Goal: Task Accomplishment & Management: Complete application form

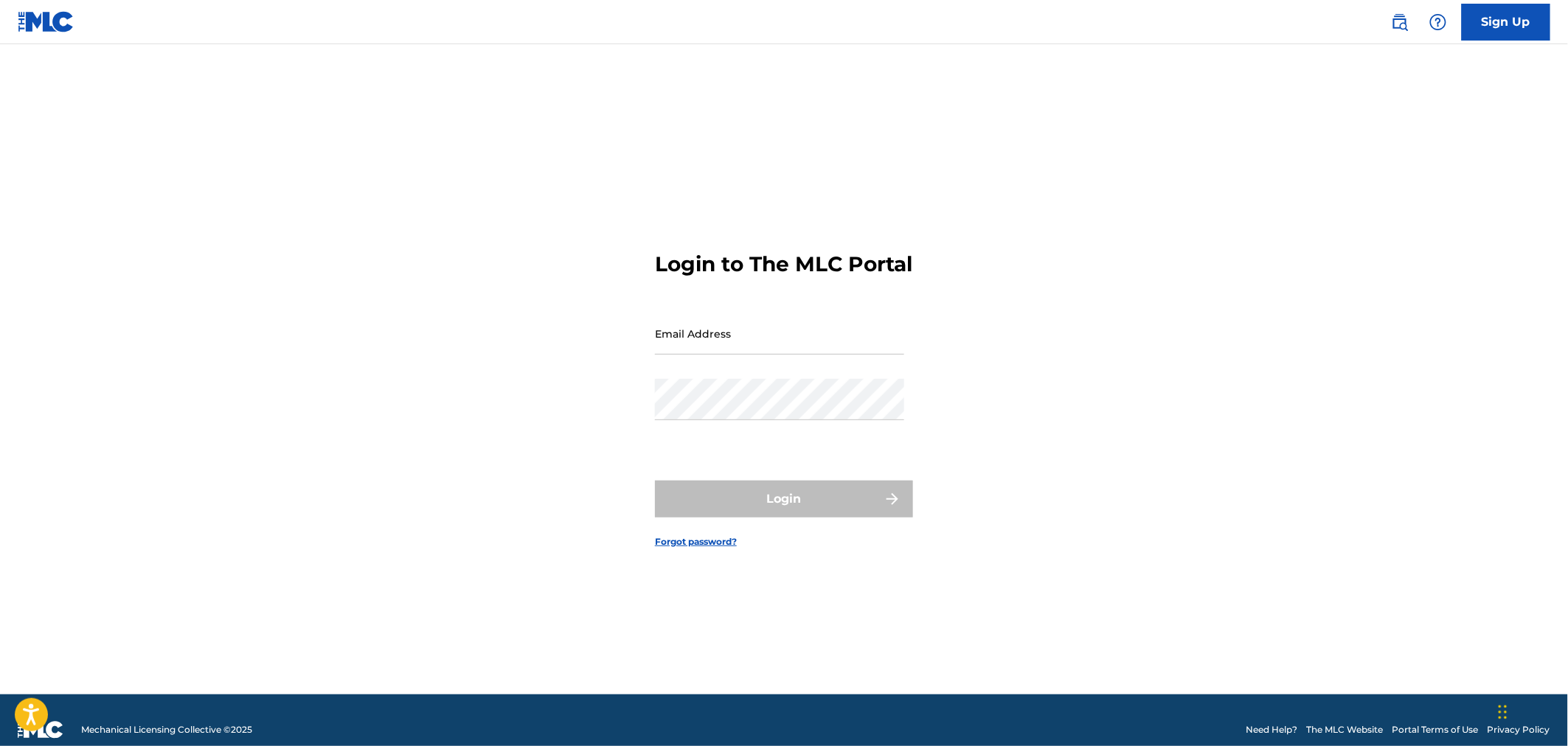
drag, startPoint x: 442, startPoint y: 353, endPoint x: 675, endPoint y: 351, distance: 233.0
click at [443, 353] on div "Login to The MLC Portal Email Address Password Login Forgot password?" at bounding box center [784, 388] width 1033 height 614
click at [707, 349] on input "Email Address" at bounding box center [779, 333] width 250 height 42
type input "[PERSON_NAME][EMAIL_ADDRESS][DOMAIN_NAME]"
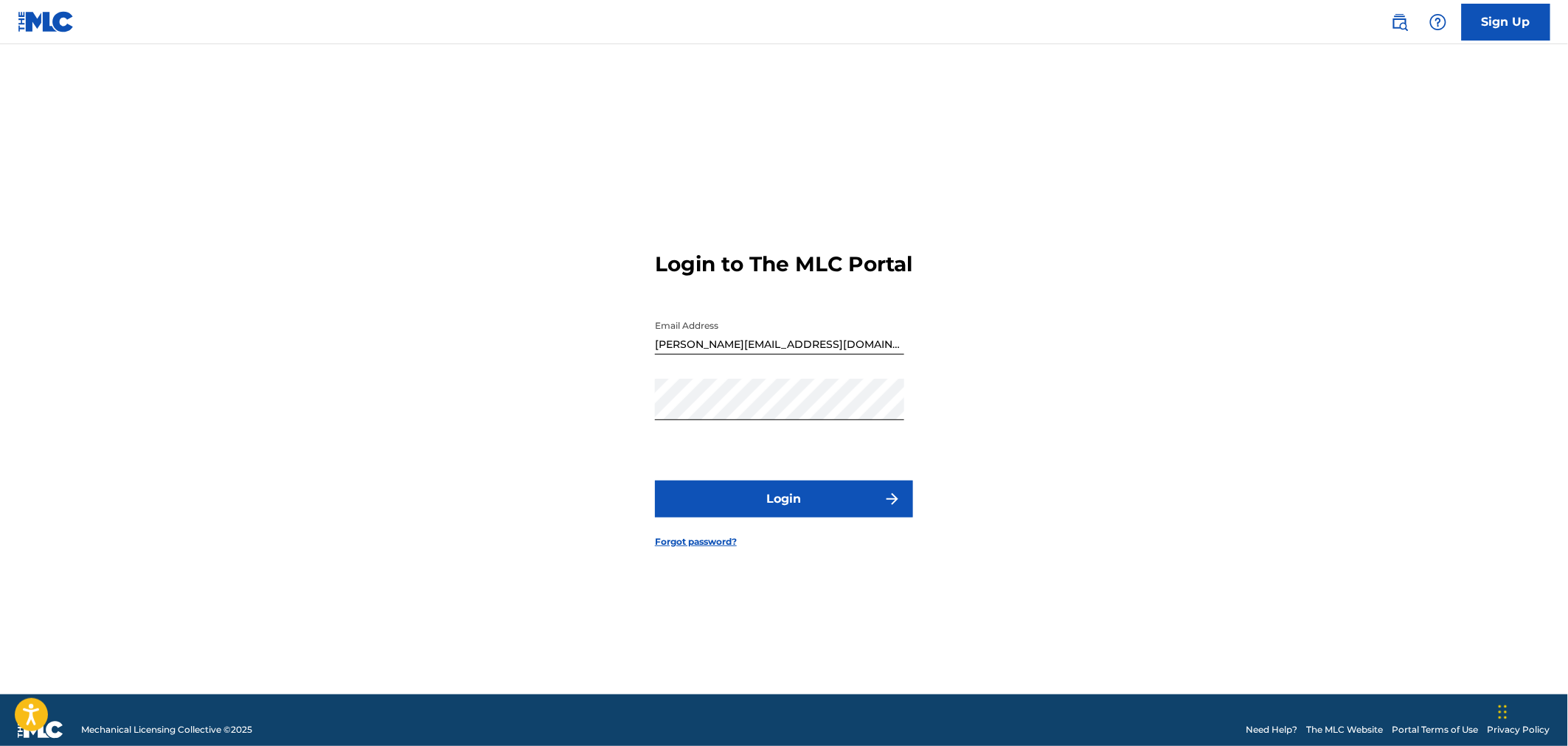
drag, startPoint x: 945, startPoint y: 505, endPoint x: 931, endPoint y: 505, distance: 14.0
click at [934, 505] on div "Login to The MLC Portal Email Address [EMAIL_ADDRESS][DOMAIN_NAME] Password Log…" at bounding box center [784, 388] width 1033 height 614
click at [875, 509] on button "Login" at bounding box center [784, 499] width 258 height 37
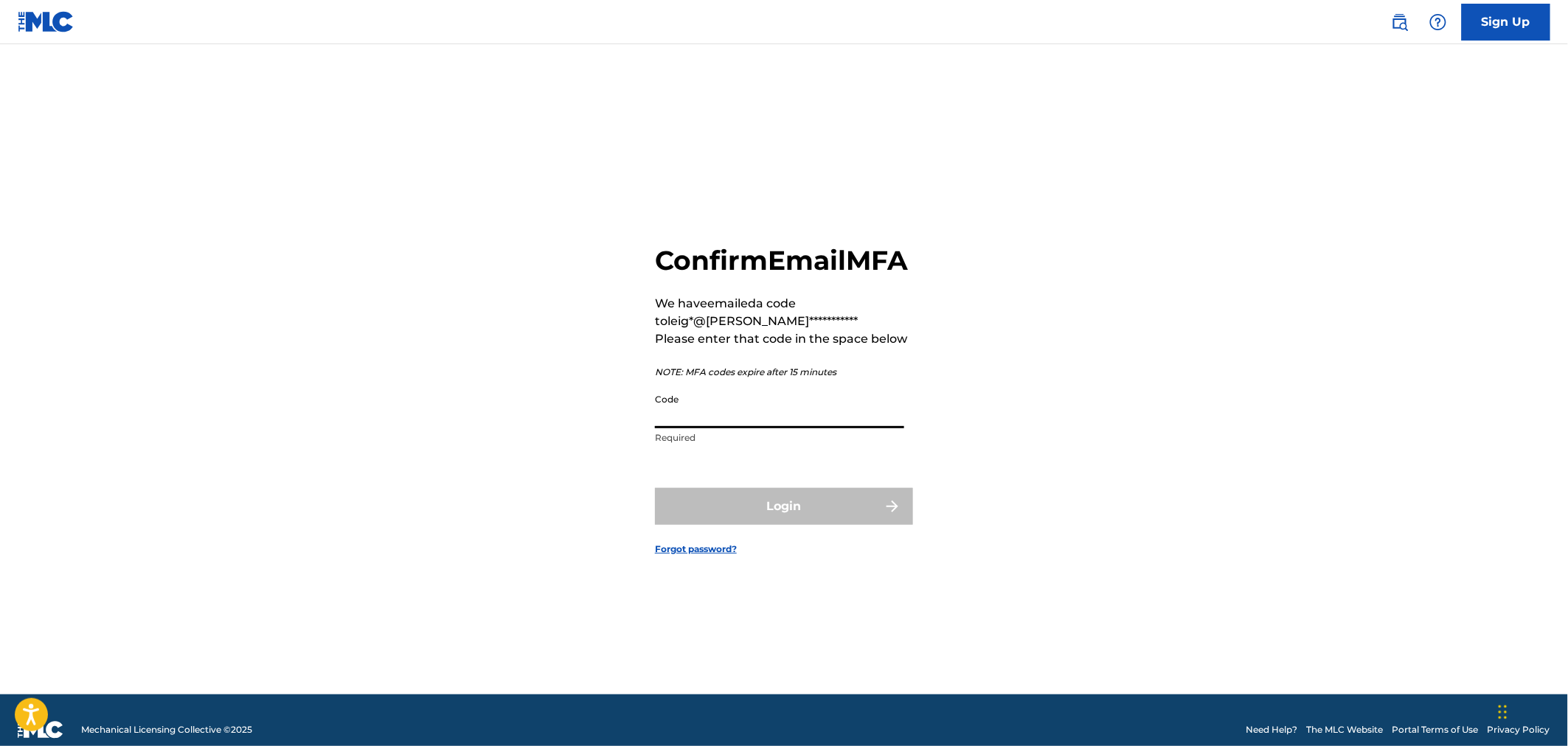
click at [688, 428] on input "Code" at bounding box center [779, 407] width 250 height 42
paste input "913365"
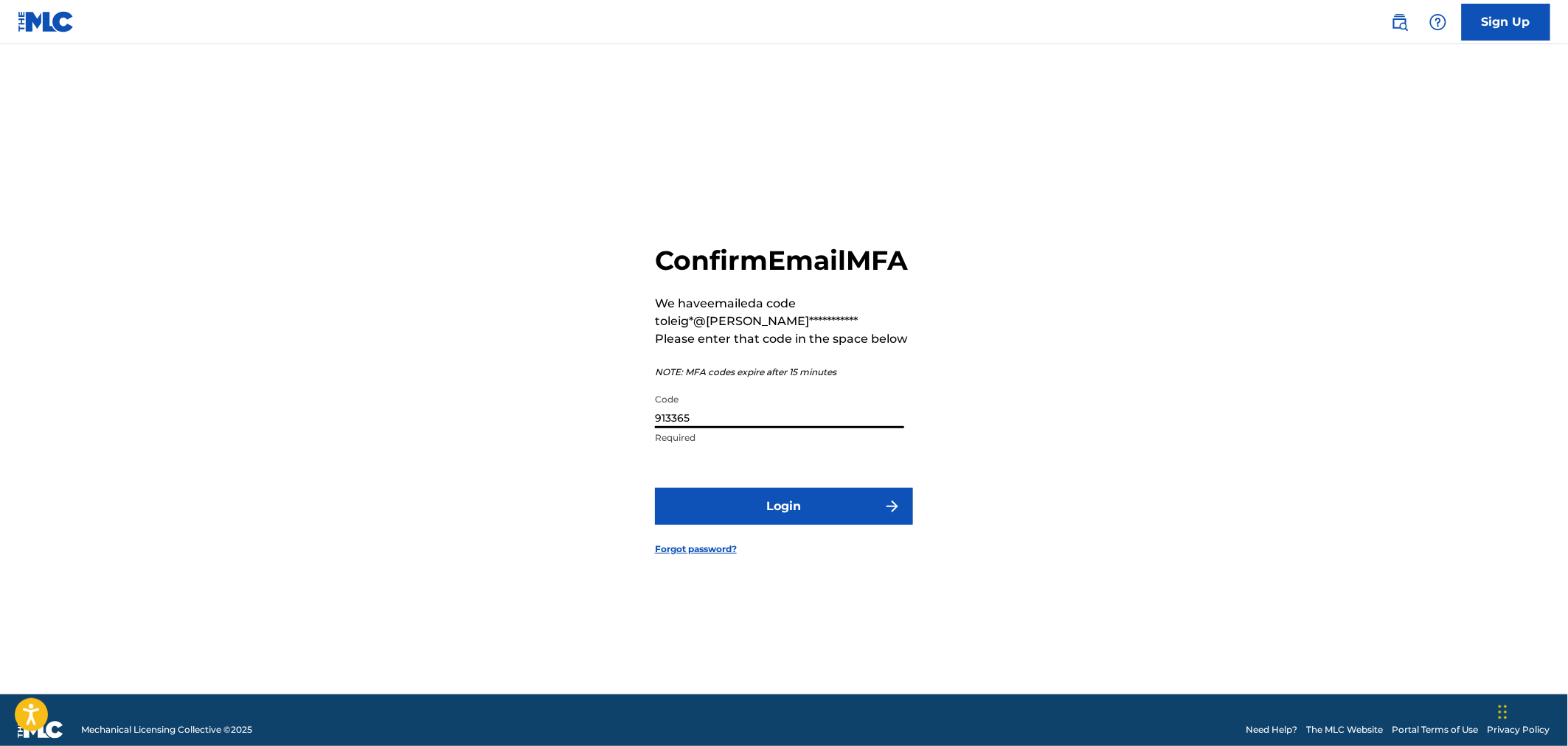
type input "913365"
click at [762, 513] on button "Login" at bounding box center [784, 506] width 258 height 37
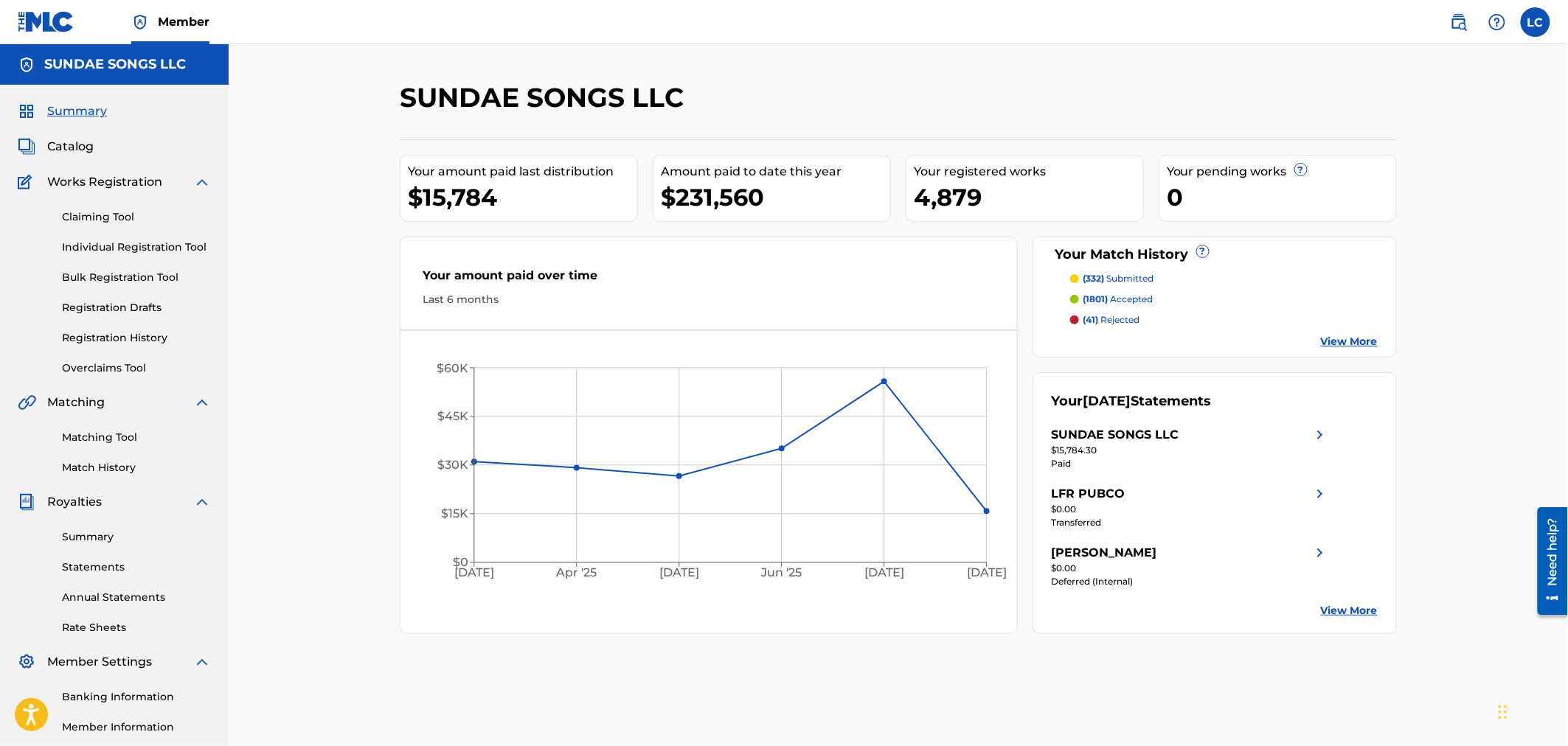
click at [1129, 322] on p "(41) rejected" at bounding box center [1111, 319] width 57 height 13
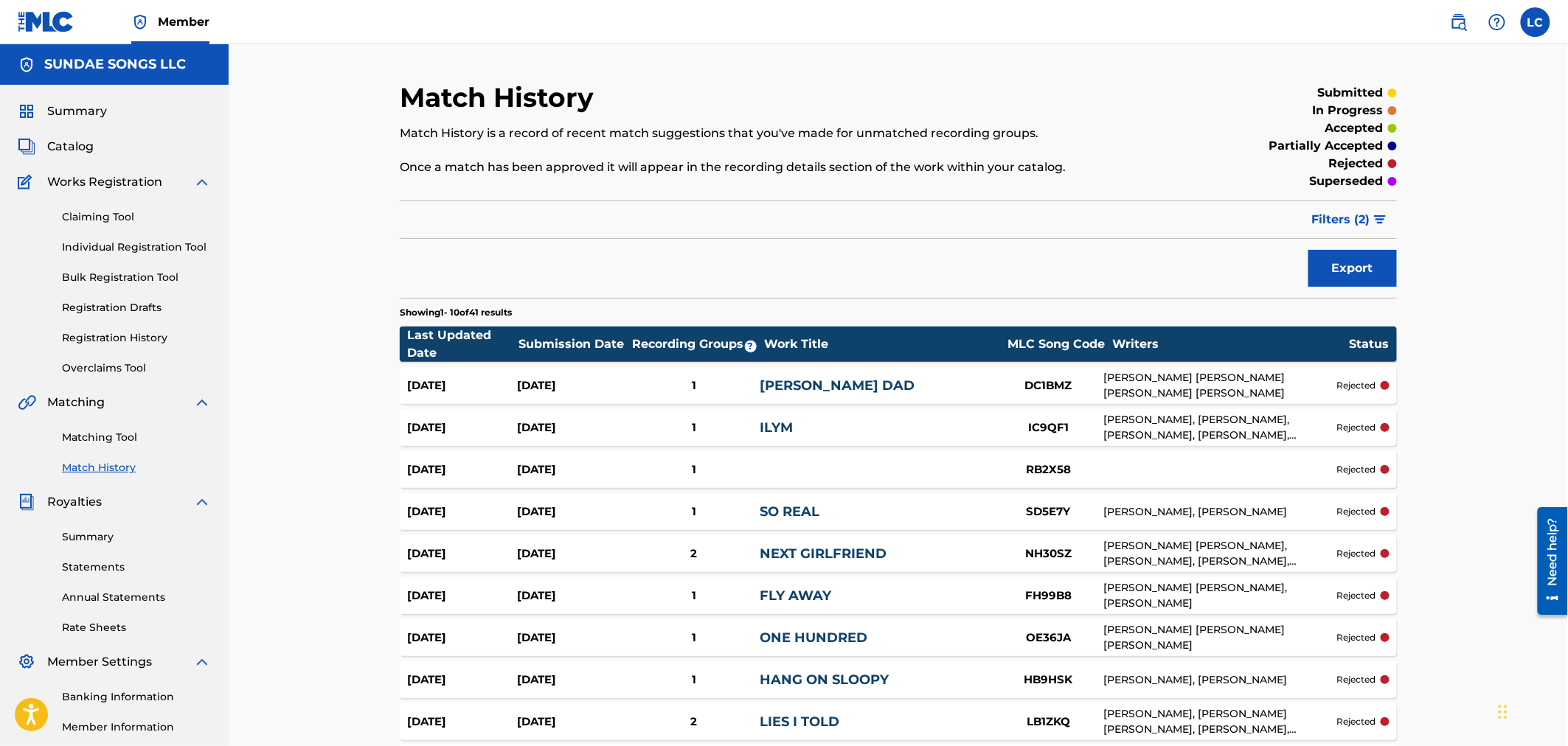
click at [1360, 212] on span "Filters ( 2 )" at bounding box center [1341, 220] width 58 height 17
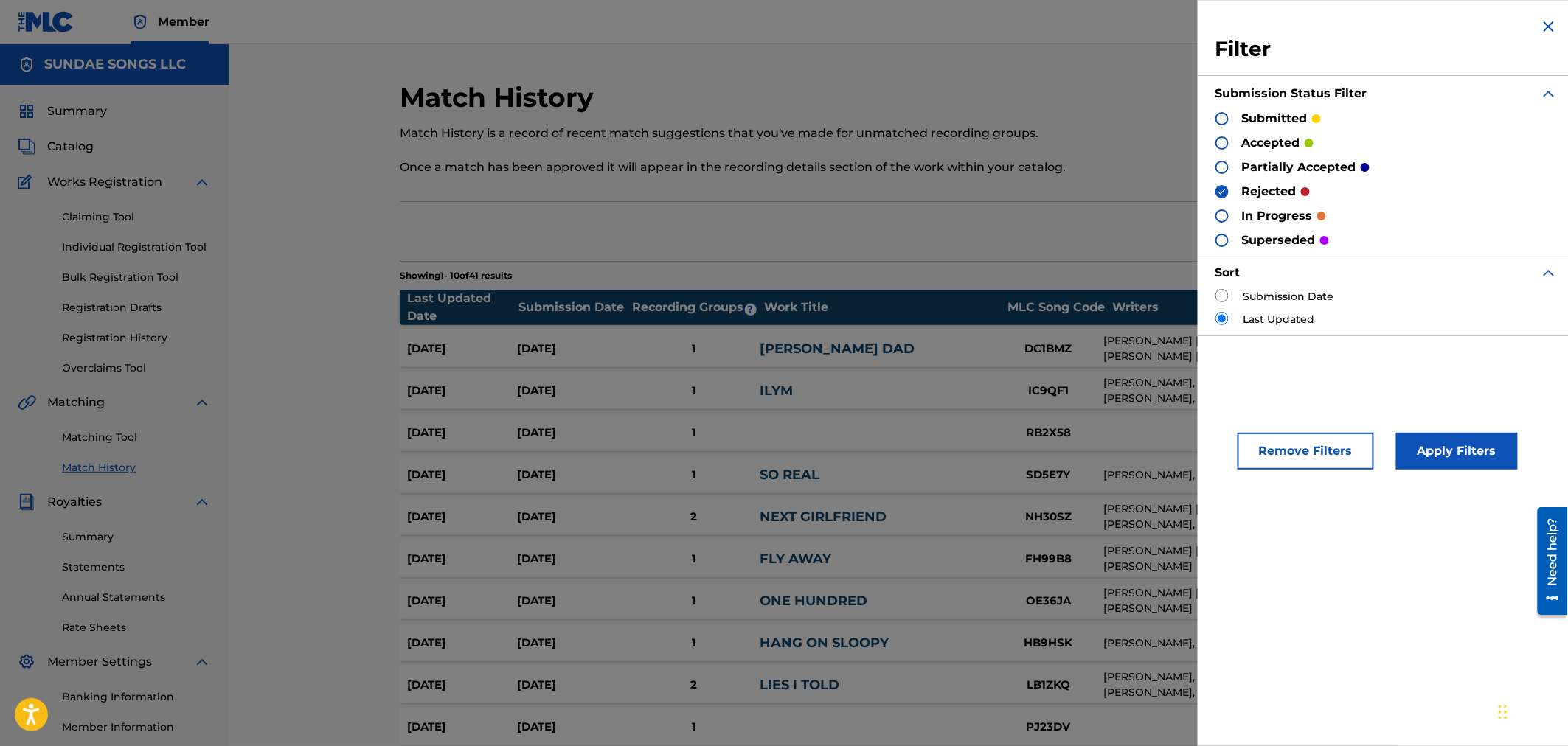
click at [1226, 297] on input "radio" at bounding box center [1222, 295] width 13 height 13
radio input "true"
click at [1478, 462] on button "Apply Filters" at bounding box center [1457, 451] width 122 height 37
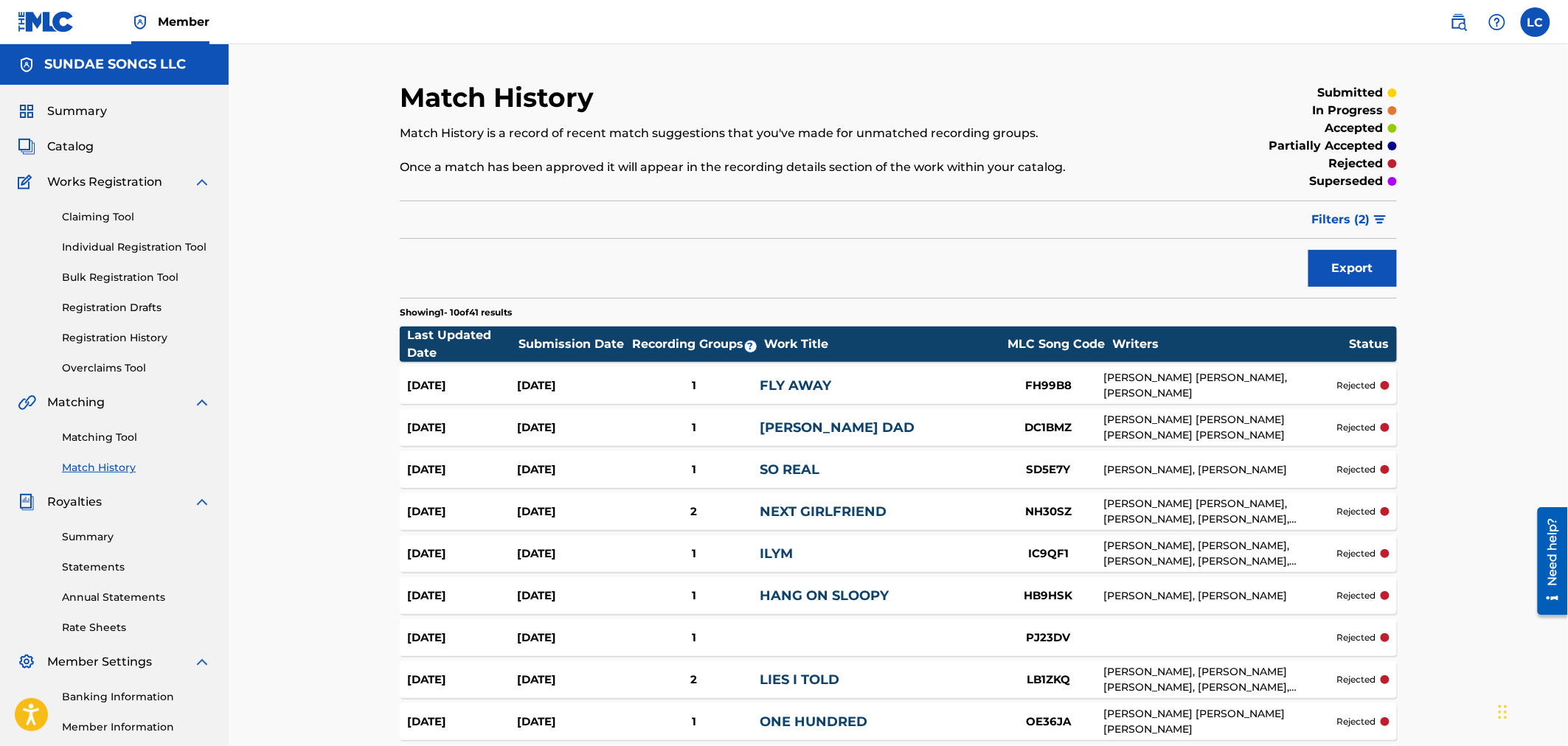
click at [155, 238] on div "Claiming Tool Individual Registration Tool Bulk Registration Tool Registration …" at bounding box center [114, 283] width 194 height 185
click at [175, 247] on link "Individual Registration Tool" at bounding box center [136, 248] width 149 height 16
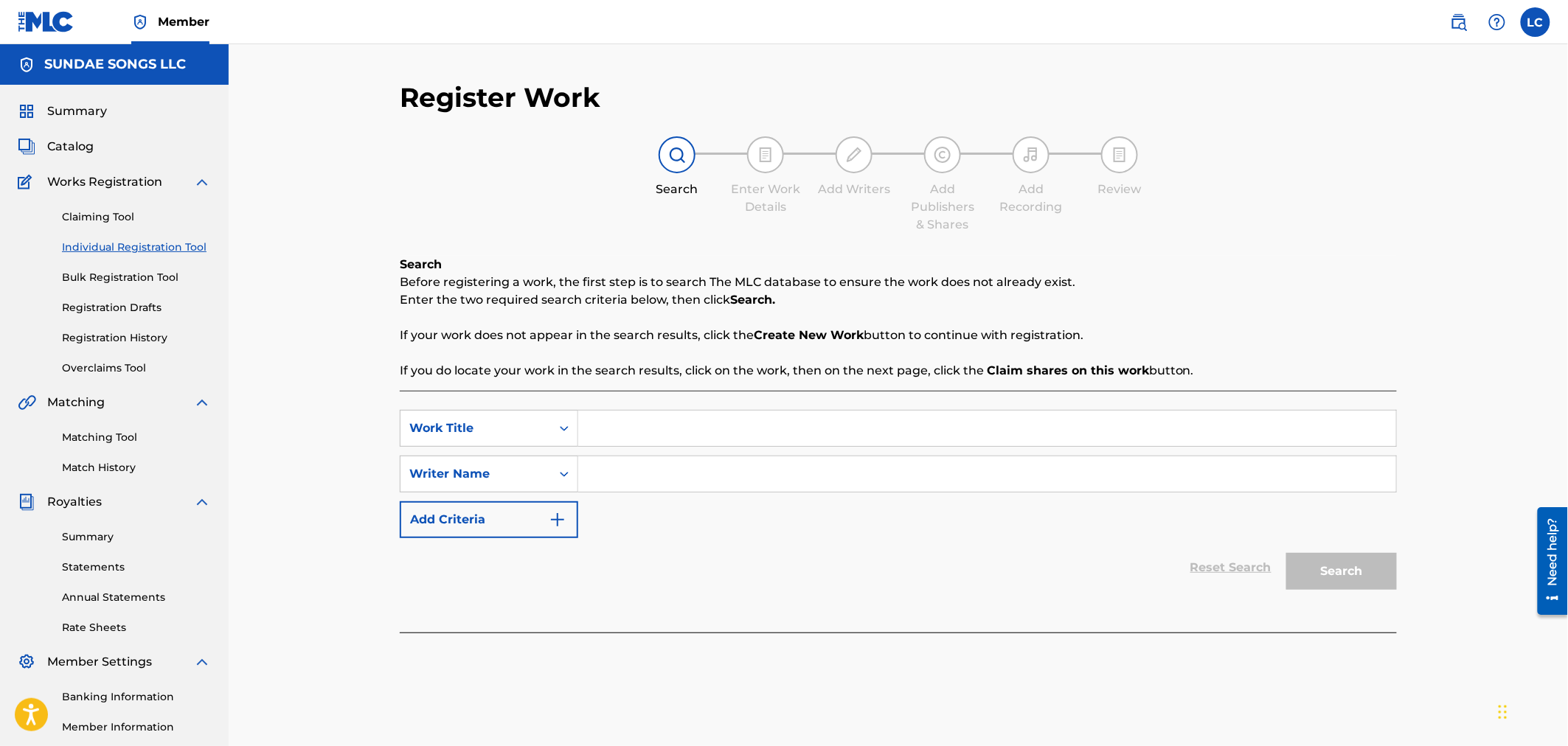
click at [650, 432] on input "Search Form" at bounding box center [987, 428] width 818 height 35
type input "b"
type input "BIG BET"
type input "[PERSON_NAME]"
click at [1286, 553] on button "Search" at bounding box center [1341, 571] width 111 height 37
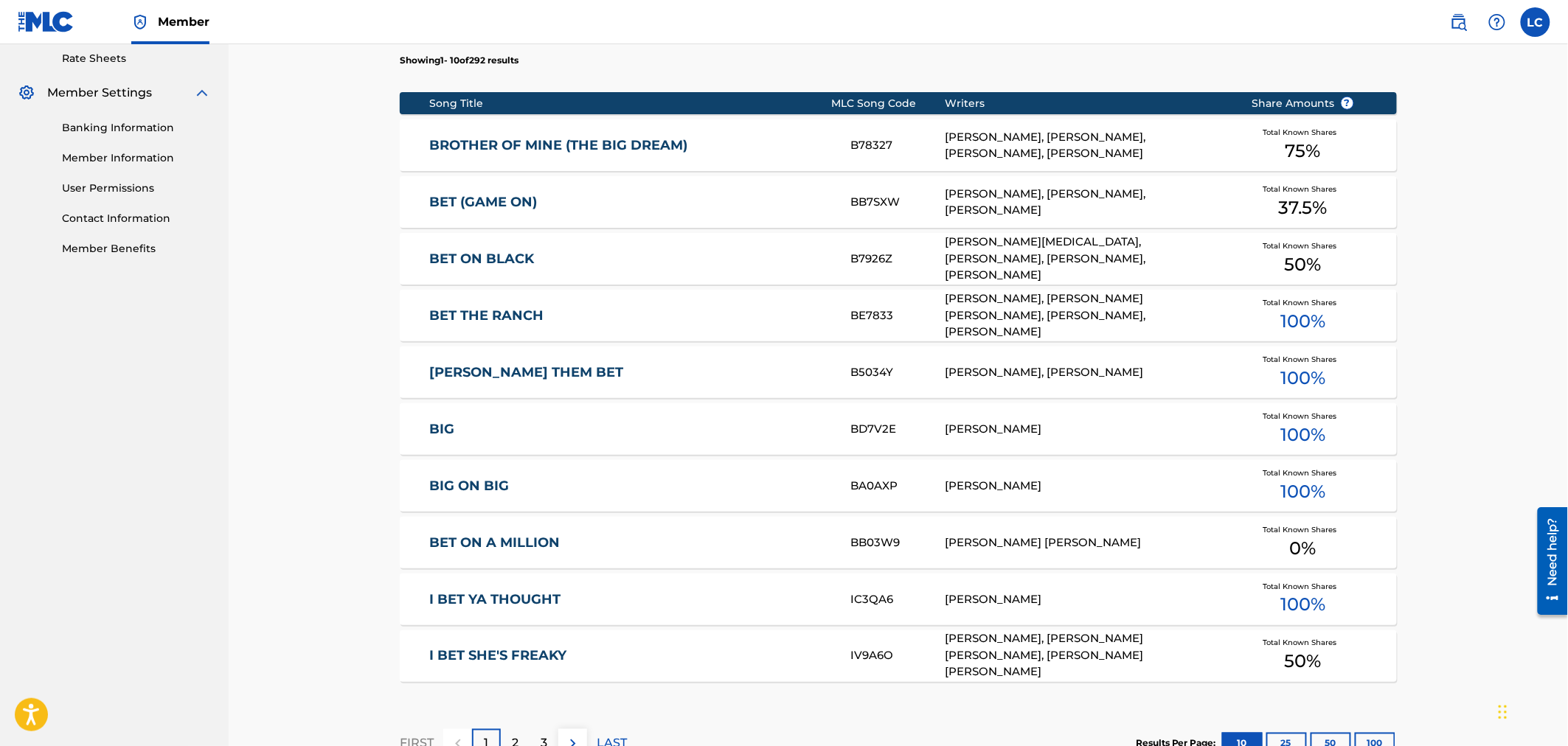
scroll to position [737, 0]
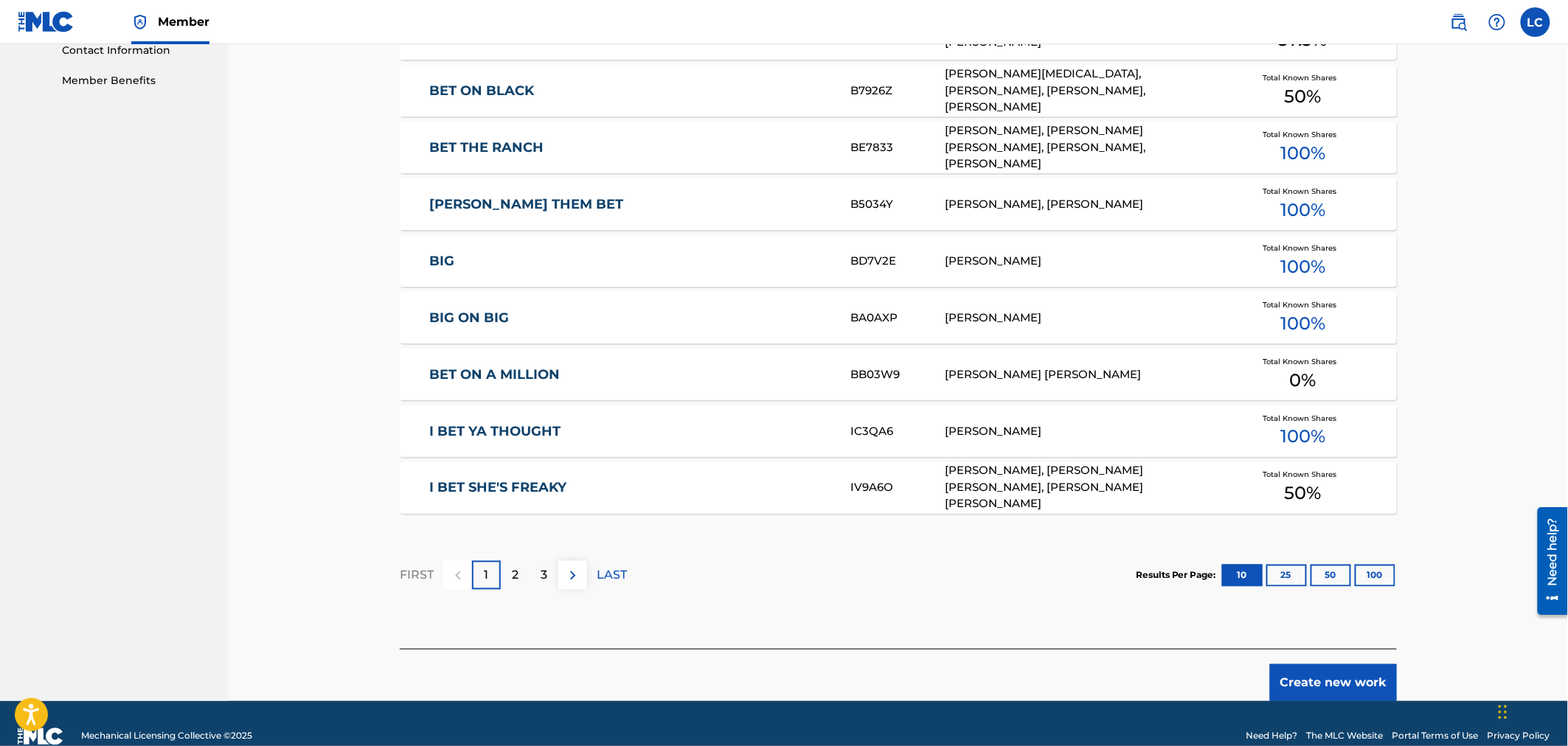
click at [1344, 669] on button "Create new work" at bounding box center [1333, 682] width 127 height 37
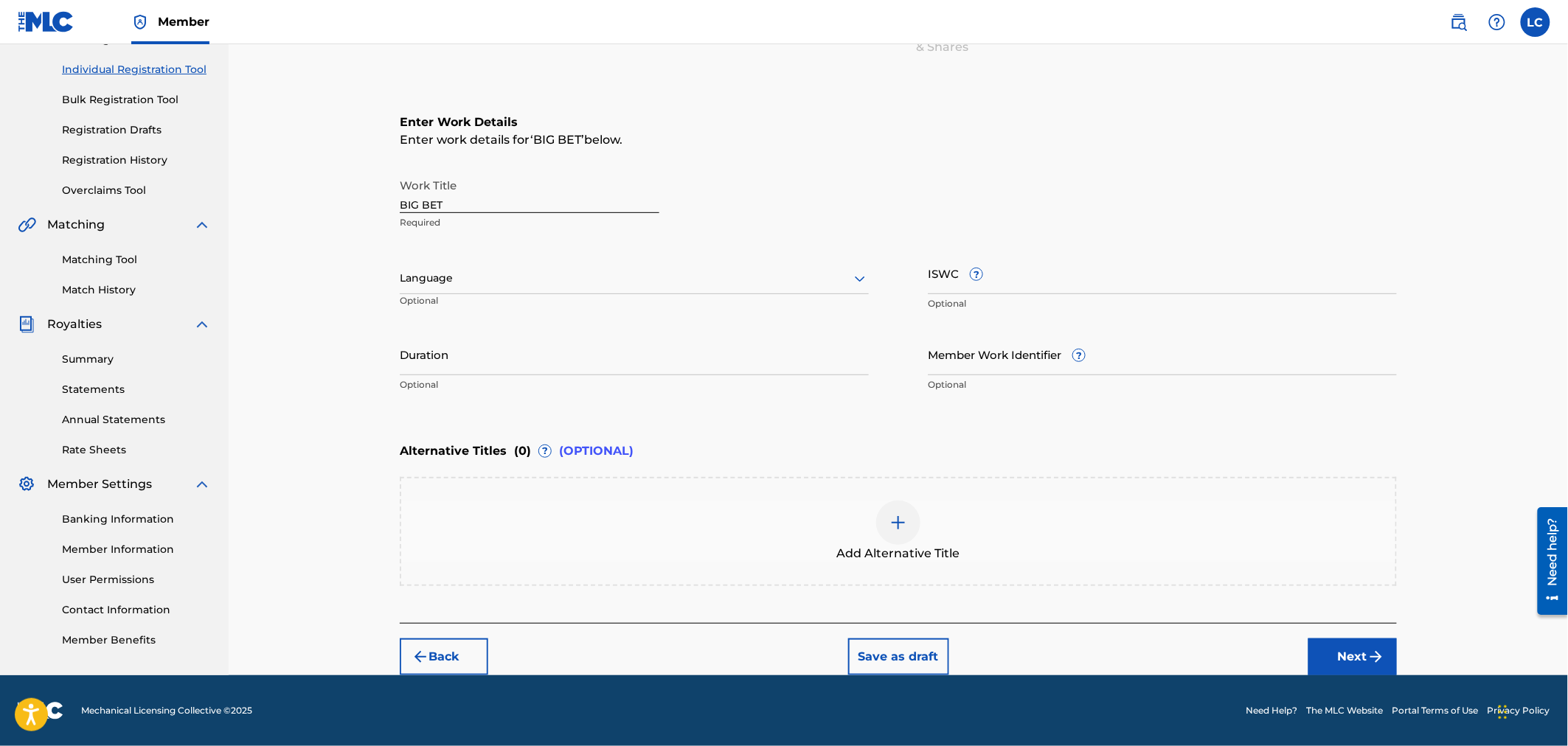
scroll to position [175, 0]
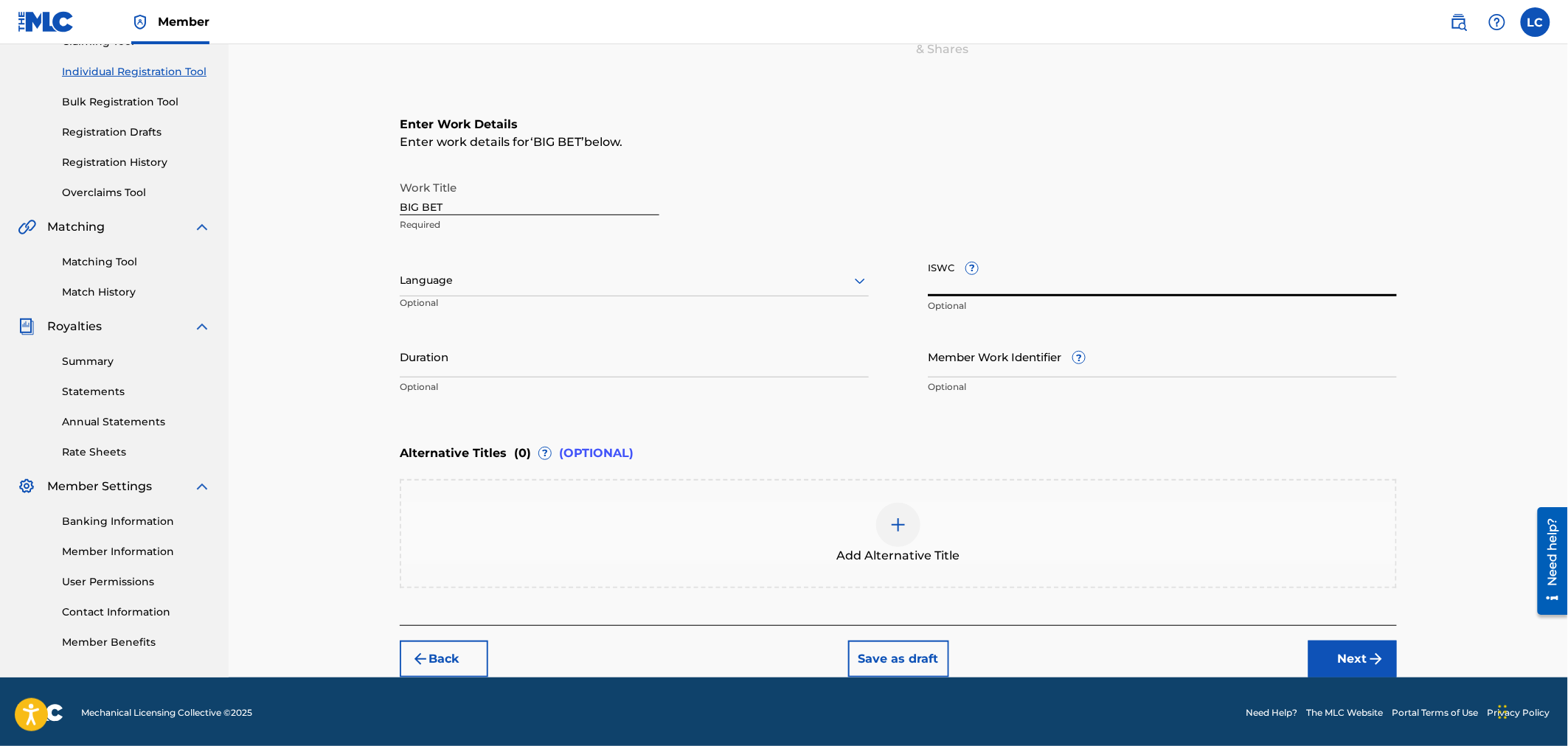
paste input "T9321843361"
type input "T9321843361"
click at [1329, 658] on button "Next" at bounding box center [1352, 659] width 88 height 37
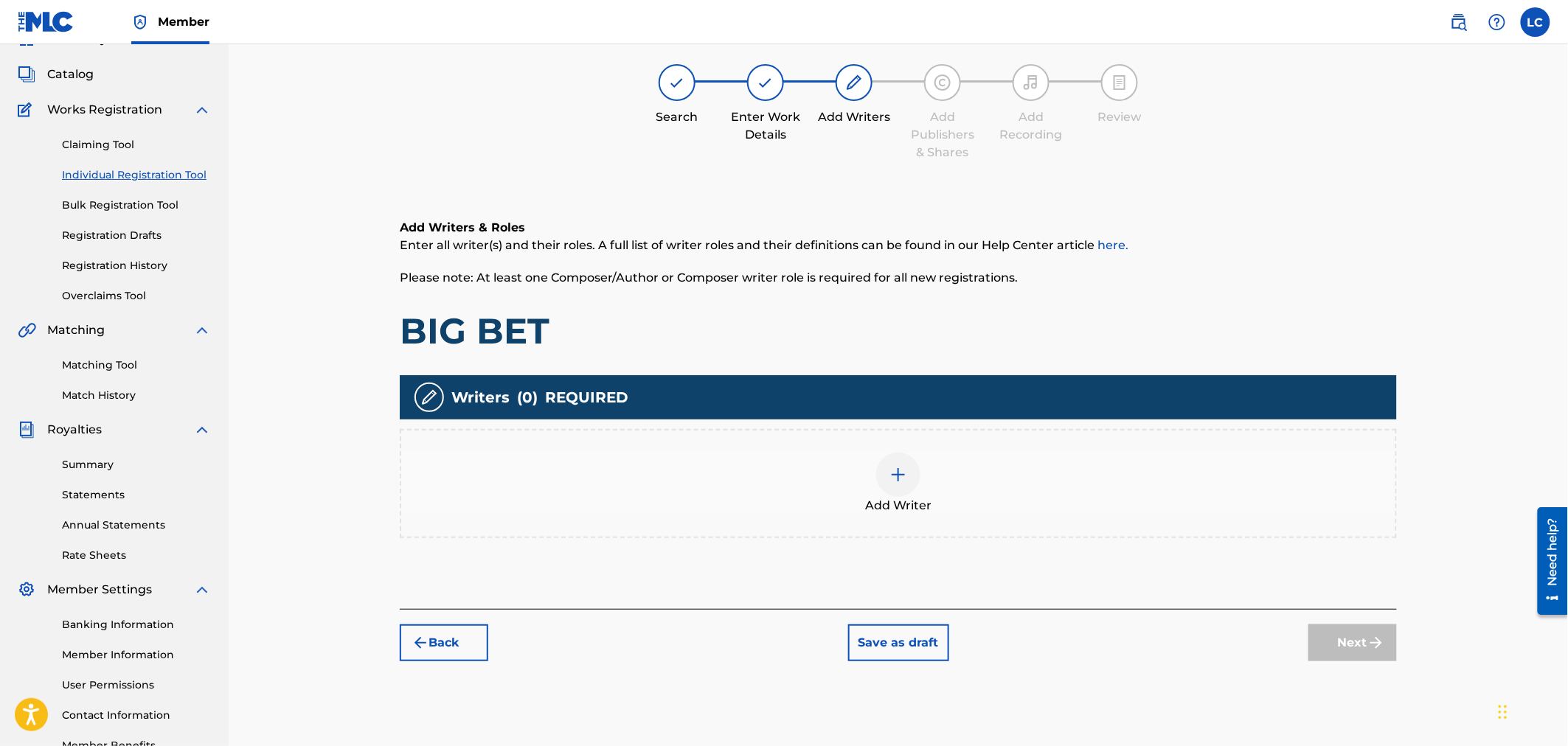
scroll to position [66, 0]
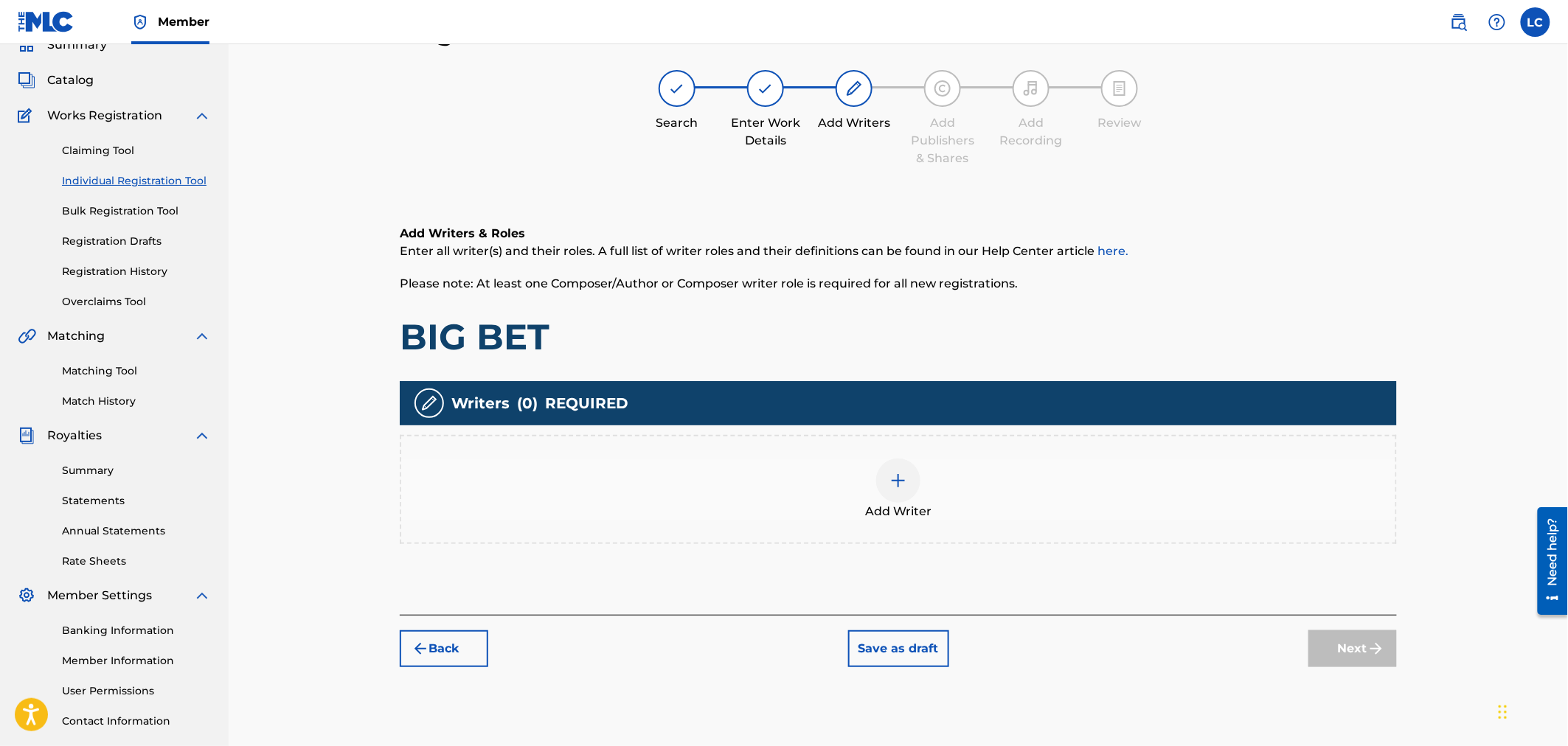
drag, startPoint x: 728, startPoint y: 479, endPoint x: 744, endPoint y: 478, distance: 16.0
click at [744, 478] on div "Add Writer" at bounding box center [898, 489] width 994 height 62
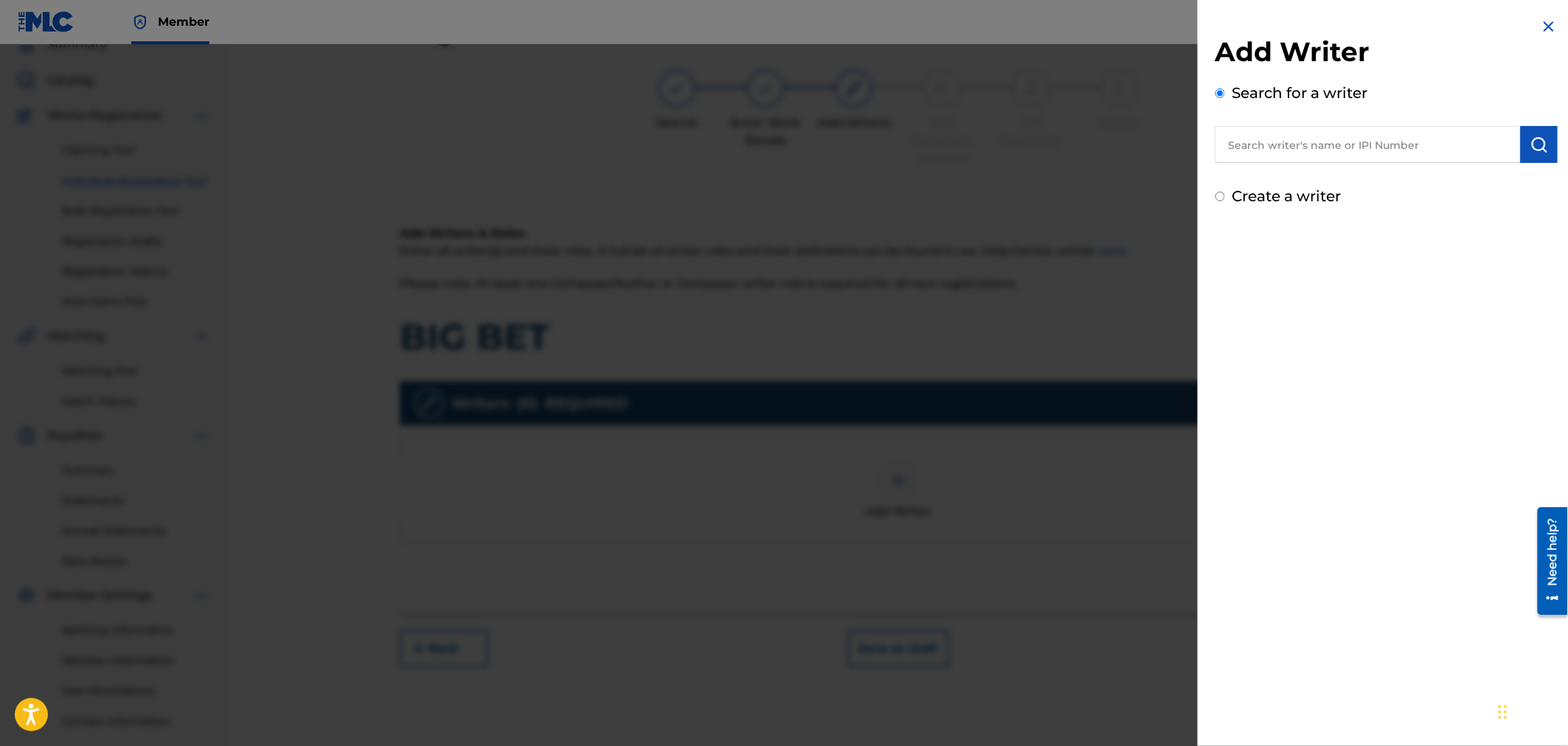
click at [1359, 150] on input "text" at bounding box center [1368, 144] width 305 height 37
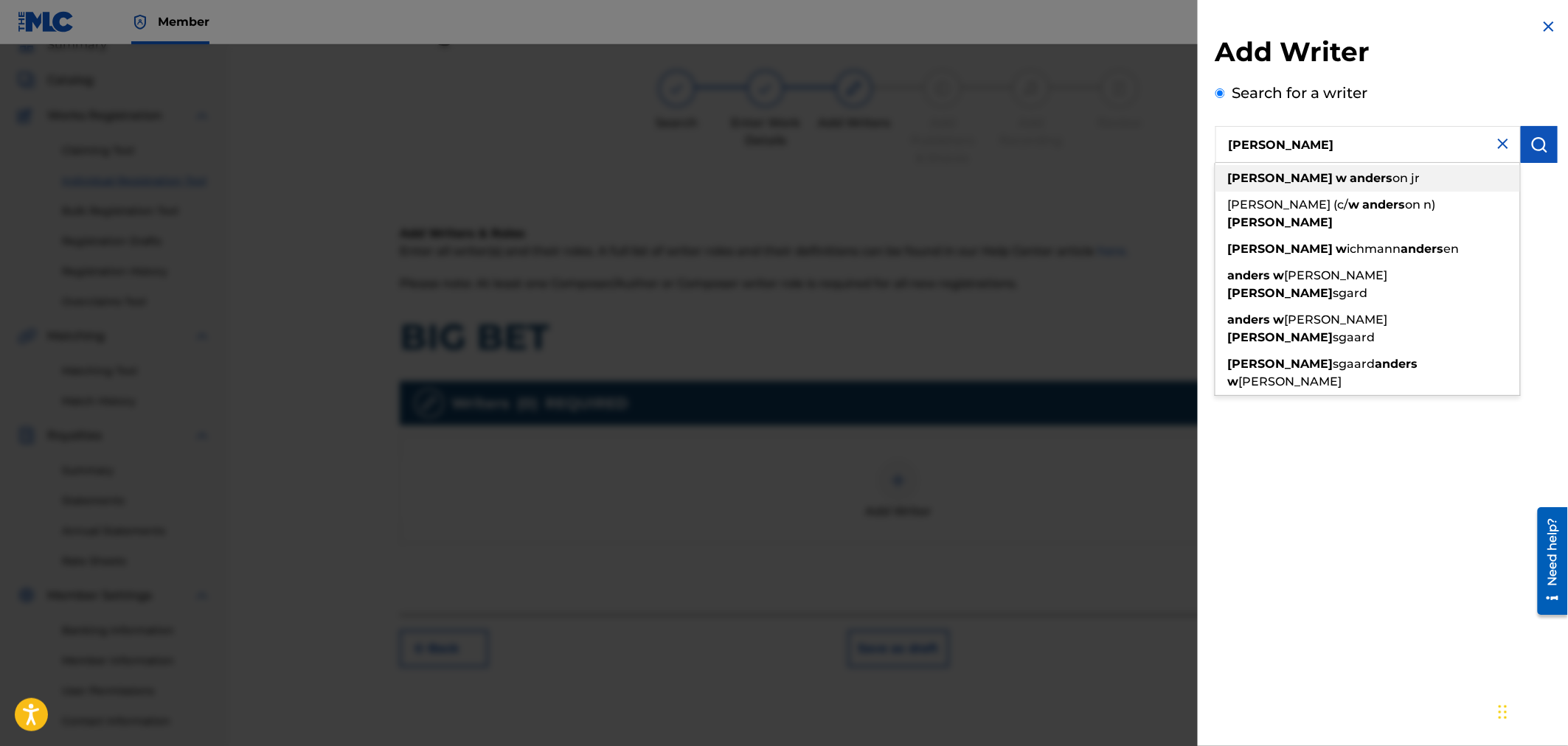
click at [1393, 178] on span "on jr" at bounding box center [1407, 178] width 28 height 14
type input "[PERSON_NAME]"
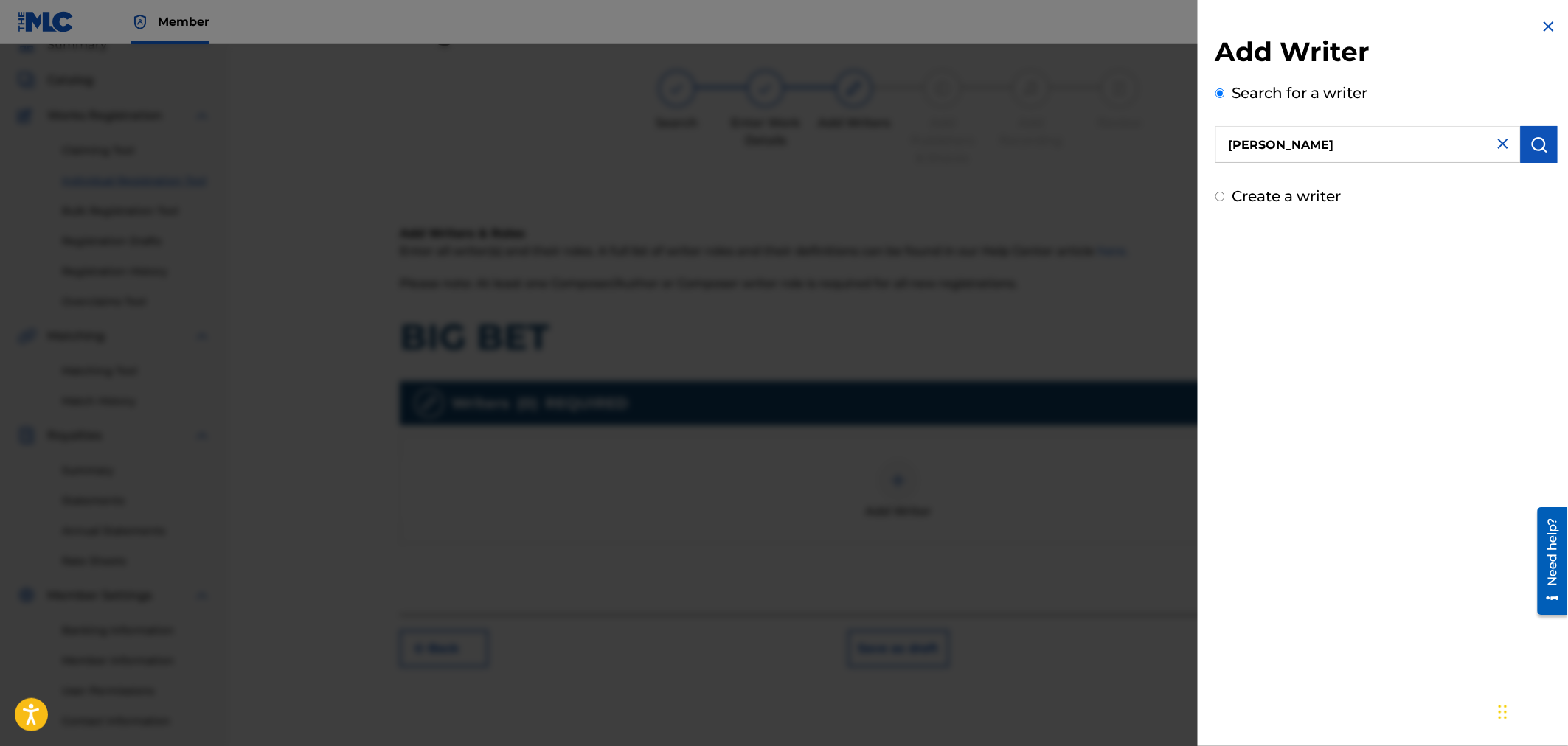
click at [1551, 135] on button "submit" at bounding box center [1539, 144] width 37 height 37
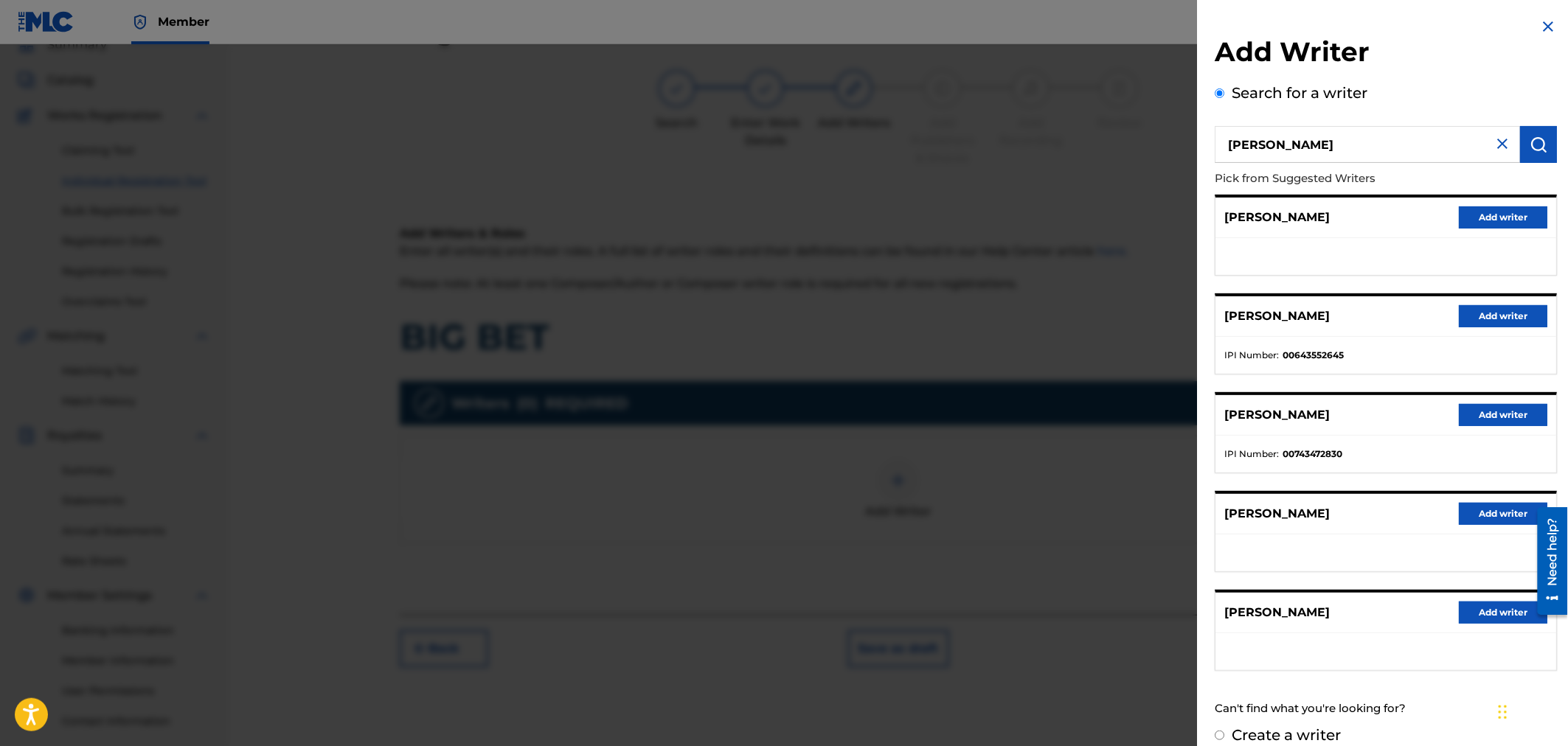
click at [1470, 415] on button "Add writer" at bounding box center [1503, 415] width 88 height 22
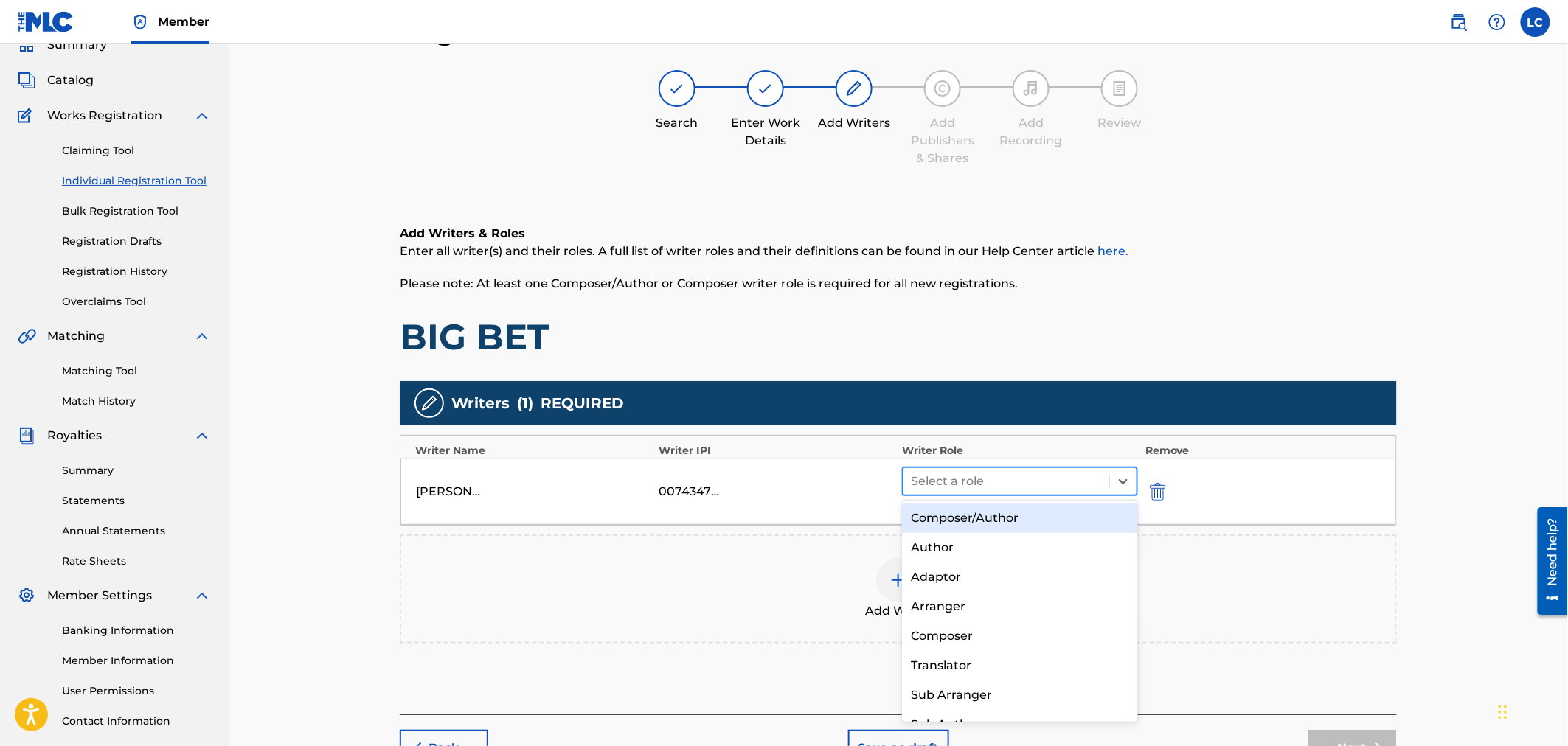
click at [947, 482] on div at bounding box center [1006, 482] width 191 height 20
click at [962, 519] on div "Composer/Author" at bounding box center [1019, 518] width 235 height 29
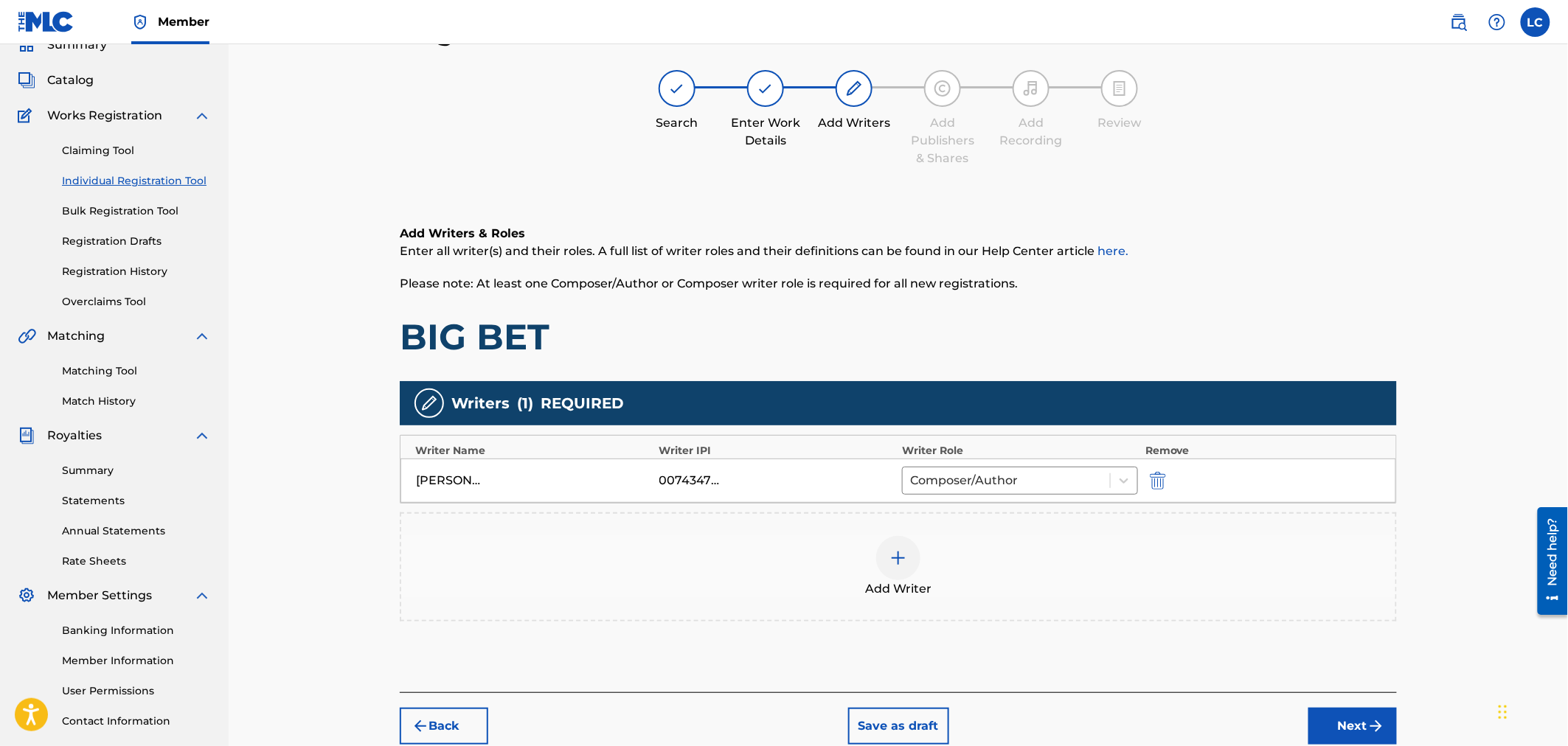
click at [960, 556] on div "Add Writer" at bounding box center [898, 567] width 994 height 62
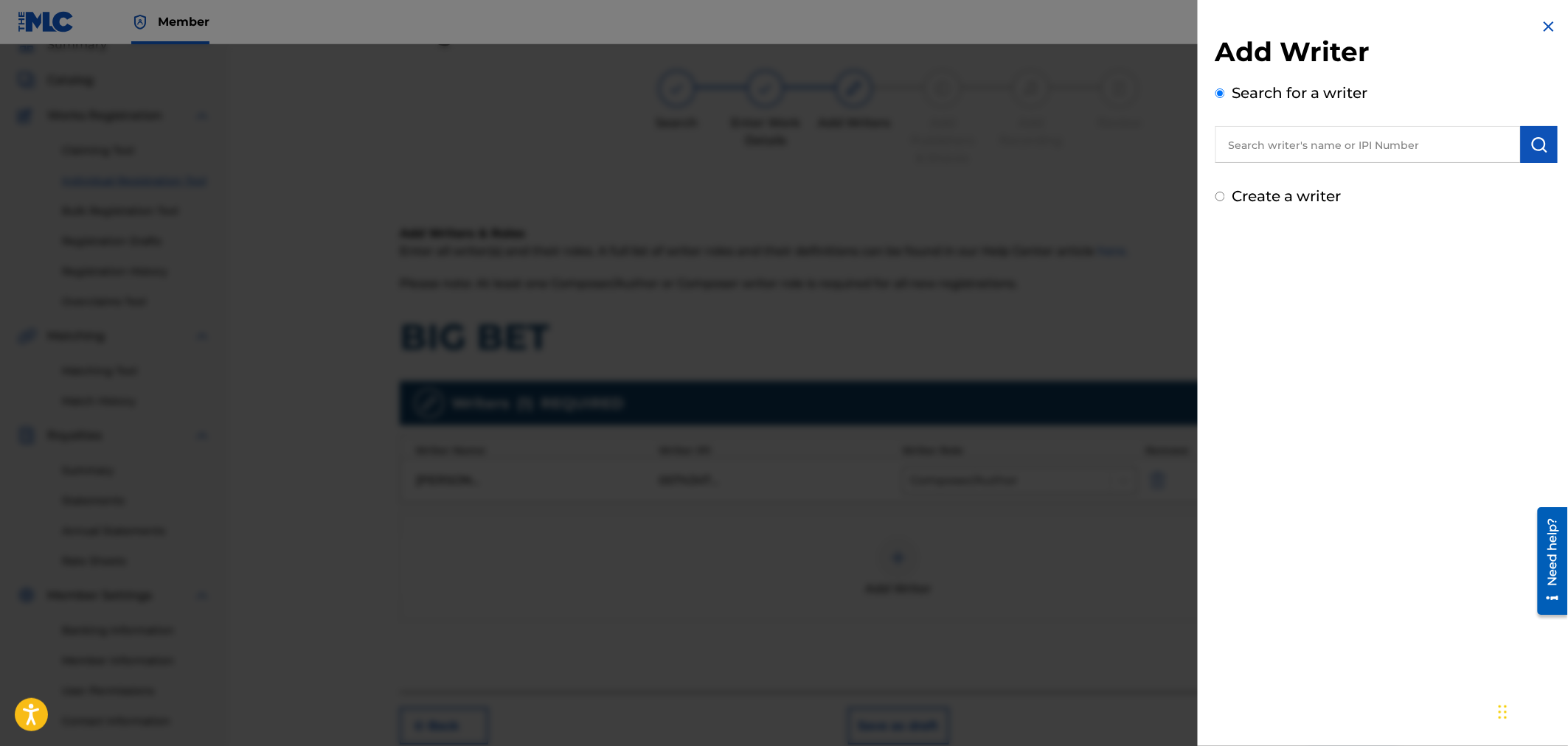
paste input "701711784"
type input "701711784"
click at [1538, 136] on img "submit" at bounding box center [1539, 144] width 17 height 17
drag, startPoint x: 1340, startPoint y: 143, endPoint x: 1139, endPoint y: 165, distance: 202.2
click at [1139, 165] on div "Add Writer Search for a writer 701711784 Not found Can't find what you're looki…" at bounding box center [784, 395] width 1568 height 702
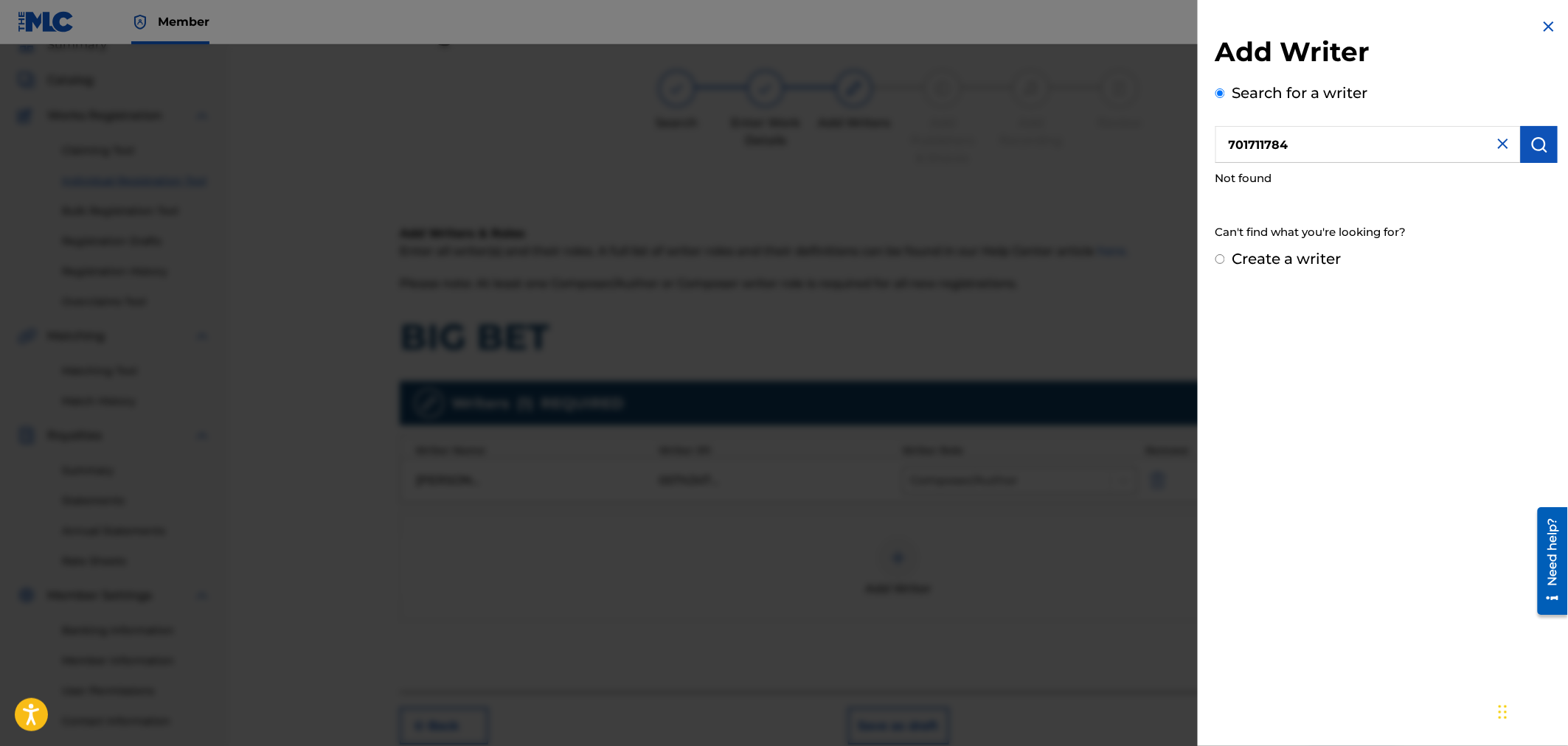
click at [1503, 150] on img at bounding box center [1503, 143] width 17 height 17
click at [1422, 155] on input "text" at bounding box center [1368, 144] width 305 height 37
click at [1421, 150] on input "text" at bounding box center [1368, 144] width 305 height 37
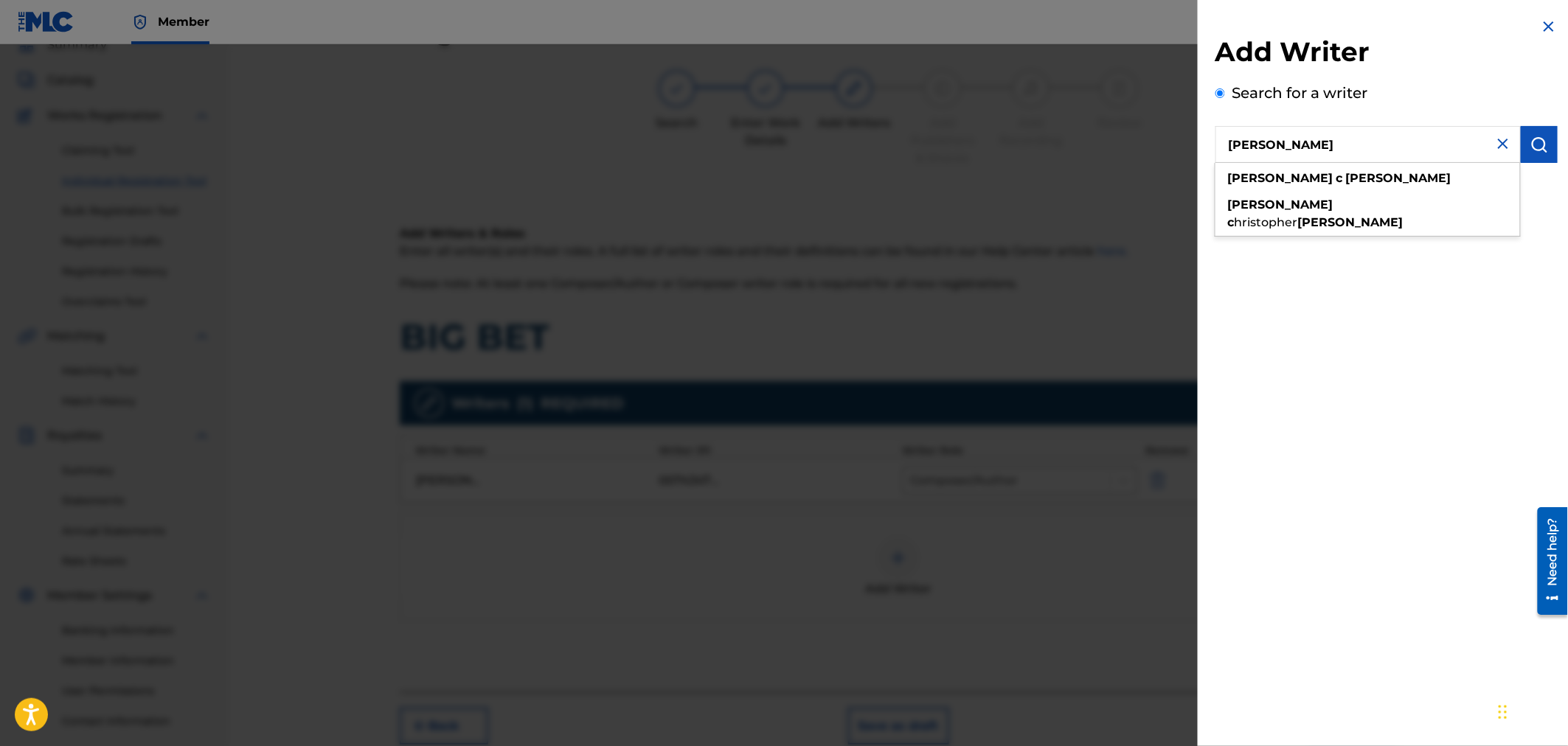
type input "[PERSON_NAME]"
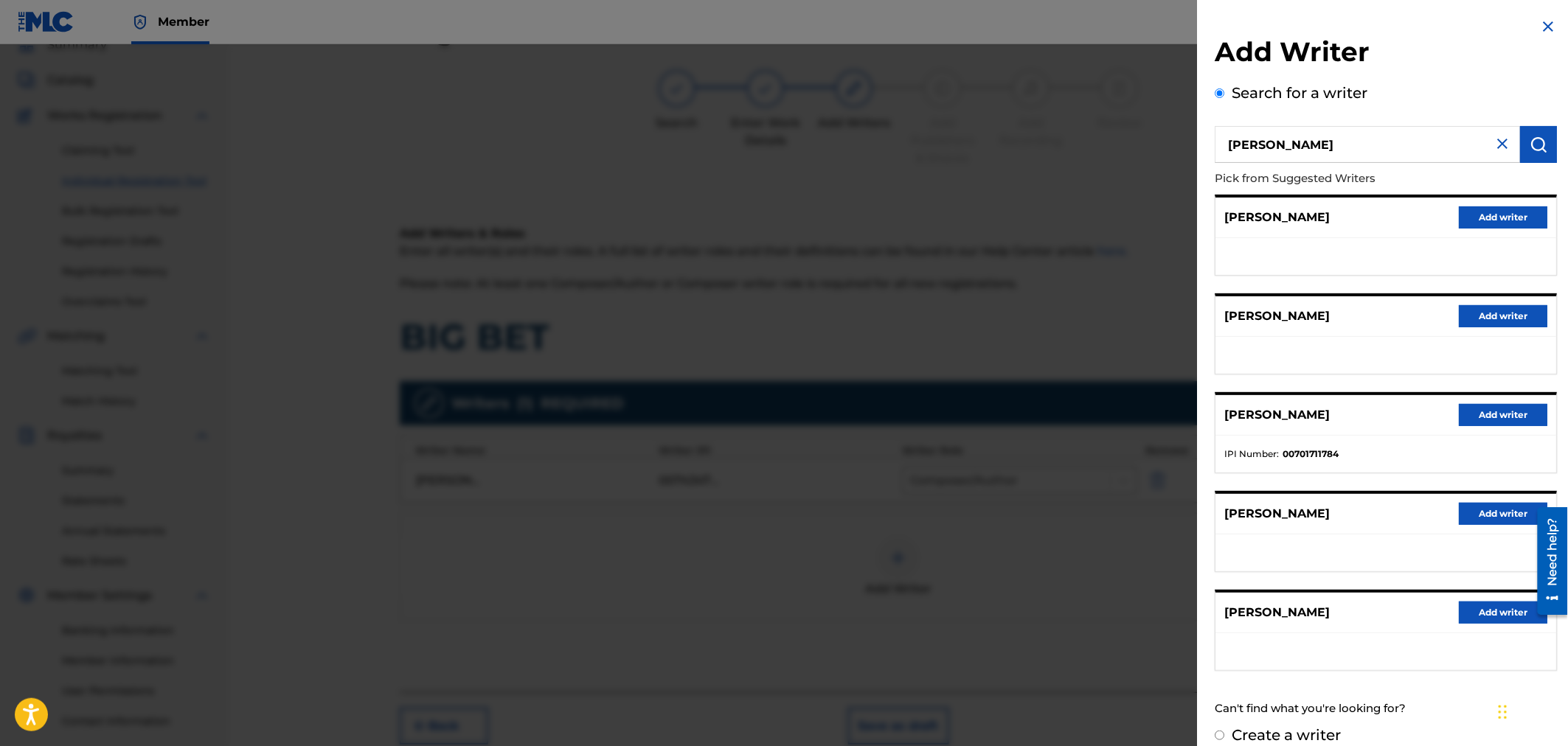
click at [1473, 412] on button "Add writer" at bounding box center [1503, 415] width 88 height 22
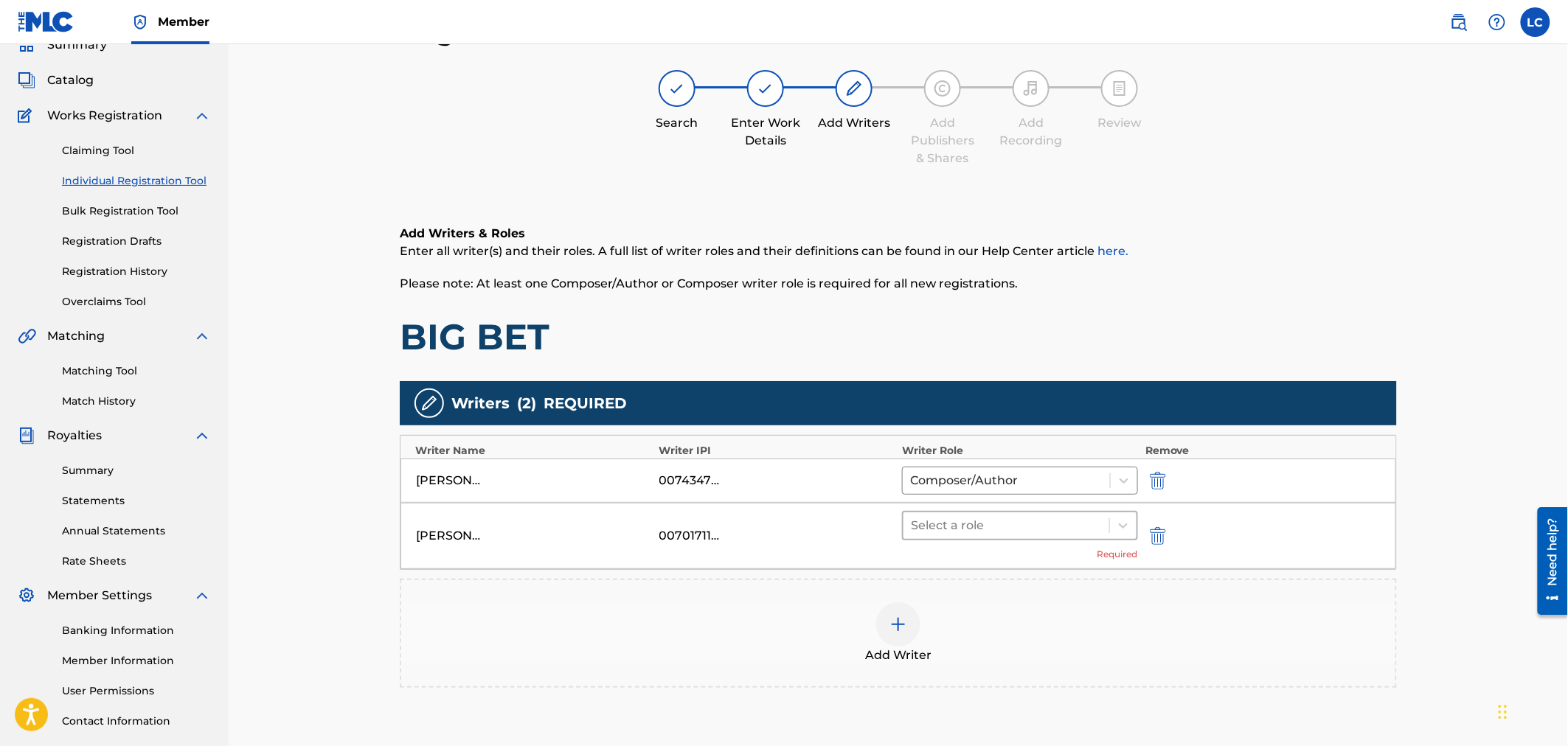
click at [928, 528] on div at bounding box center [1006, 526] width 191 height 20
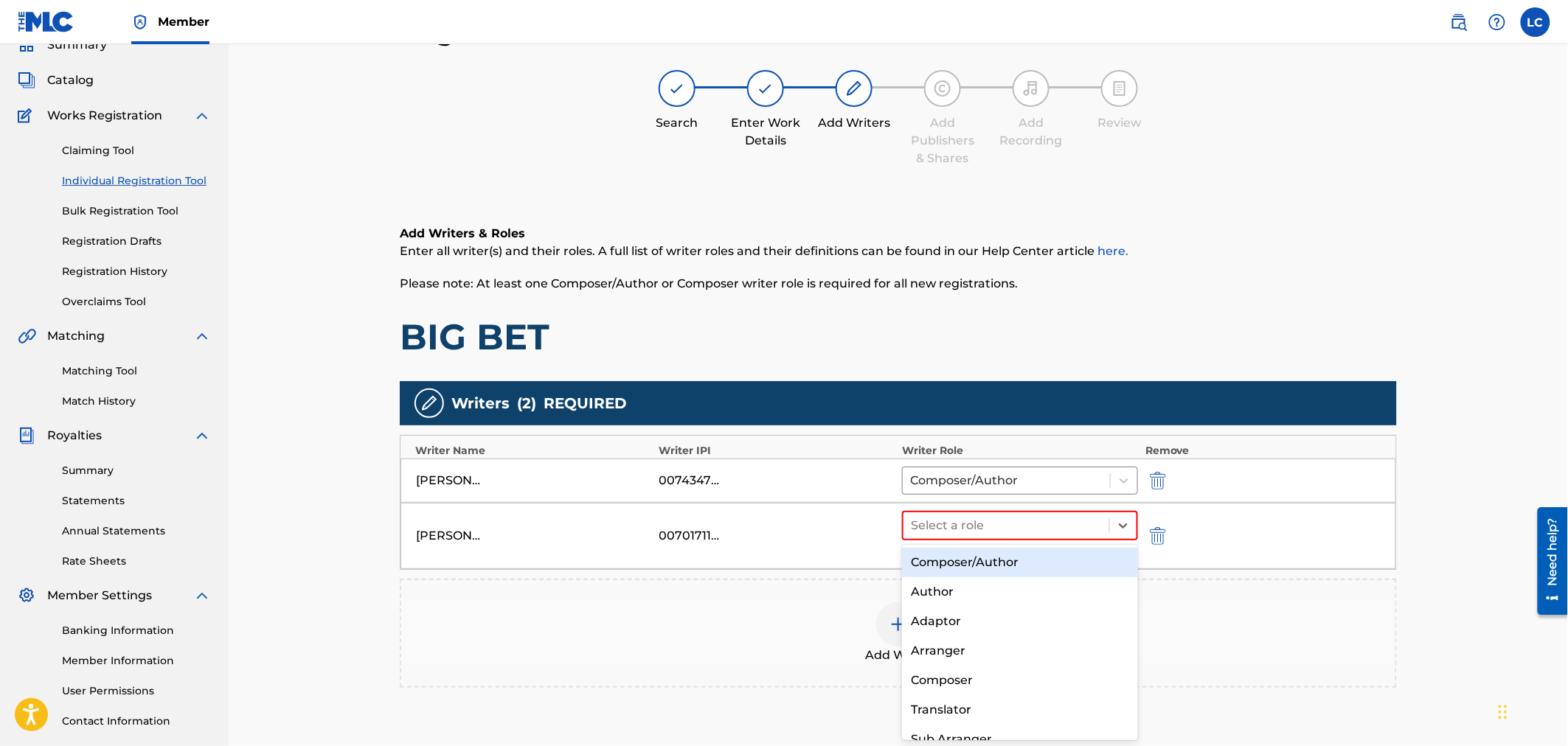
click at [935, 560] on div "Composer/Author" at bounding box center [1019, 562] width 235 height 29
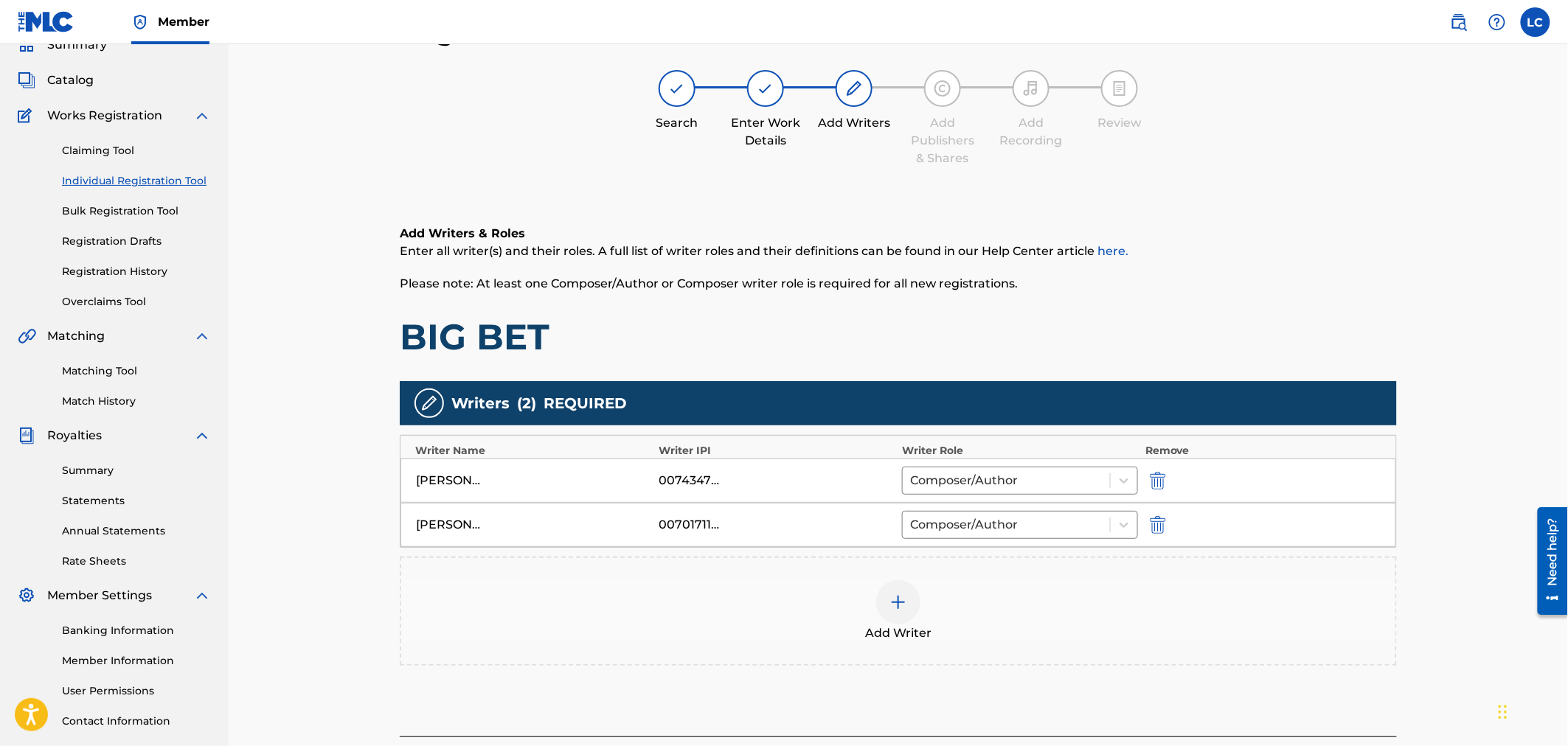
click at [938, 588] on div "Add Writer" at bounding box center [898, 611] width 994 height 62
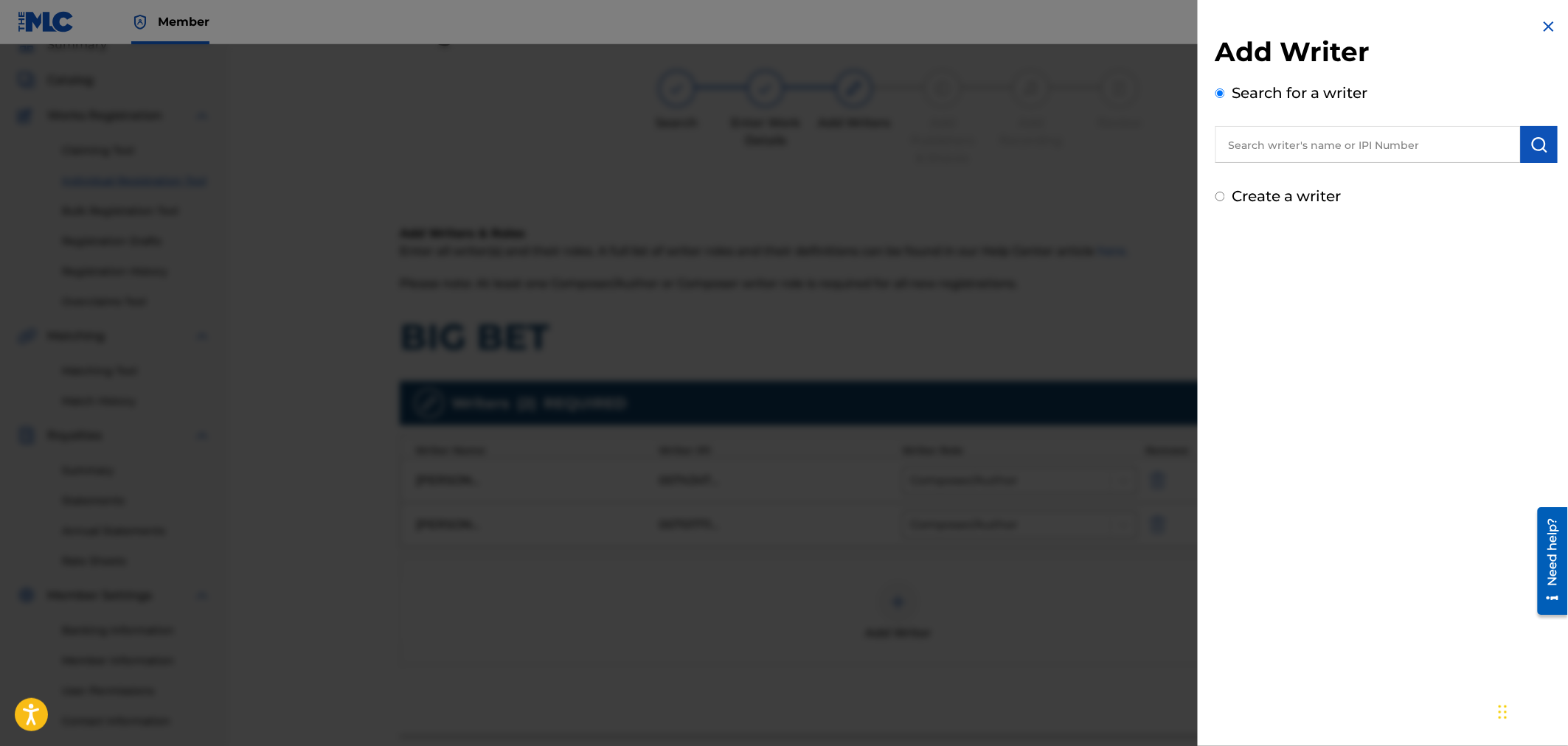
click at [1350, 153] on input "text" at bounding box center [1368, 144] width 305 height 37
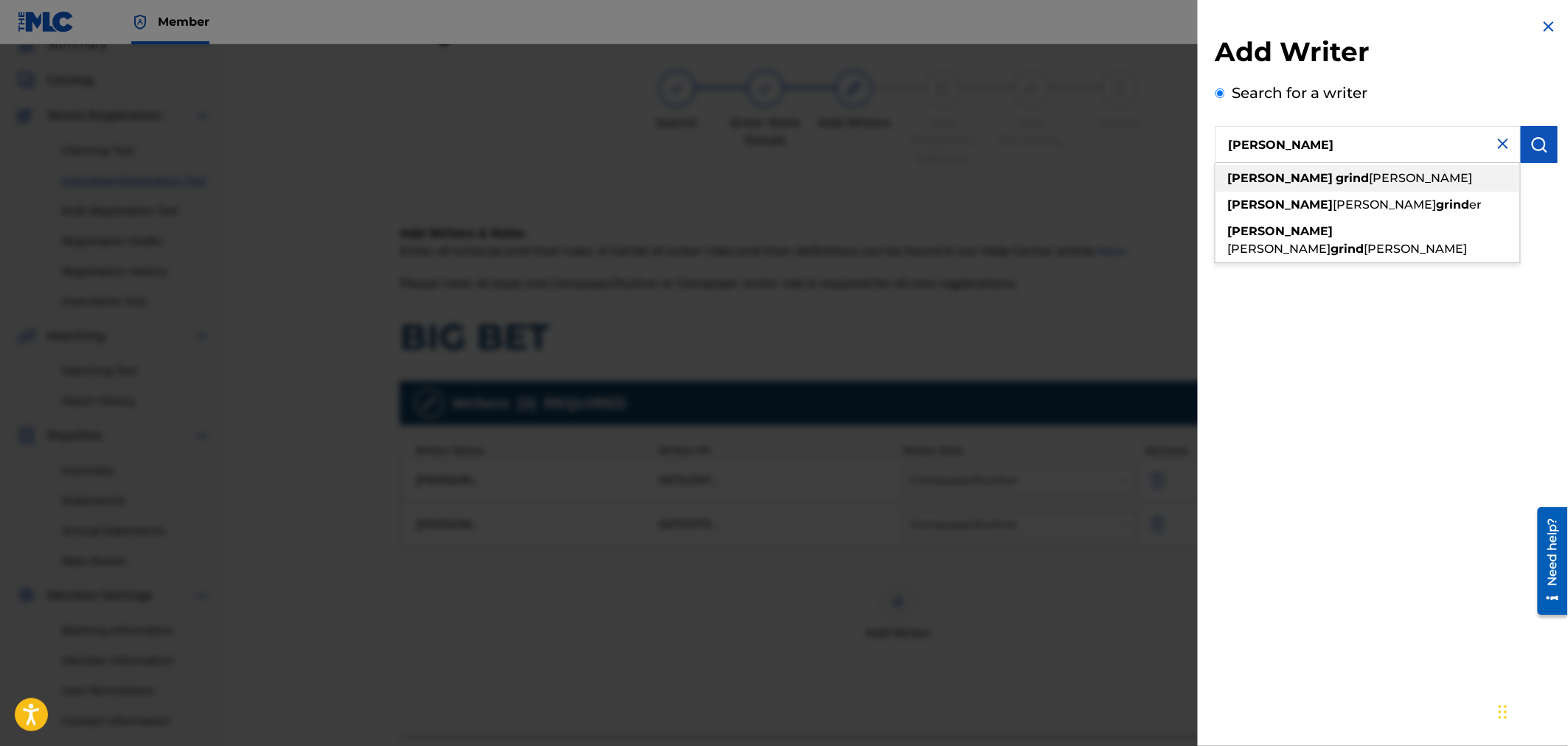
click at [1344, 178] on div "[PERSON_NAME] [PERSON_NAME]" at bounding box center [1367, 179] width 305 height 27
type input "[PERSON_NAME]"
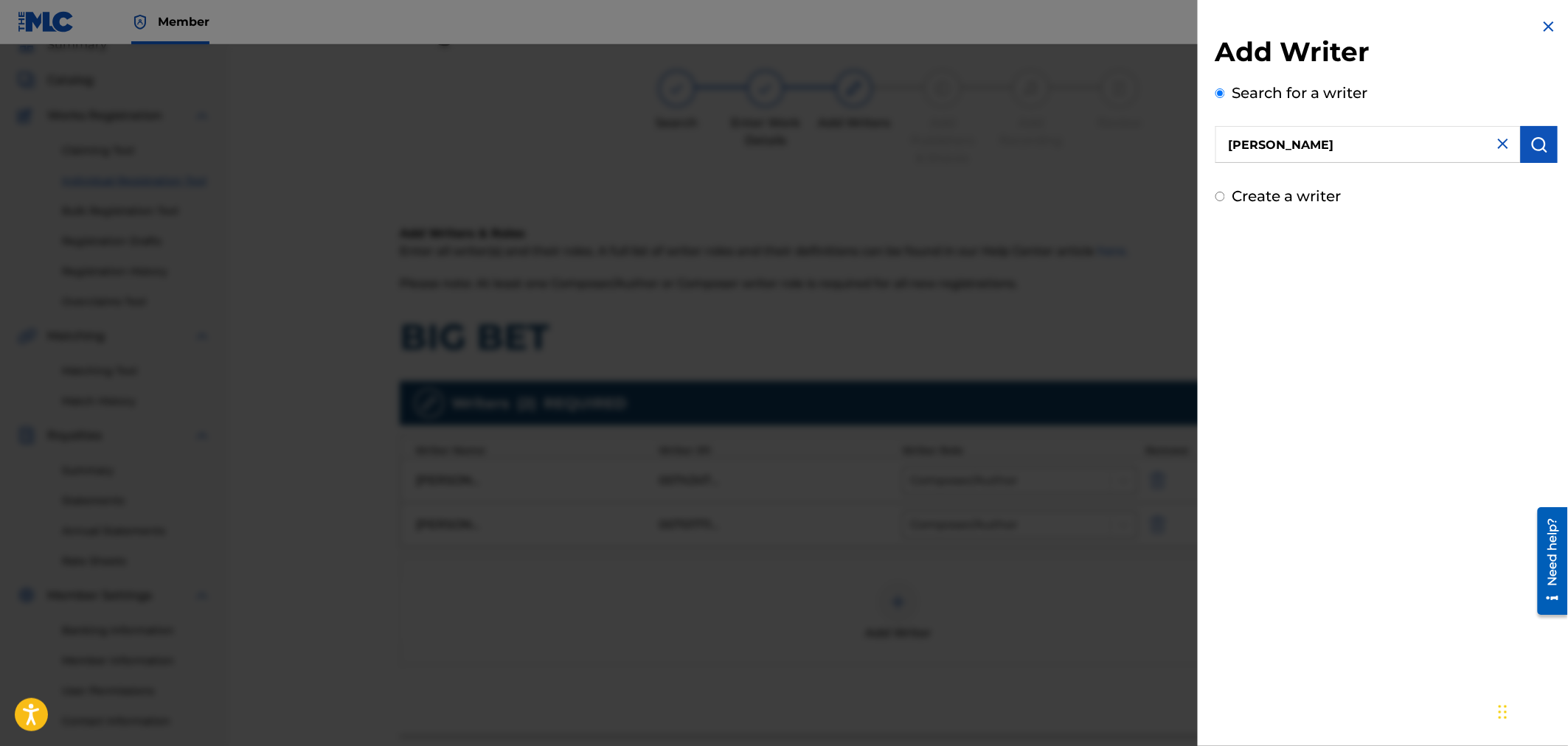
click at [1521, 140] on button "submit" at bounding box center [1539, 144] width 37 height 37
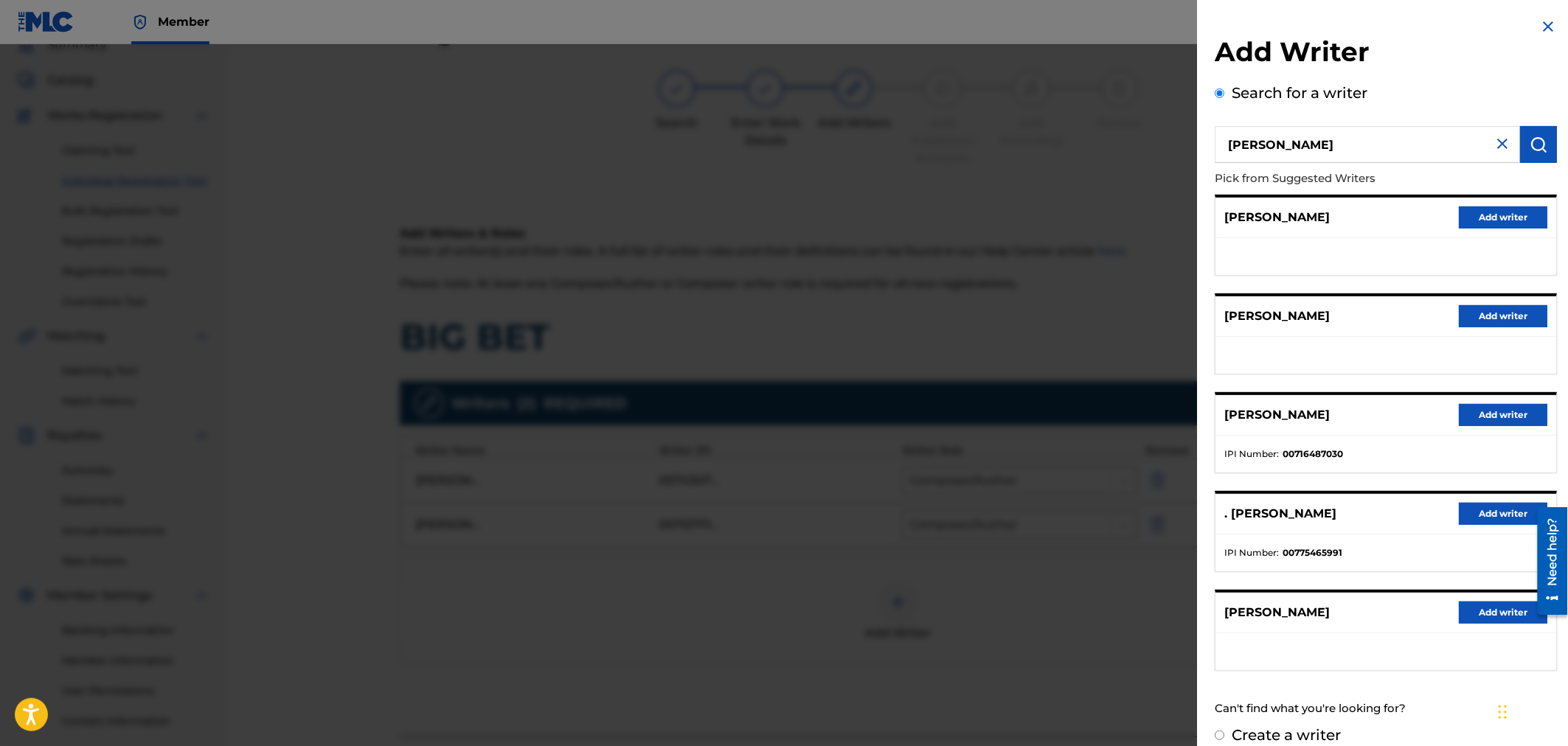
click at [1496, 411] on button "Add writer" at bounding box center [1503, 415] width 88 height 22
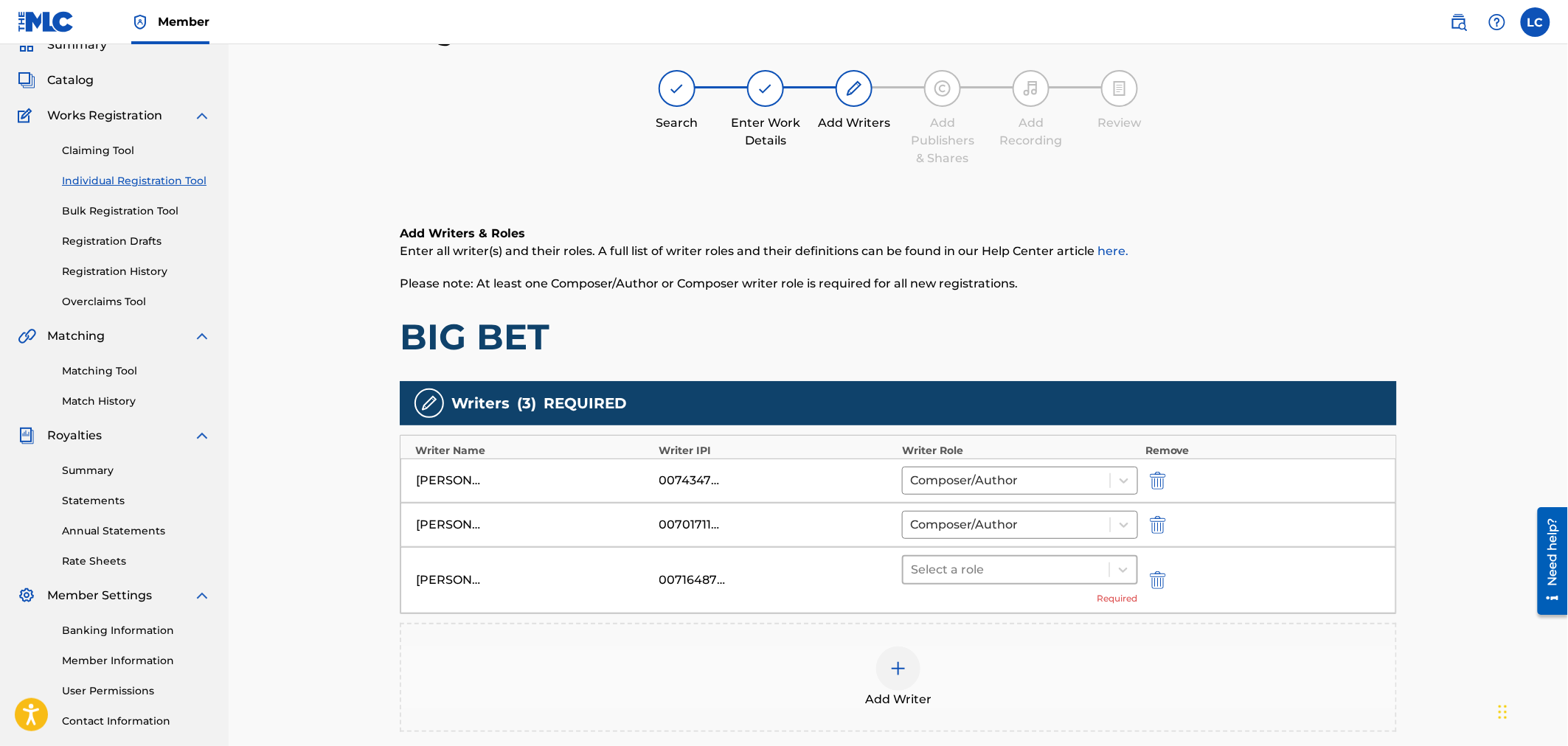
click at [993, 573] on div at bounding box center [1006, 570] width 191 height 20
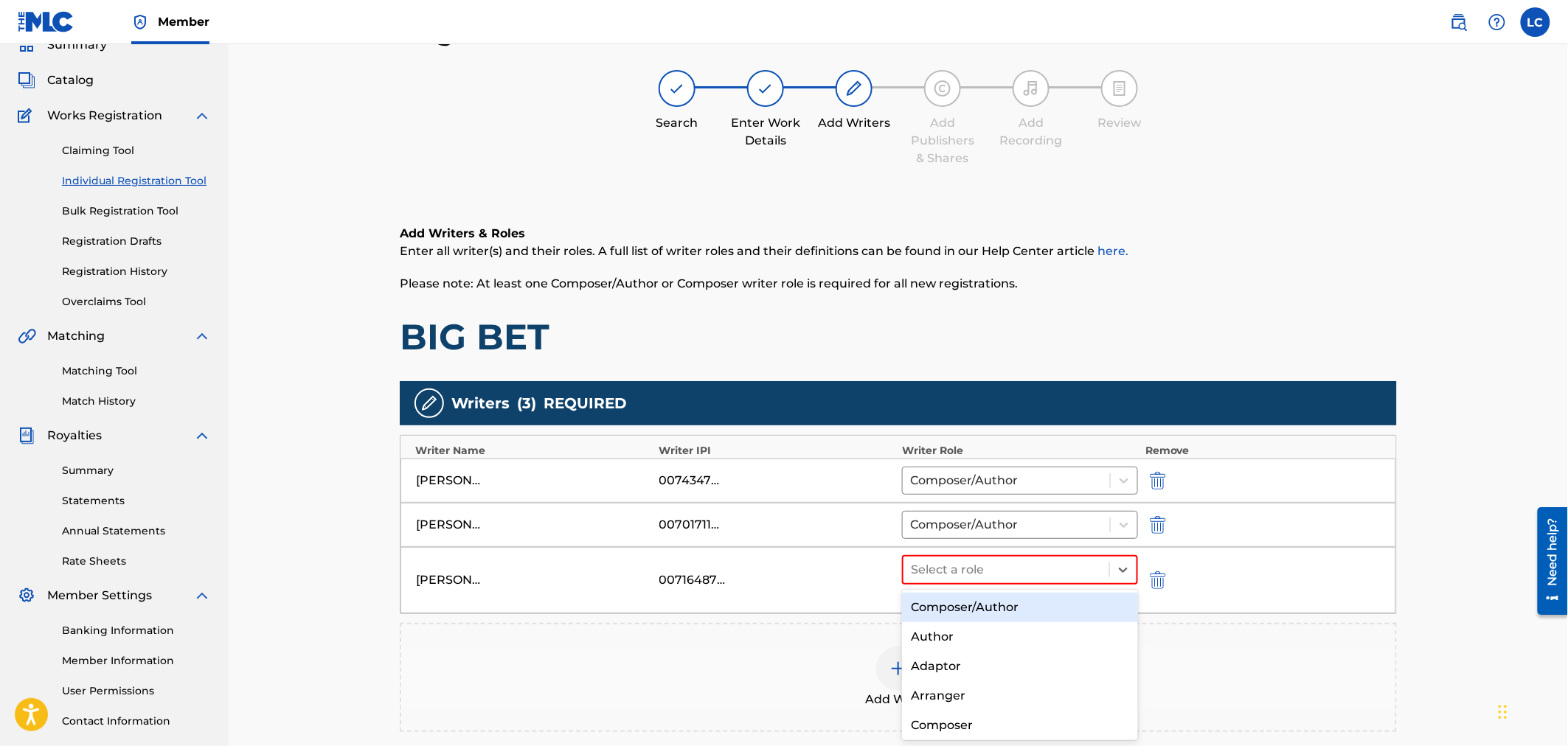
click at [987, 596] on div "Composer/Author" at bounding box center [1019, 607] width 235 height 29
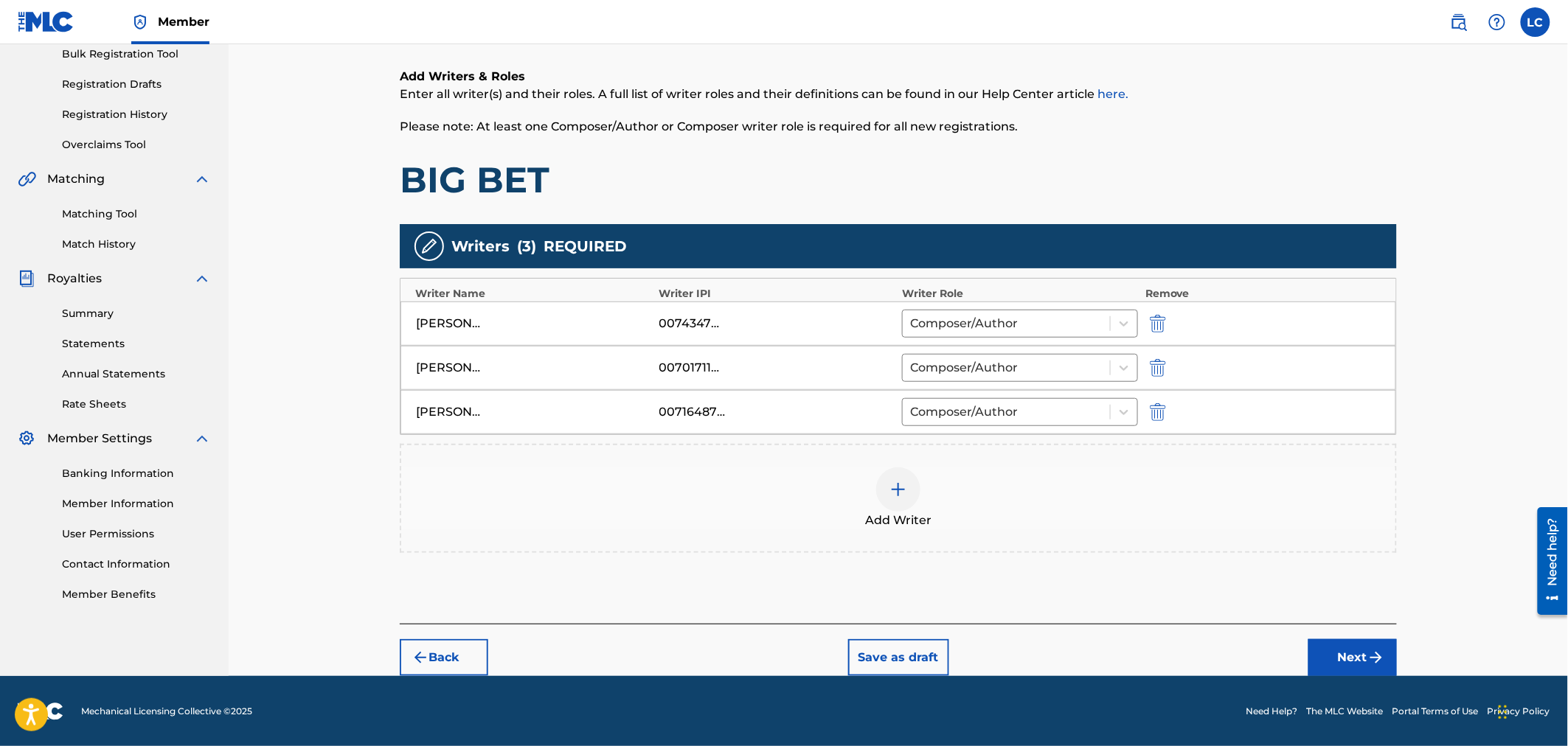
click at [1363, 669] on button "Next" at bounding box center [1352, 657] width 88 height 37
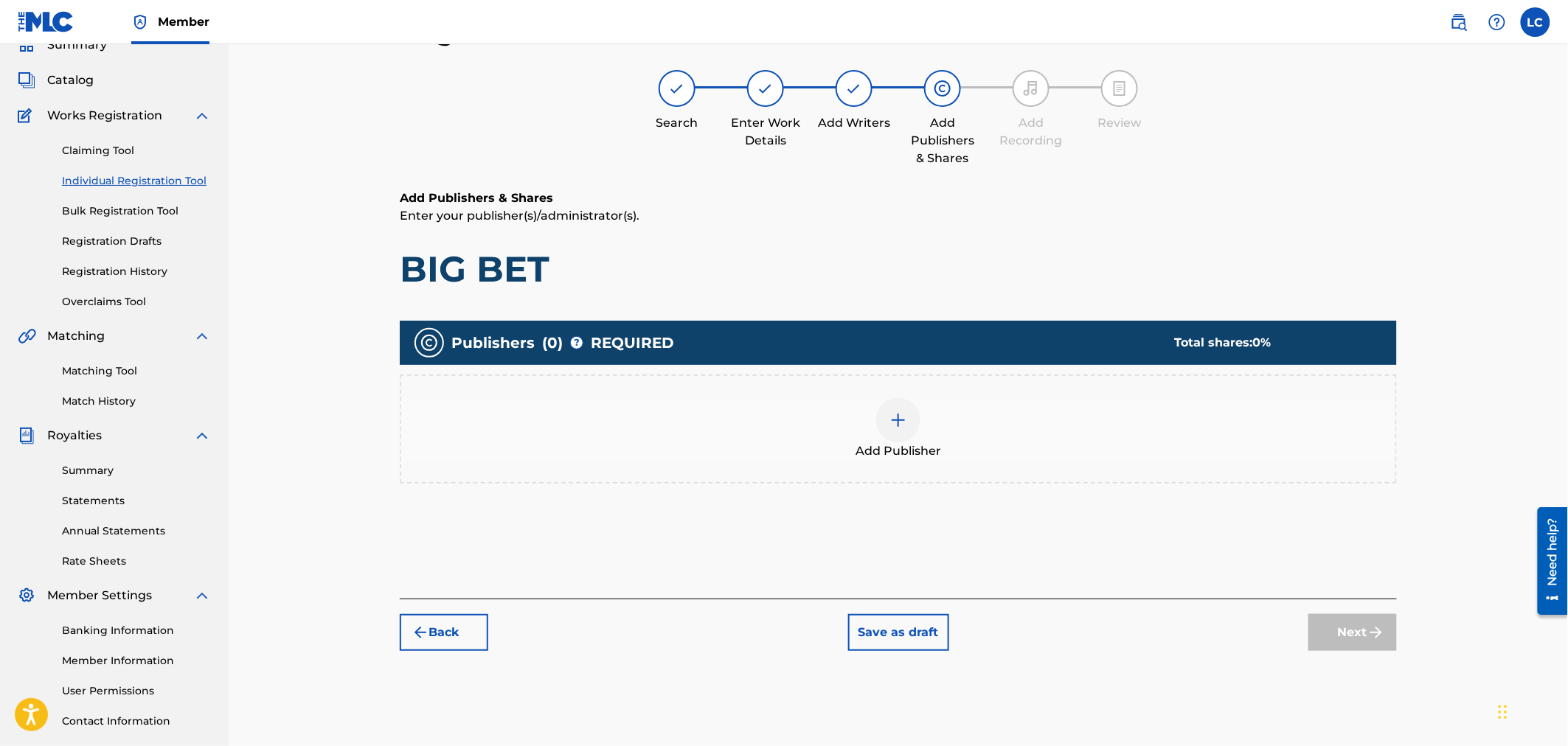
click at [1030, 421] on div "Add Publisher" at bounding box center [898, 429] width 994 height 62
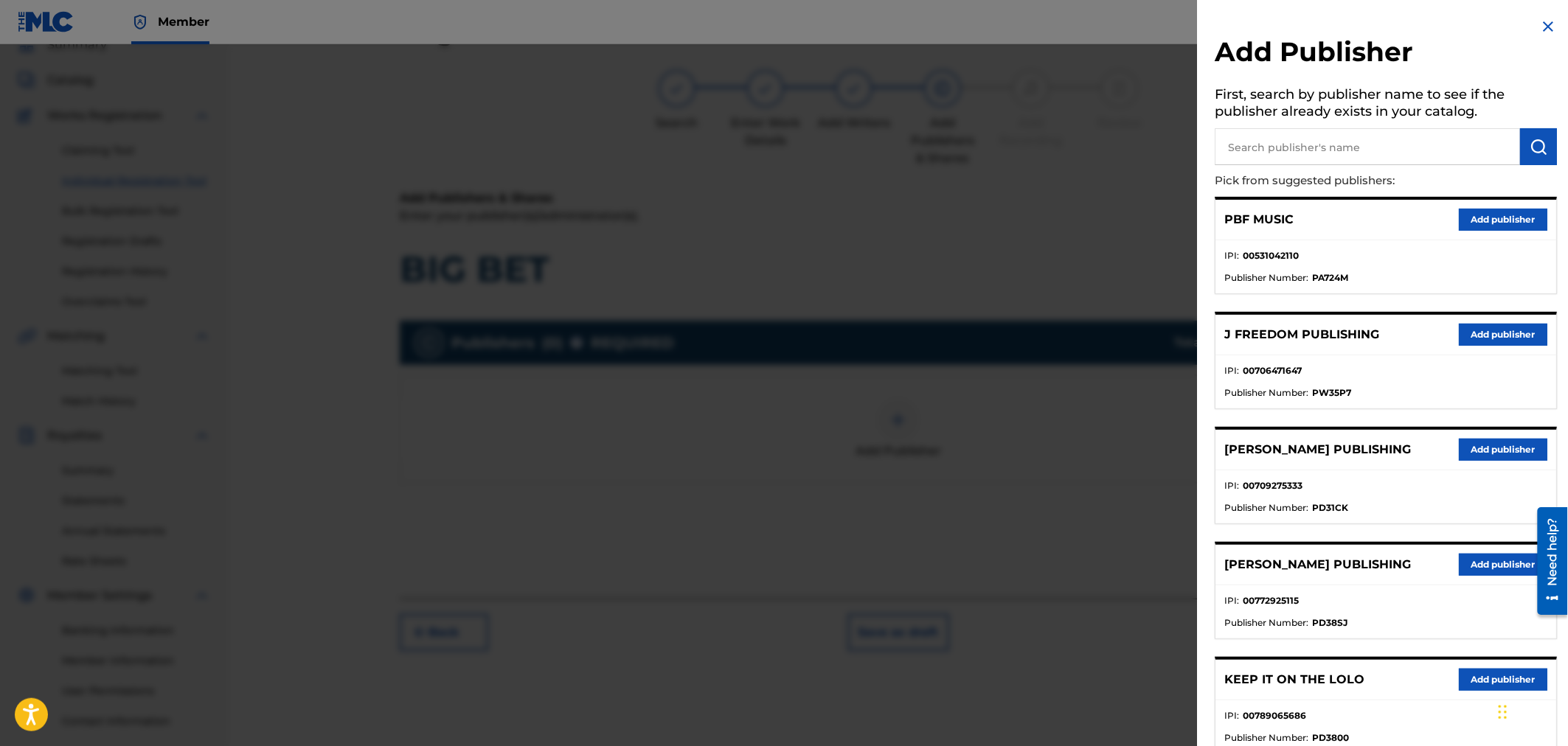
click at [1325, 149] on input "text" at bounding box center [1368, 146] width 305 height 37
type input "BANA"
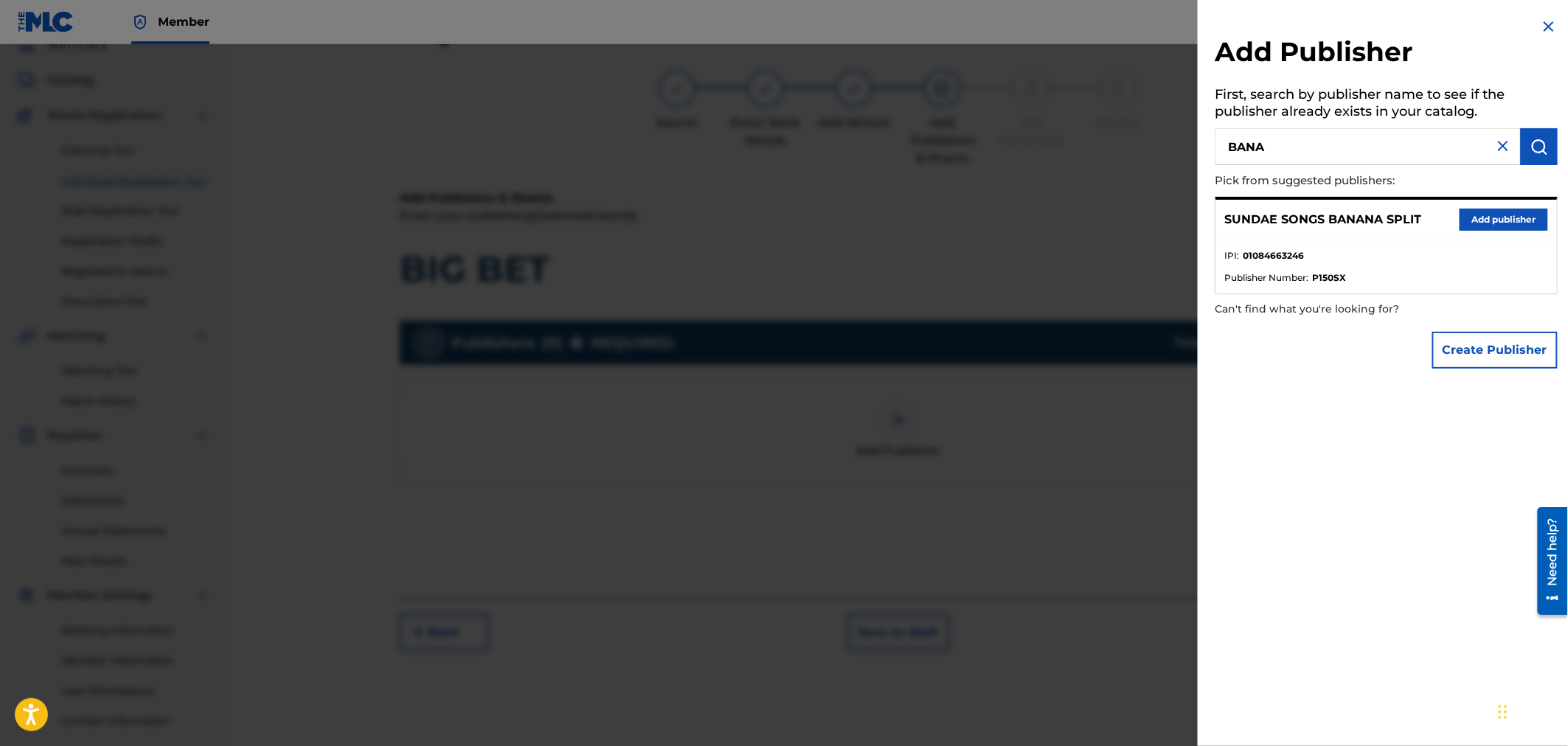
click at [1480, 218] on button "Add publisher" at bounding box center [1503, 220] width 88 height 22
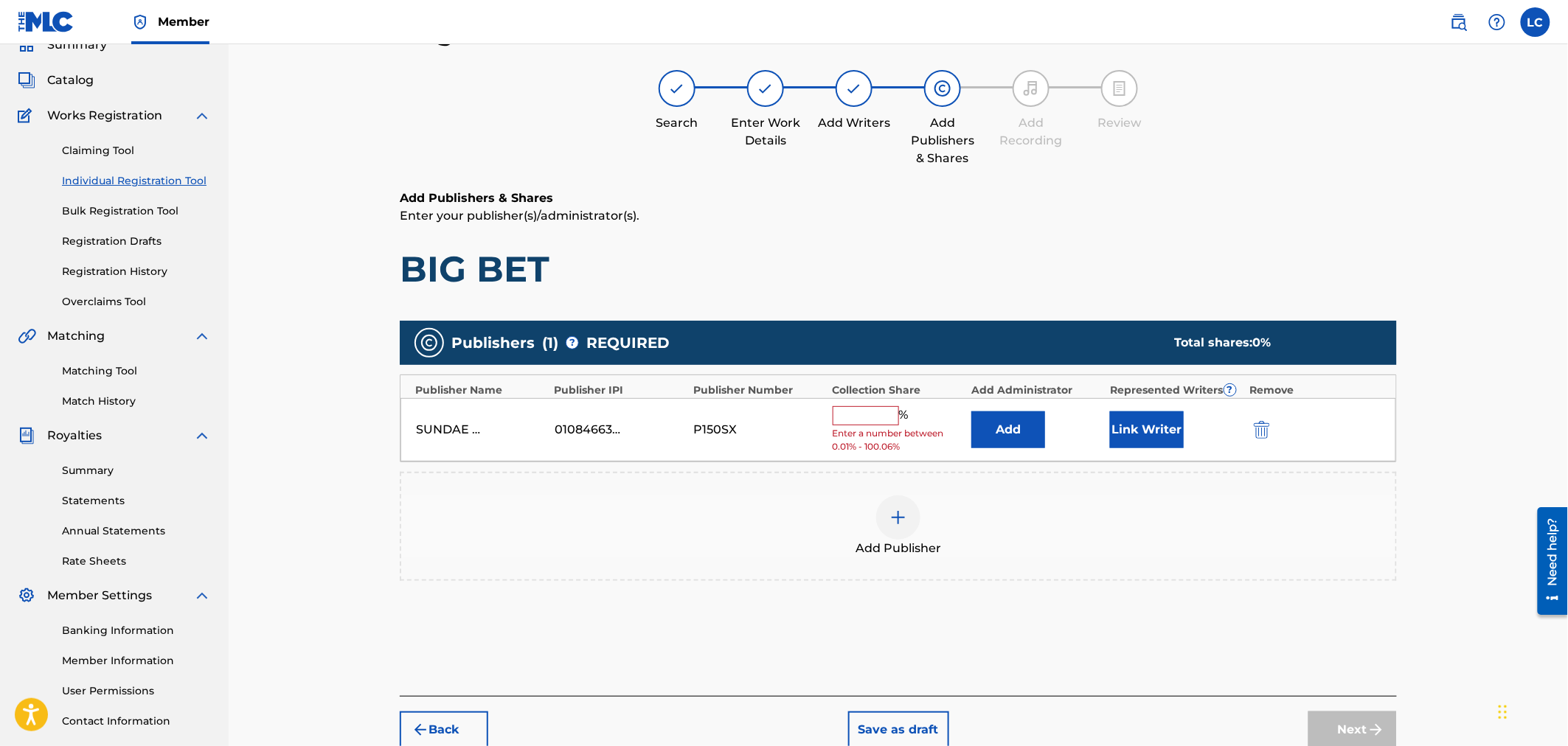
click at [875, 423] on input "text" at bounding box center [866, 415] width 66 height 19
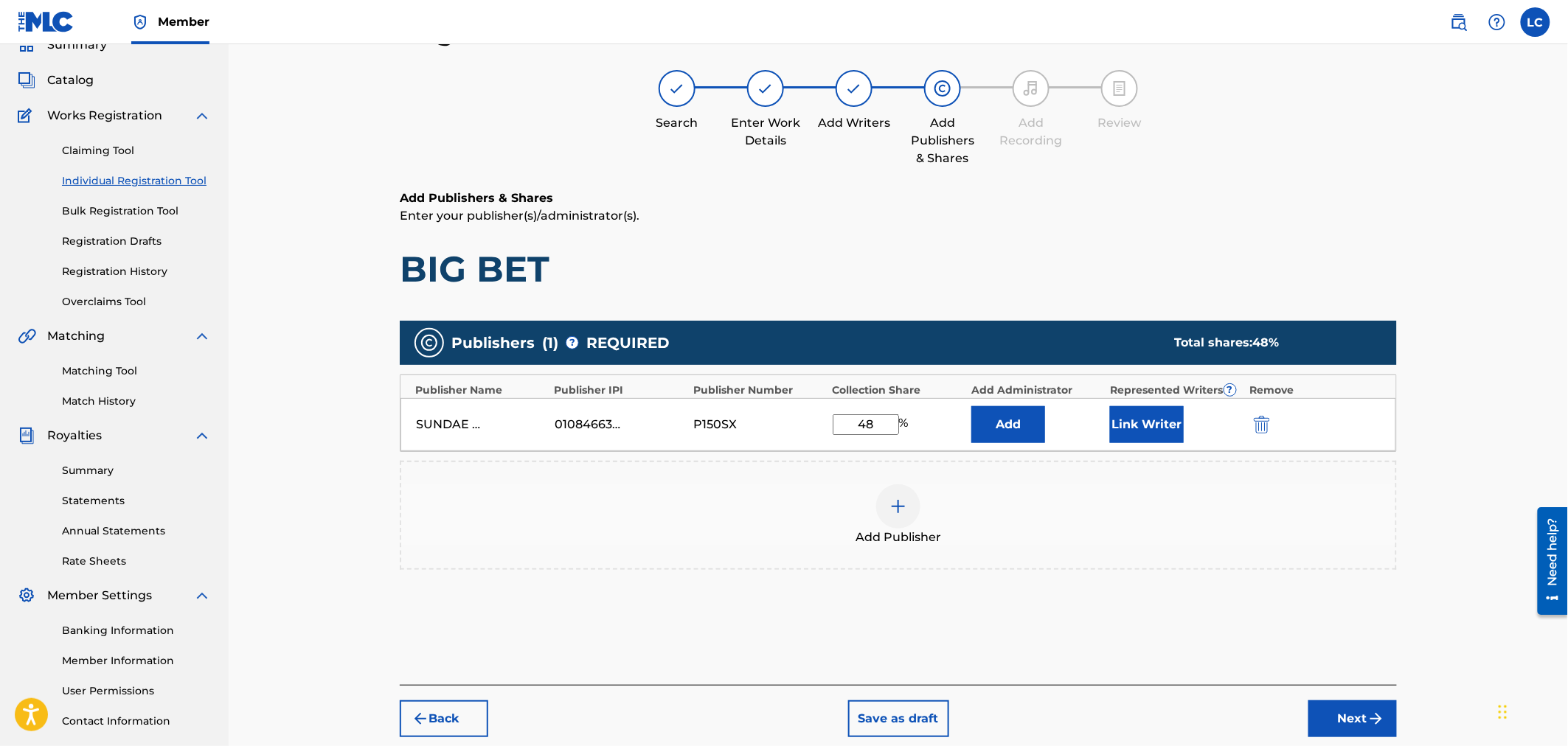
type input "48"
click at [1024, 414] on button "Add" at bounding box center [1008, 424] width 74 height 37
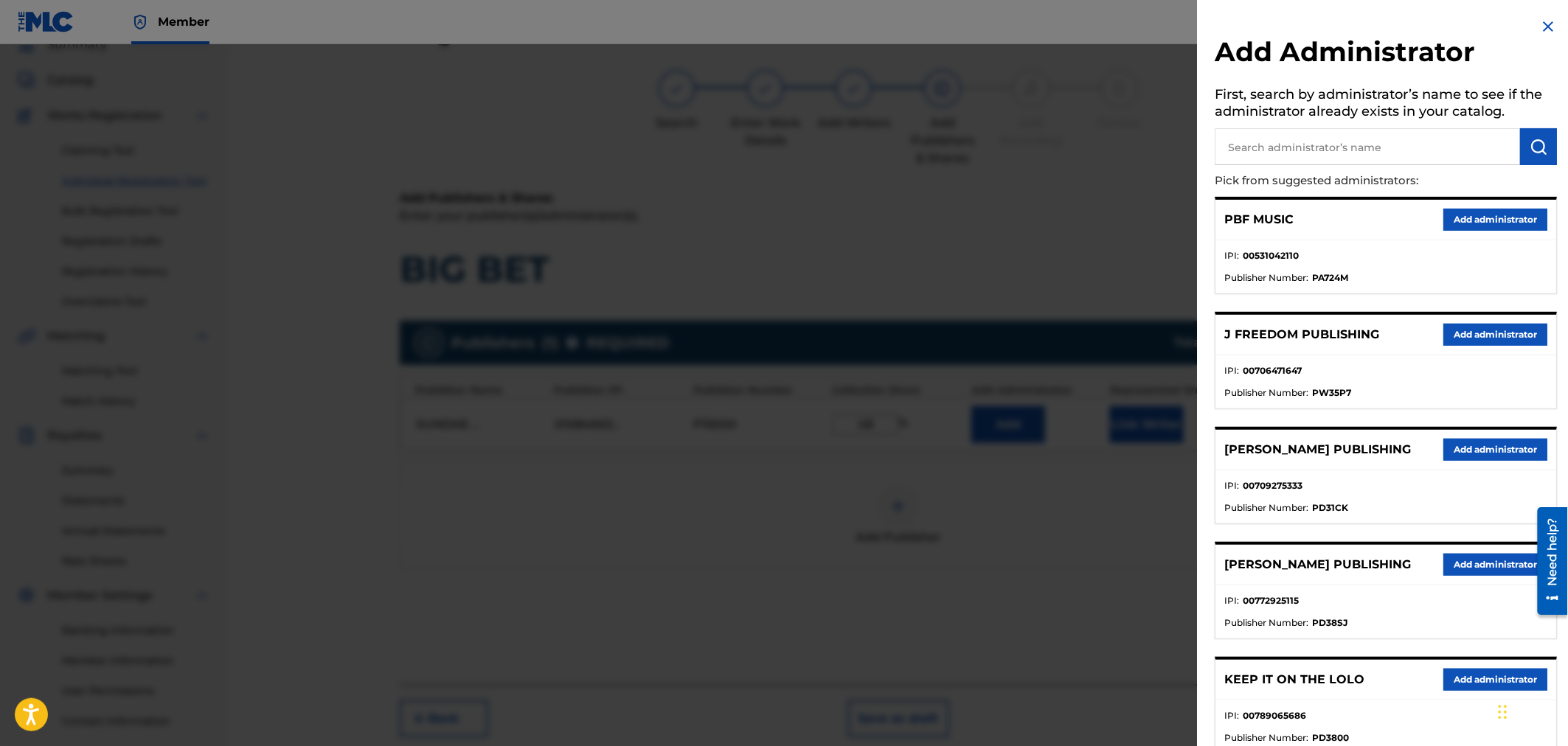
click at [1118, 158] on div at bounding box center [784, 417] width 1568 height 746
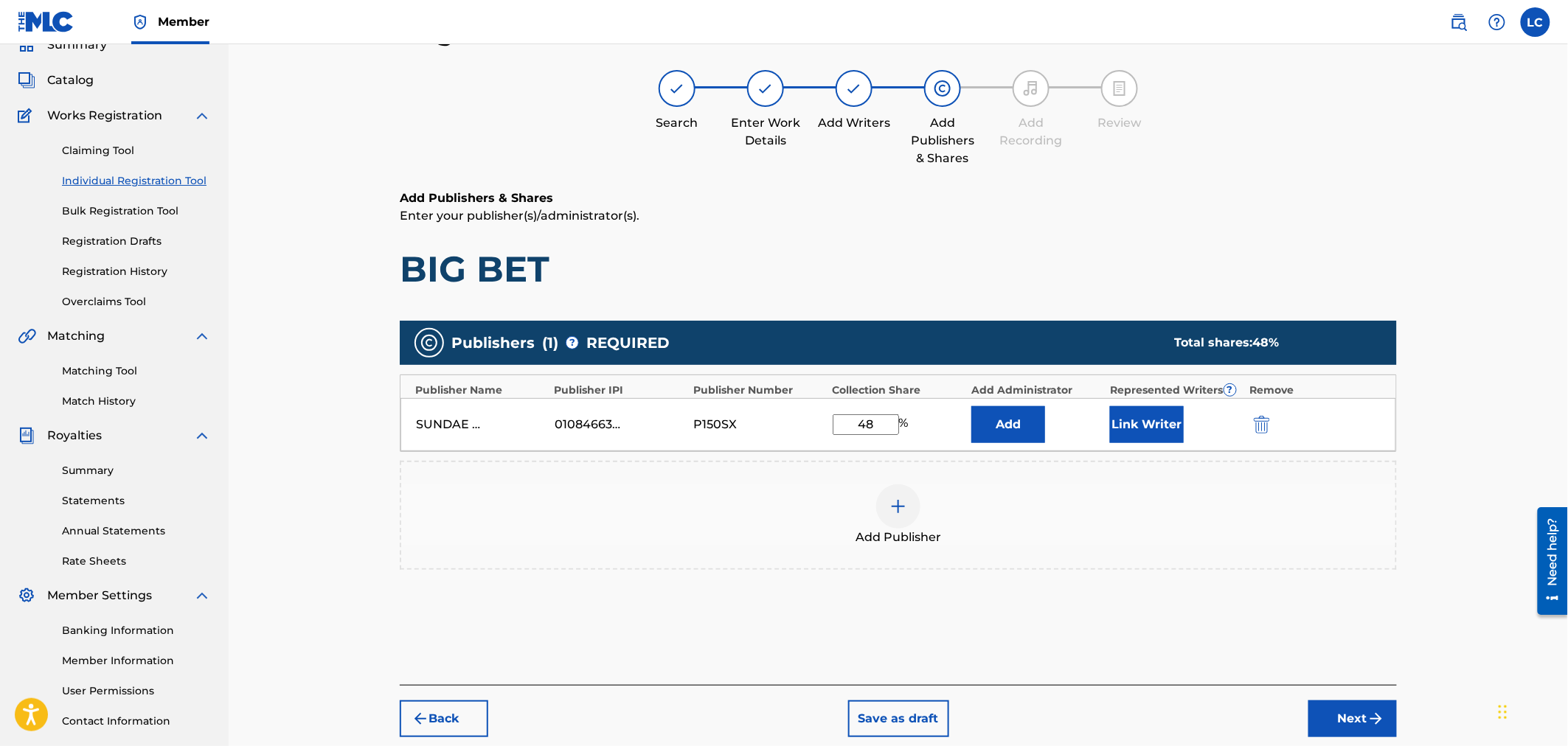
click at [1166, 435] on button "Link Writer" at bounding box center [1147, 424] width 74 height 37
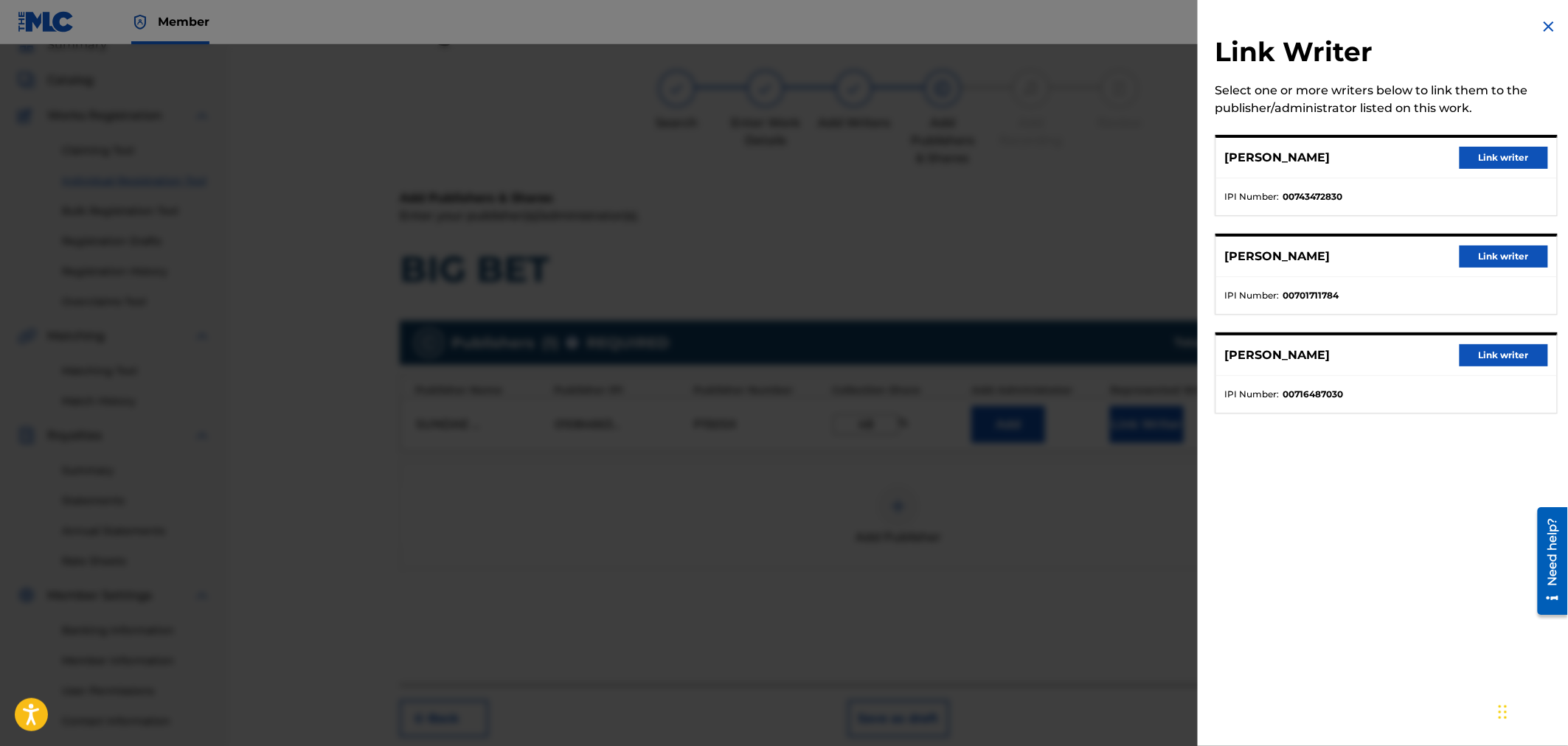
click at [1517, 153] on button "Link writer" at bounding box center [1503, 157] width 88 height 22
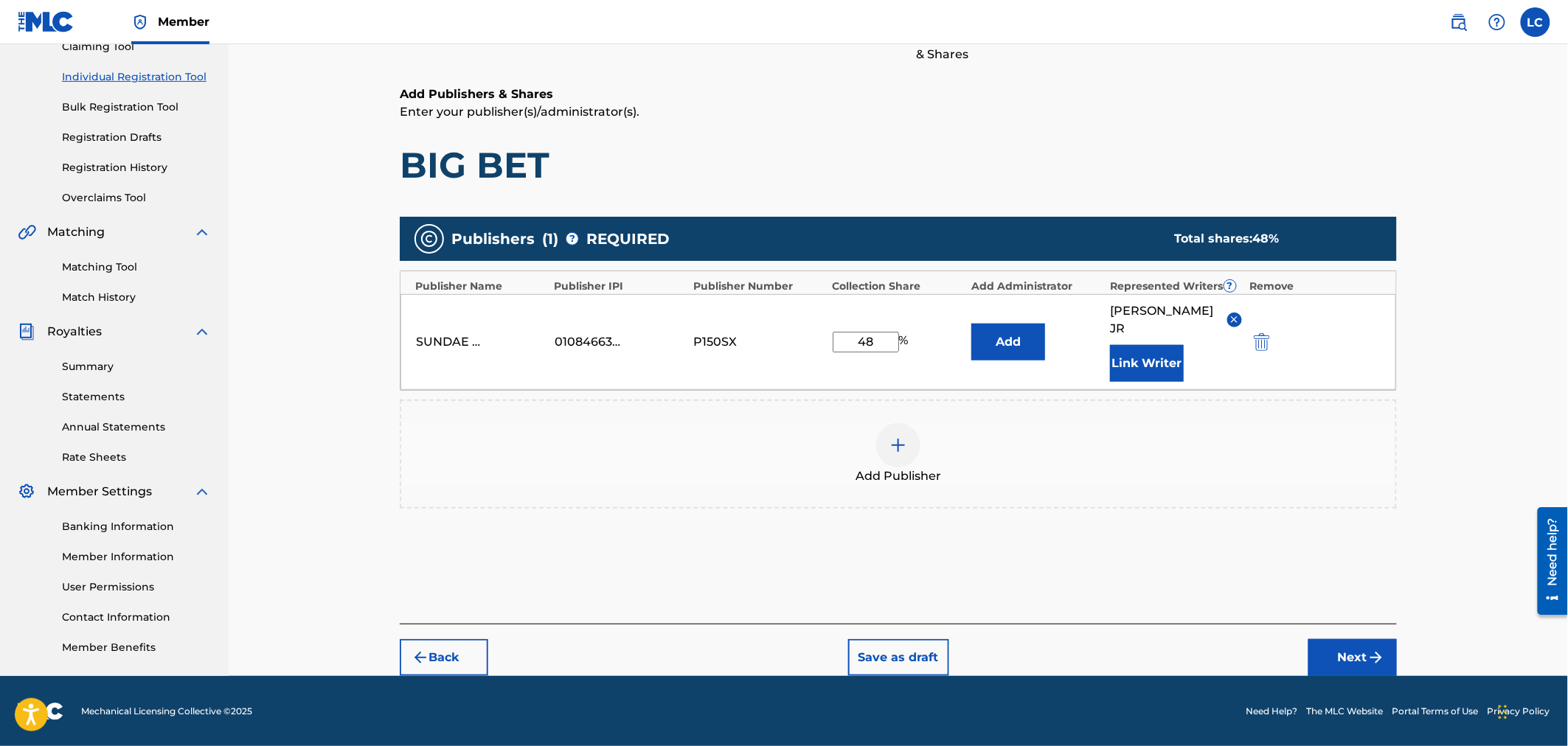
click at [1348, 665] on button "Next" at bounding box center [1352, 657] width 88 height 37
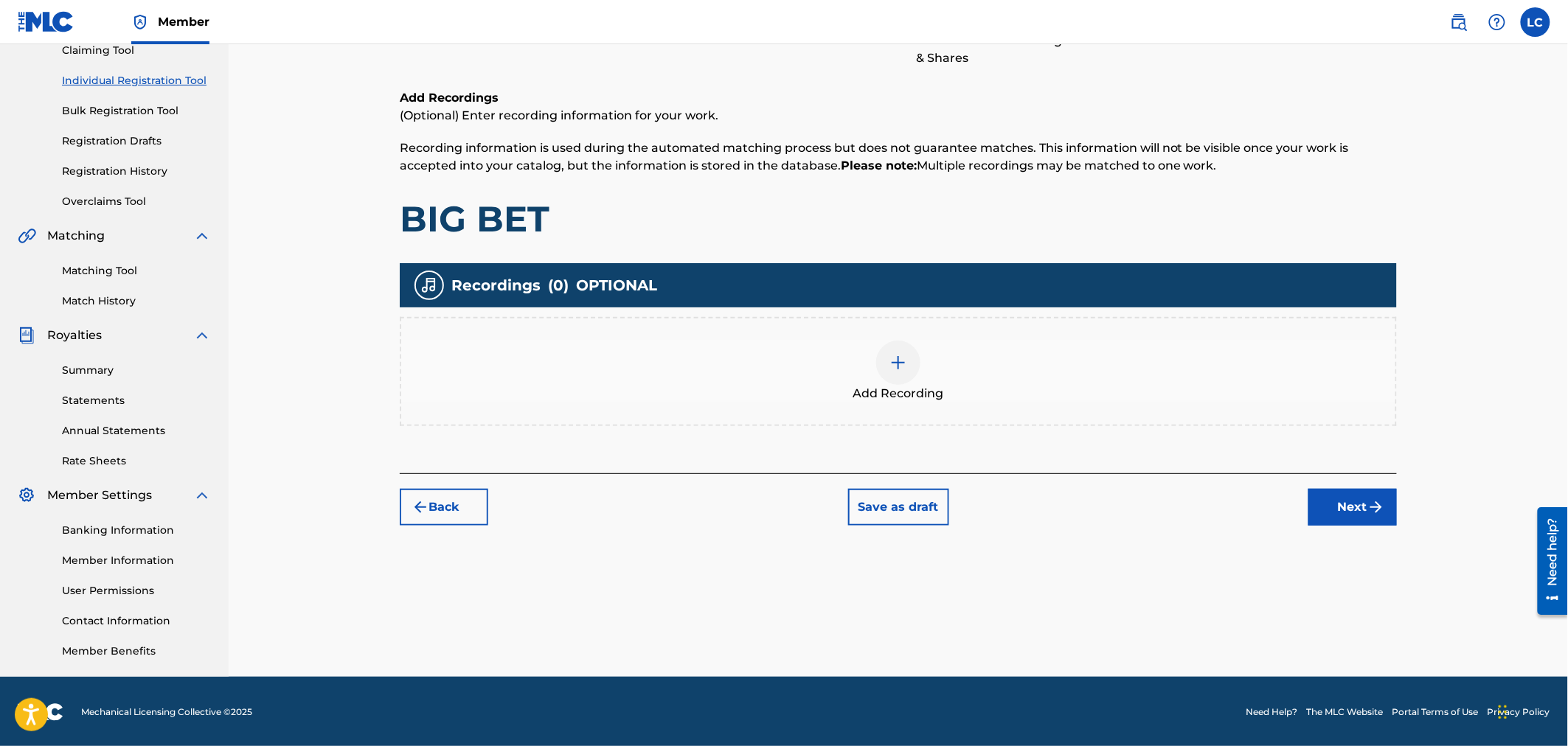
scroll to position [168, 0]
click at [965, 327] on div "Add Recording" at bounding box center [898, 371] width 997 height 109
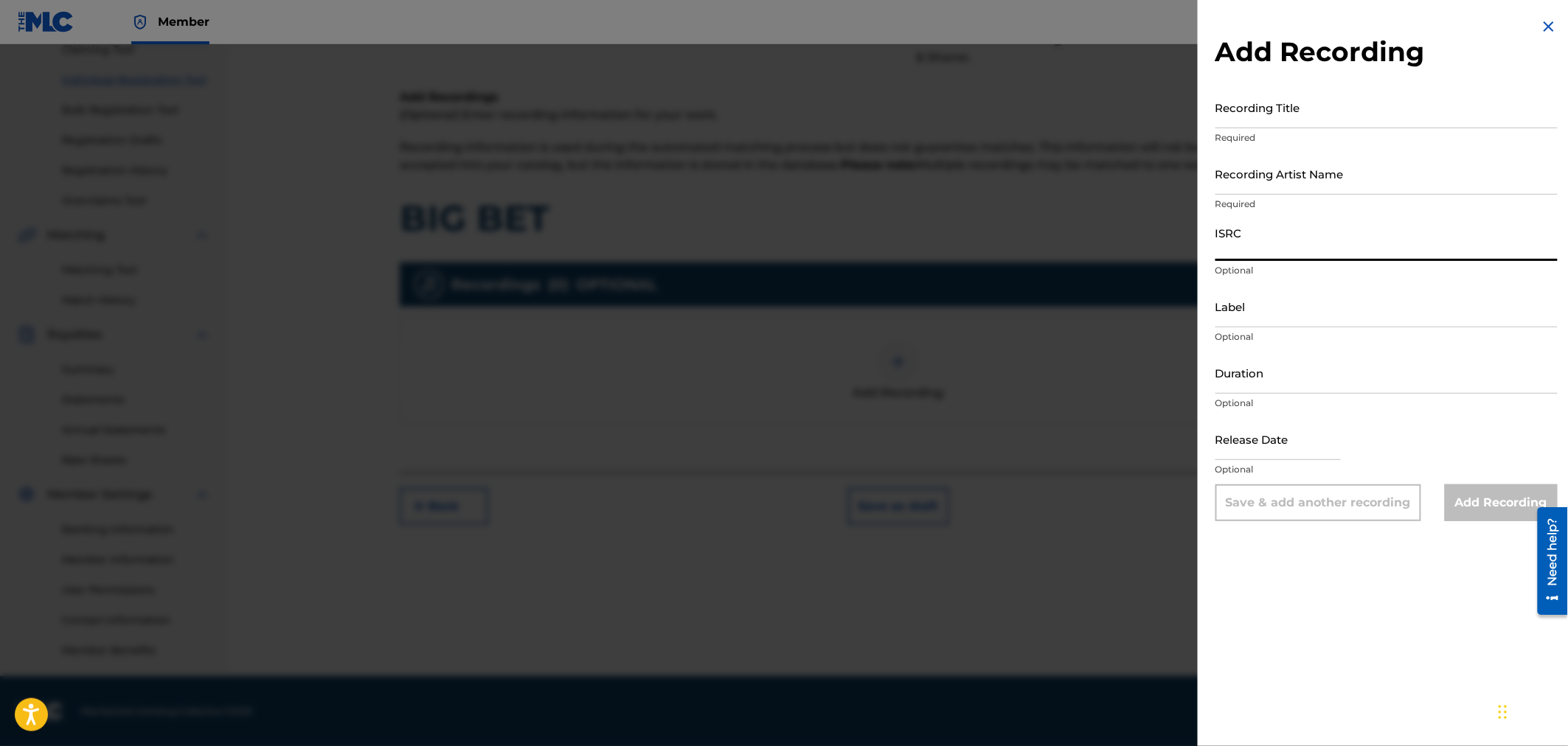
paste input "GBKPL2092827"
type input "GBKPL2092827"
paste input "MFnMelo"
type input "MFnMelo"
paste input "BIG BET"
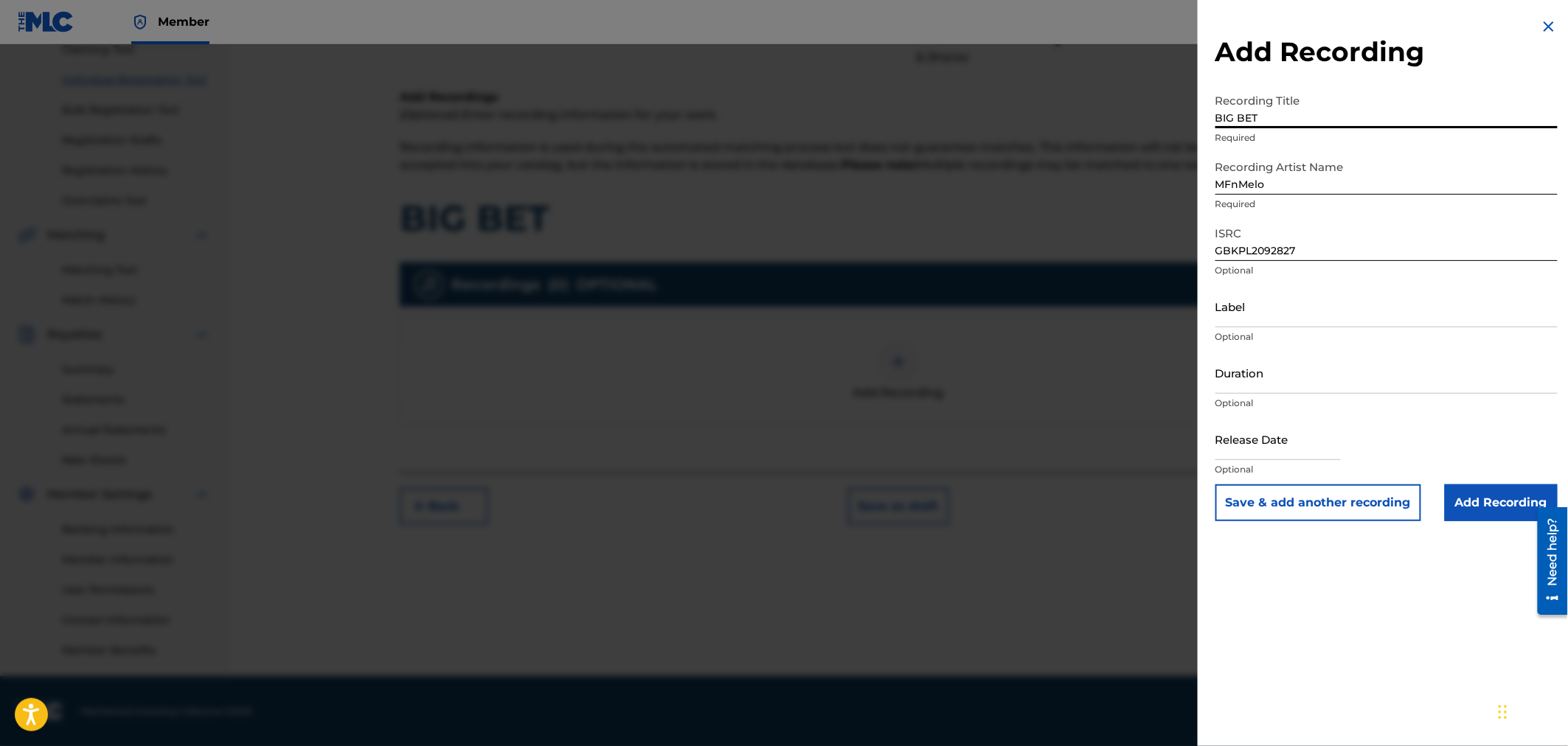
type input "BIG BET"
click at [1470, 495] on input "Add Recording" at bounding box center [1501, 503] width 113 height 37
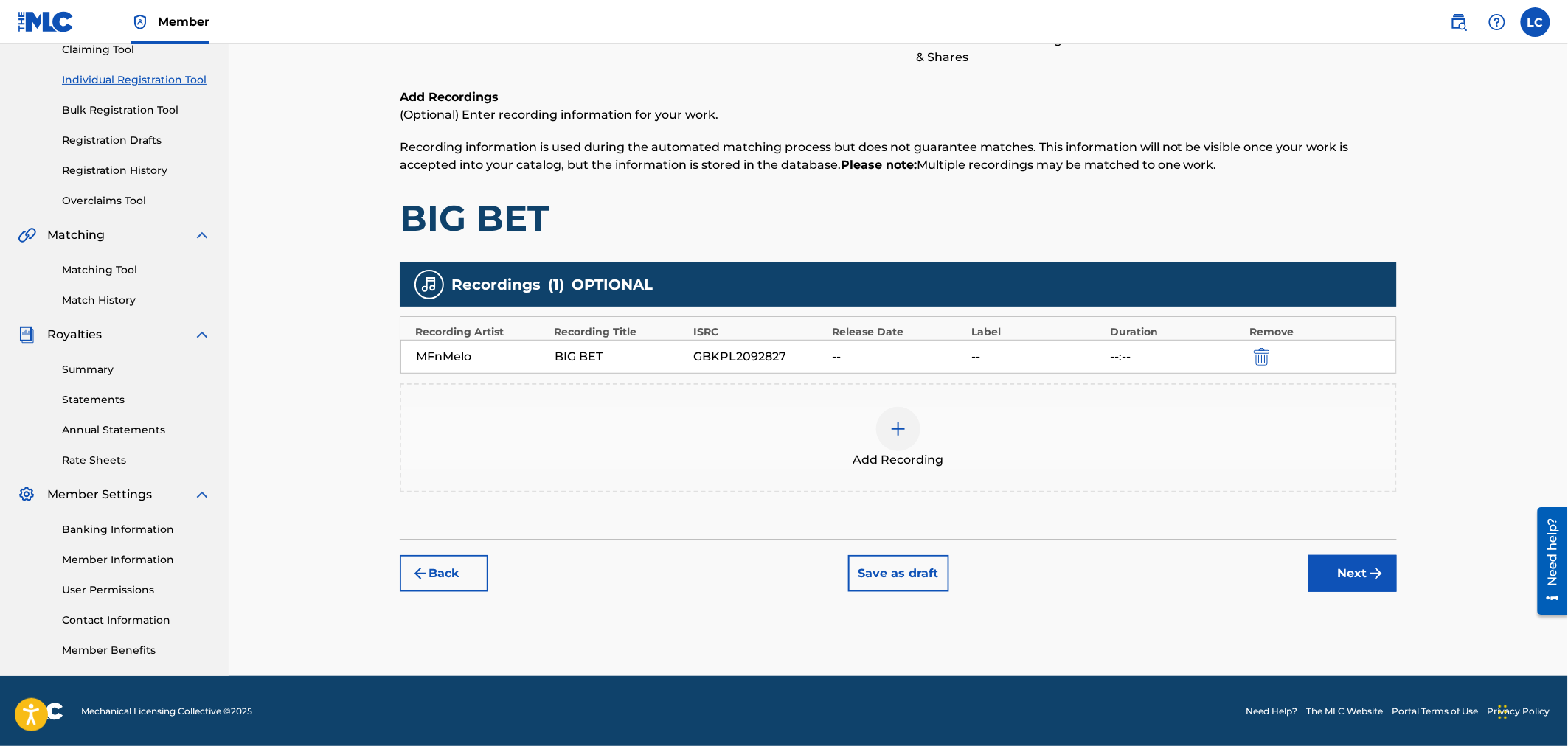
click at [1367, 590] on button "Next" at bounding box center [1352, 574] width 88 height 37
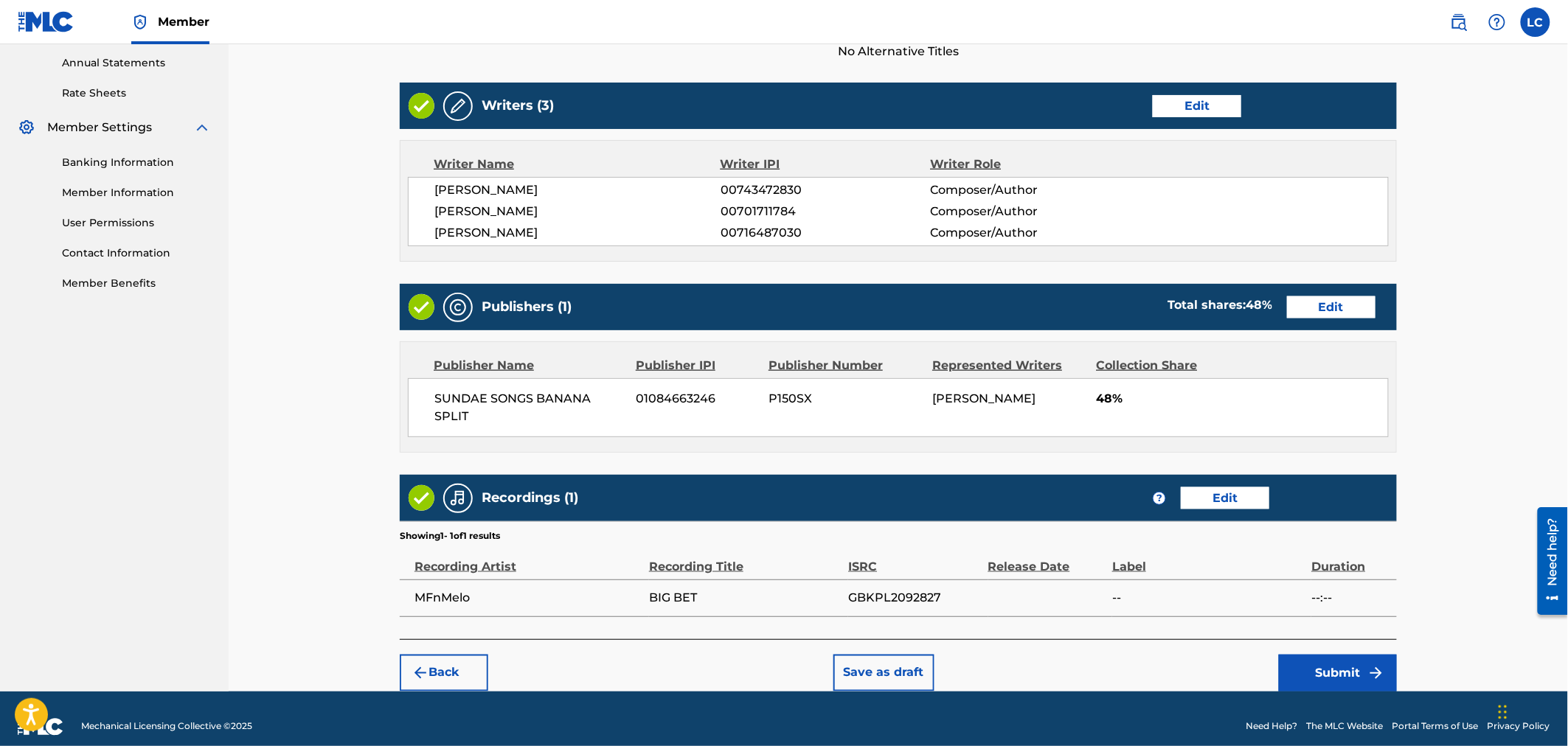
scroll to position [551, 0]
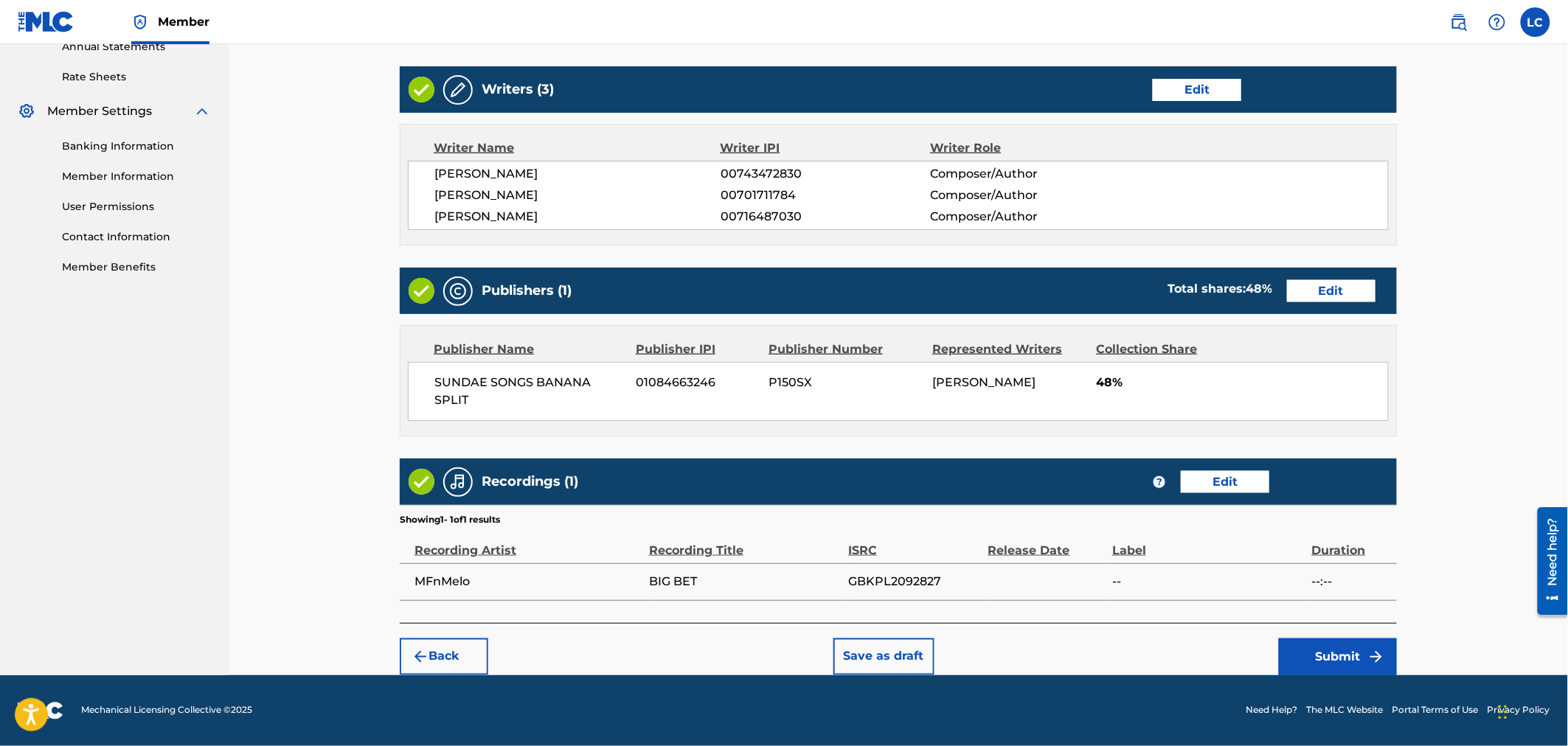
click at [1359, 652] on button "Submit" at bounding box center [1338, 656] width 118 height 37
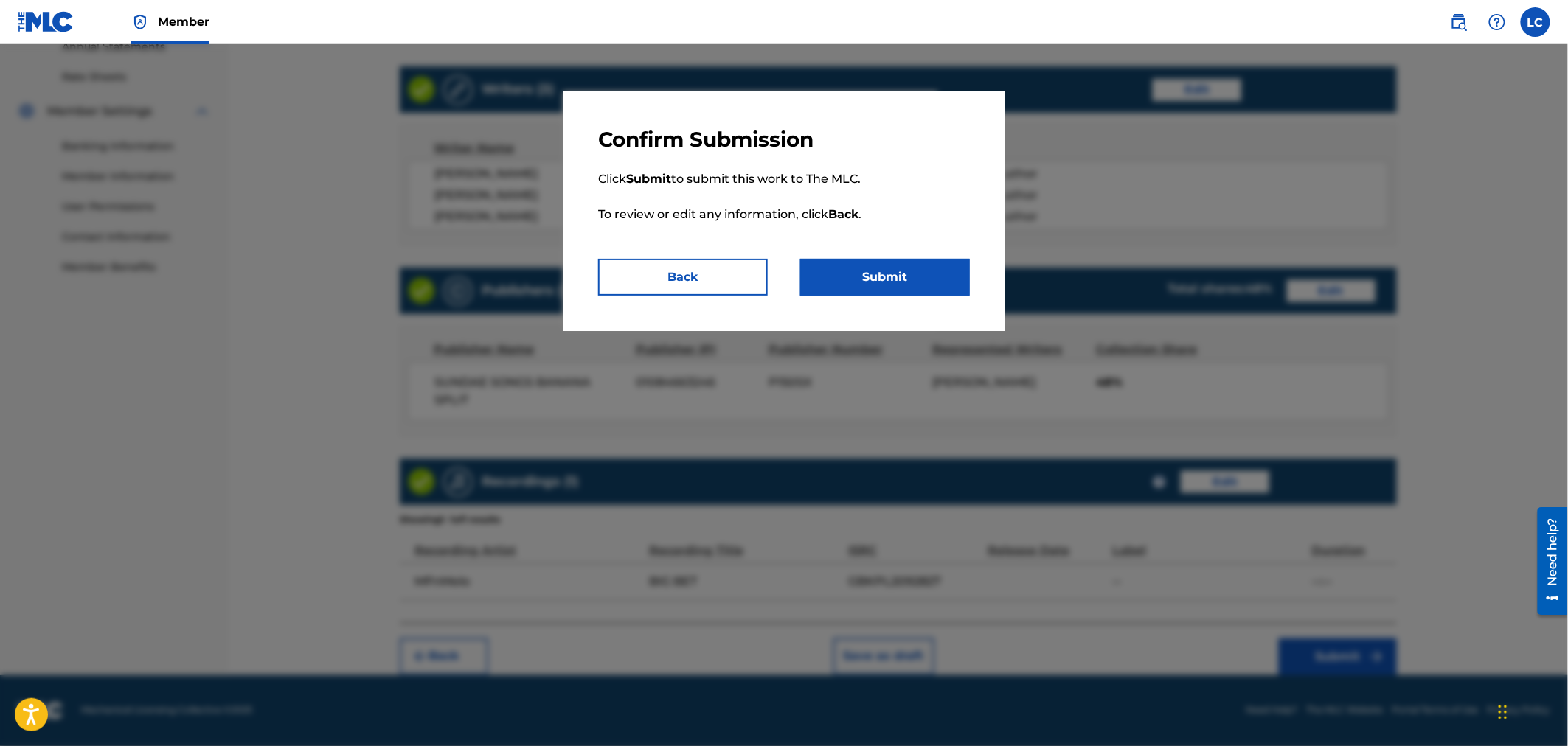
click at [928, 271] on button "Submit" at bounding box center [886, 277] width 170 height 37
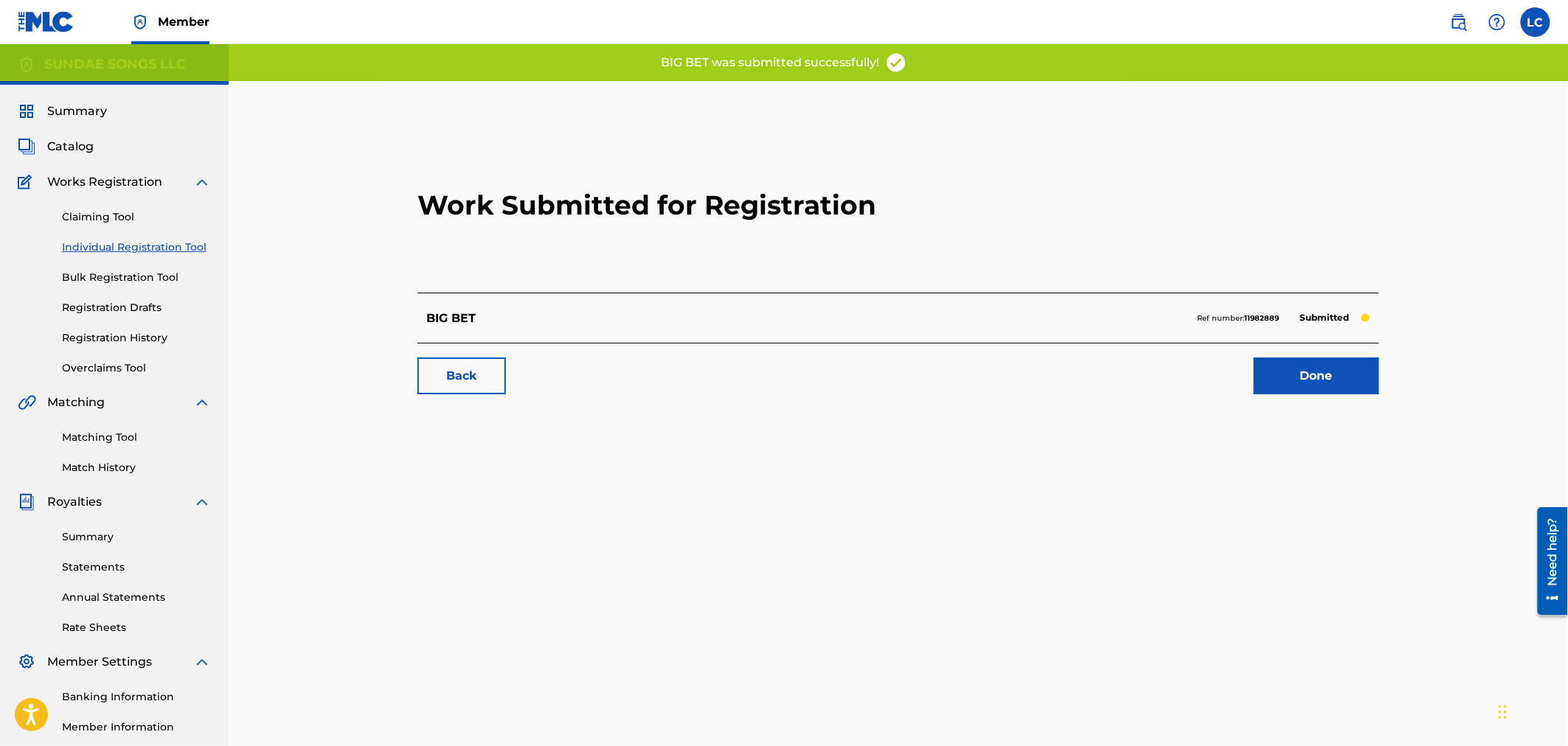
click at [1266, 317] on strong "11982889" at bounding box center [1263, 318] width 35 height 9
copy strong "11982889"
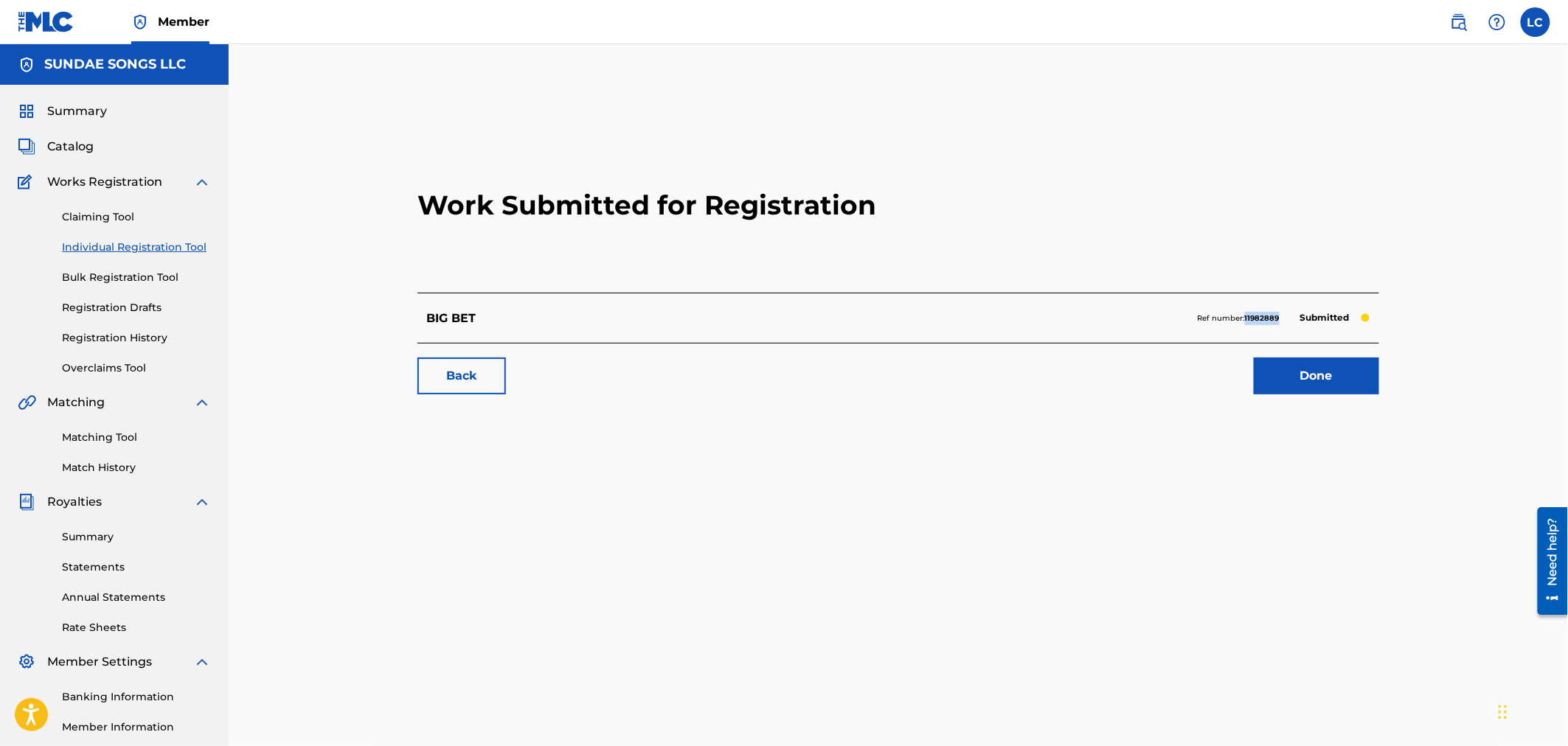
click at [131, 248] on link "Individual Registration Tool" at bounding box center [136, 248] width 149 height 16
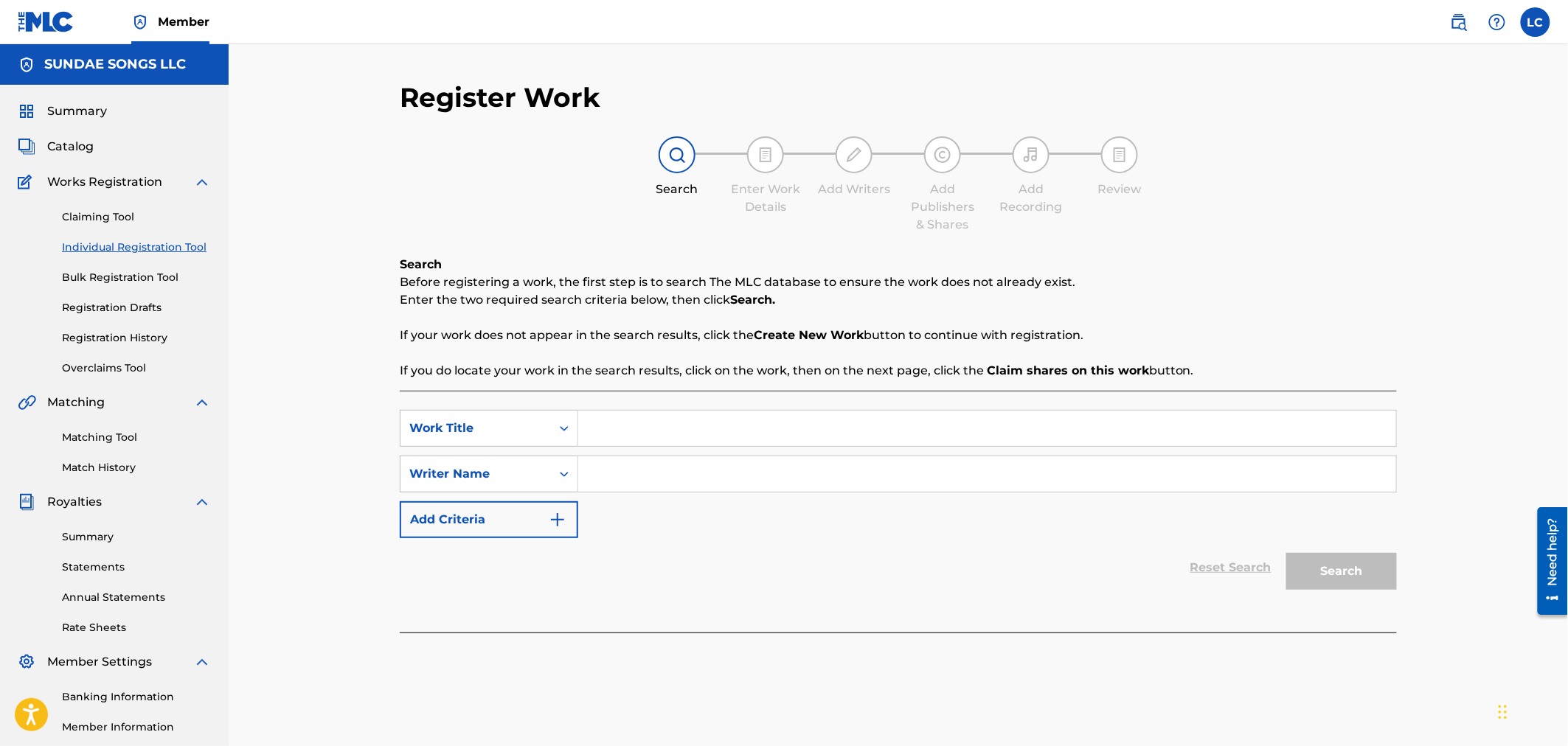
paste input "BURNING CANDLES"
type input "BURNING CANDLES"
click at [679, 462] on input "Search Form" at bounding box center [987, 474] width 818 height 35
click at [1286, 553] on button "Search" at bounding box center [1341, 571] width 111 height 37
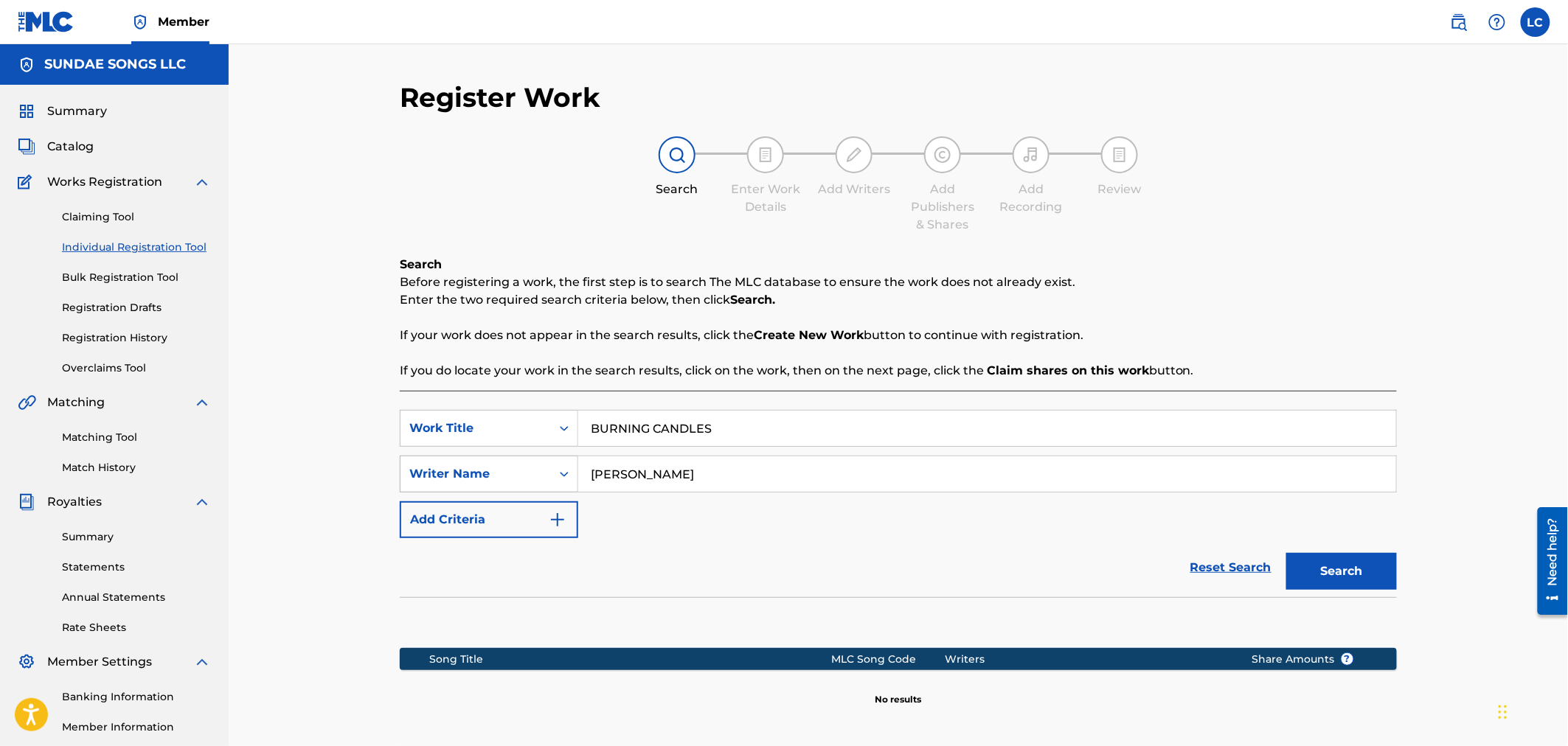
drag, startPoint x: 667, startPoint y: 478, endPoint x: 506, endPoint y: 475, distance: 161.0
click at [508, 475] on div "SearchWithCriteriaac64ed36-e18f-43d9-94b5-5dc785bbdadd Writer Name [PERSON_NAME]" at bounding box center [898, 474] width 997 height 37
type input "[PERSON_NAME]"
click at [1286, 553] on button "Search" at bounding box center [1341, 571] width 111 height 37
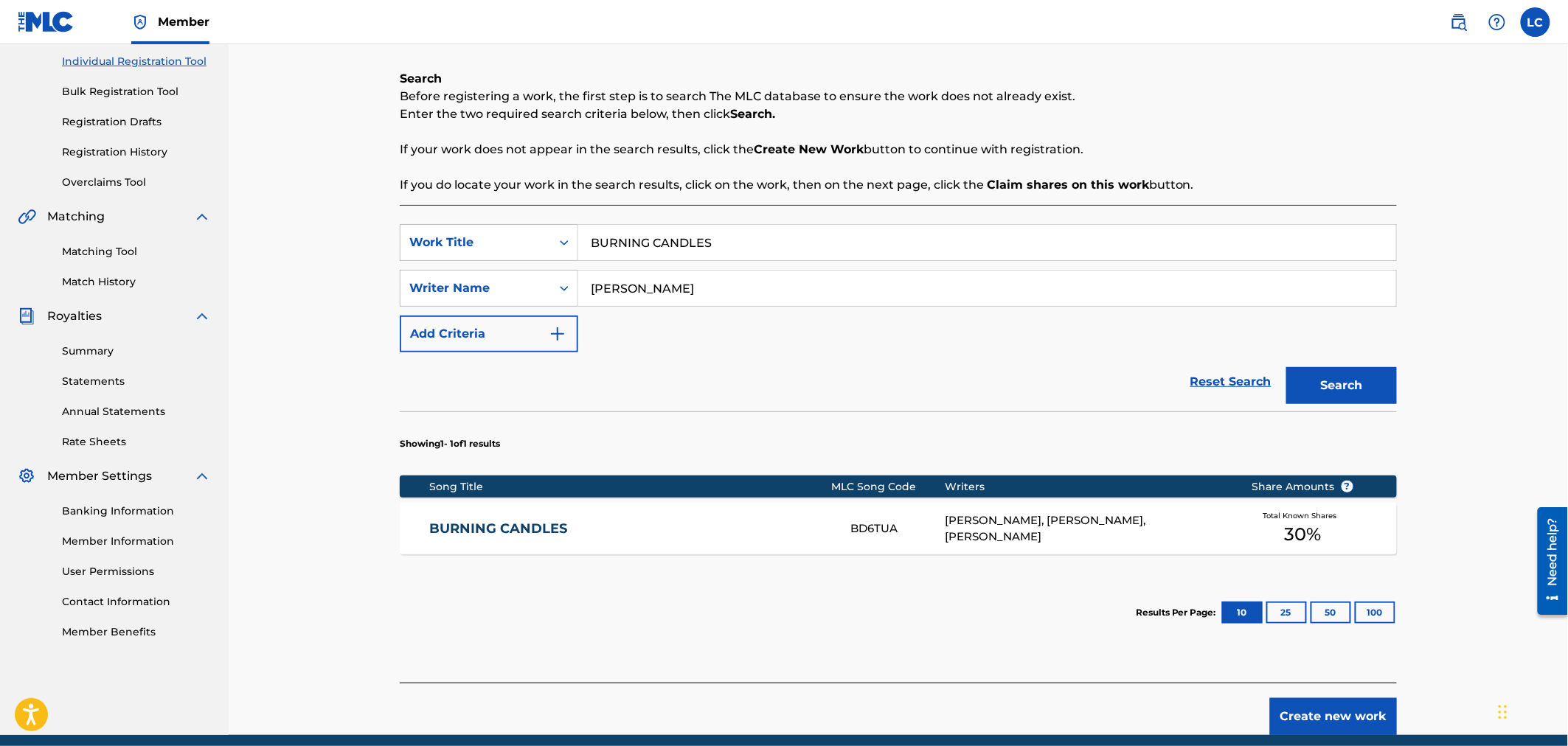
scroll to position [246, 0]
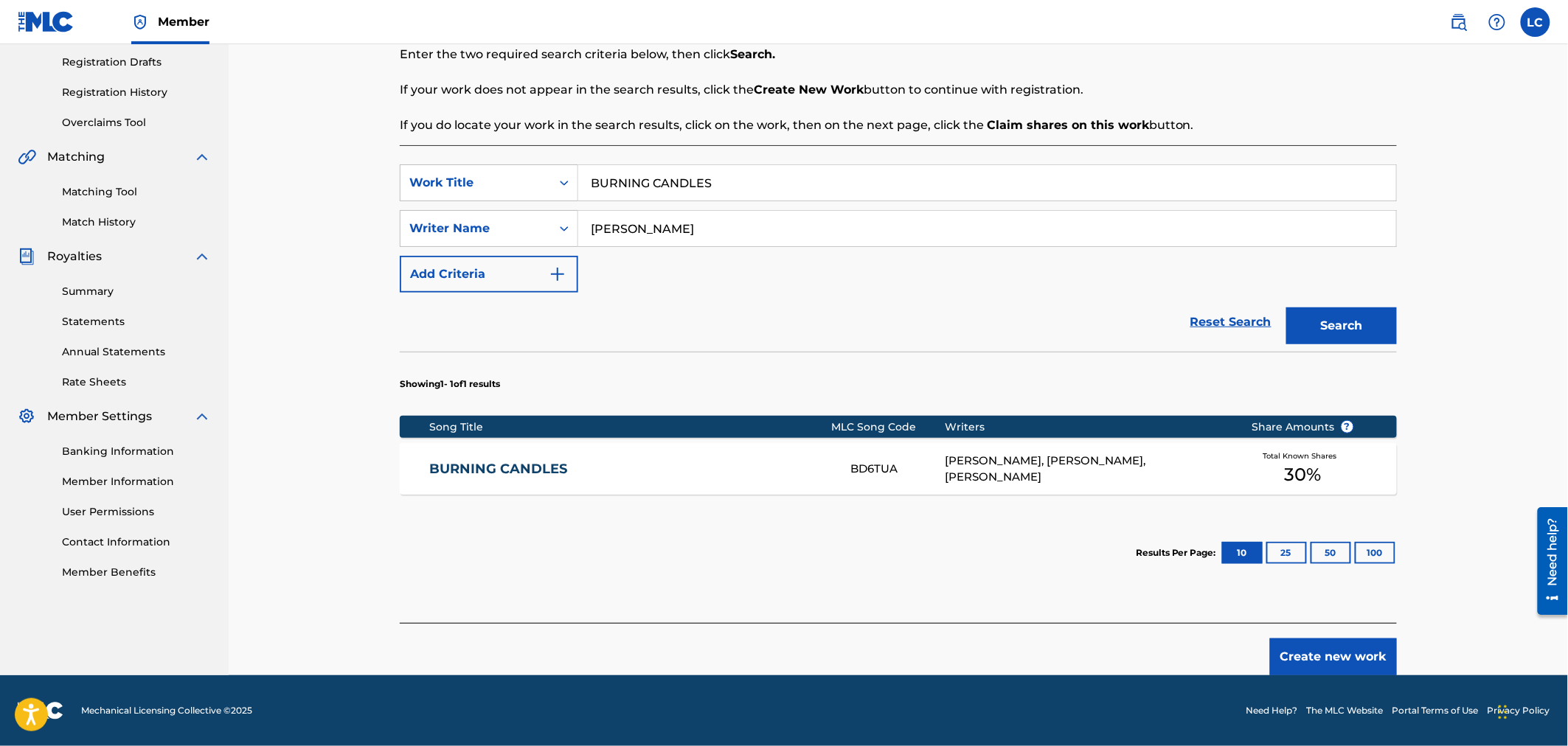
click at [1119, 469] on div "[PERSON_NAME], [PERSON_NAME], [PERSON_NAME]" at bounding box center [1087, 469] width 284 height 33
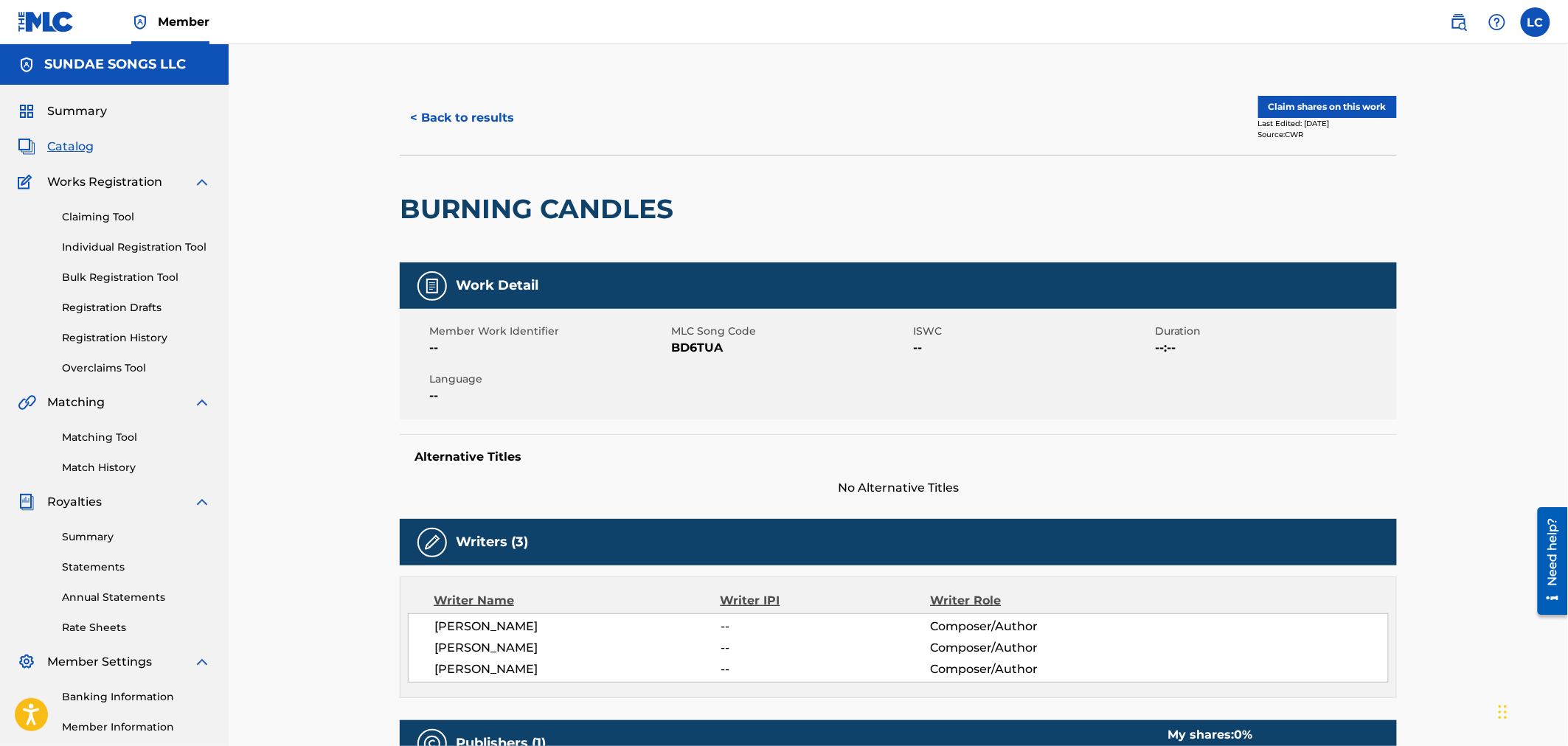
click at [704, 349] on span "BD6TUA" at bounding box center [790, 348] width 239 height 17
copy span "BD6TUA"
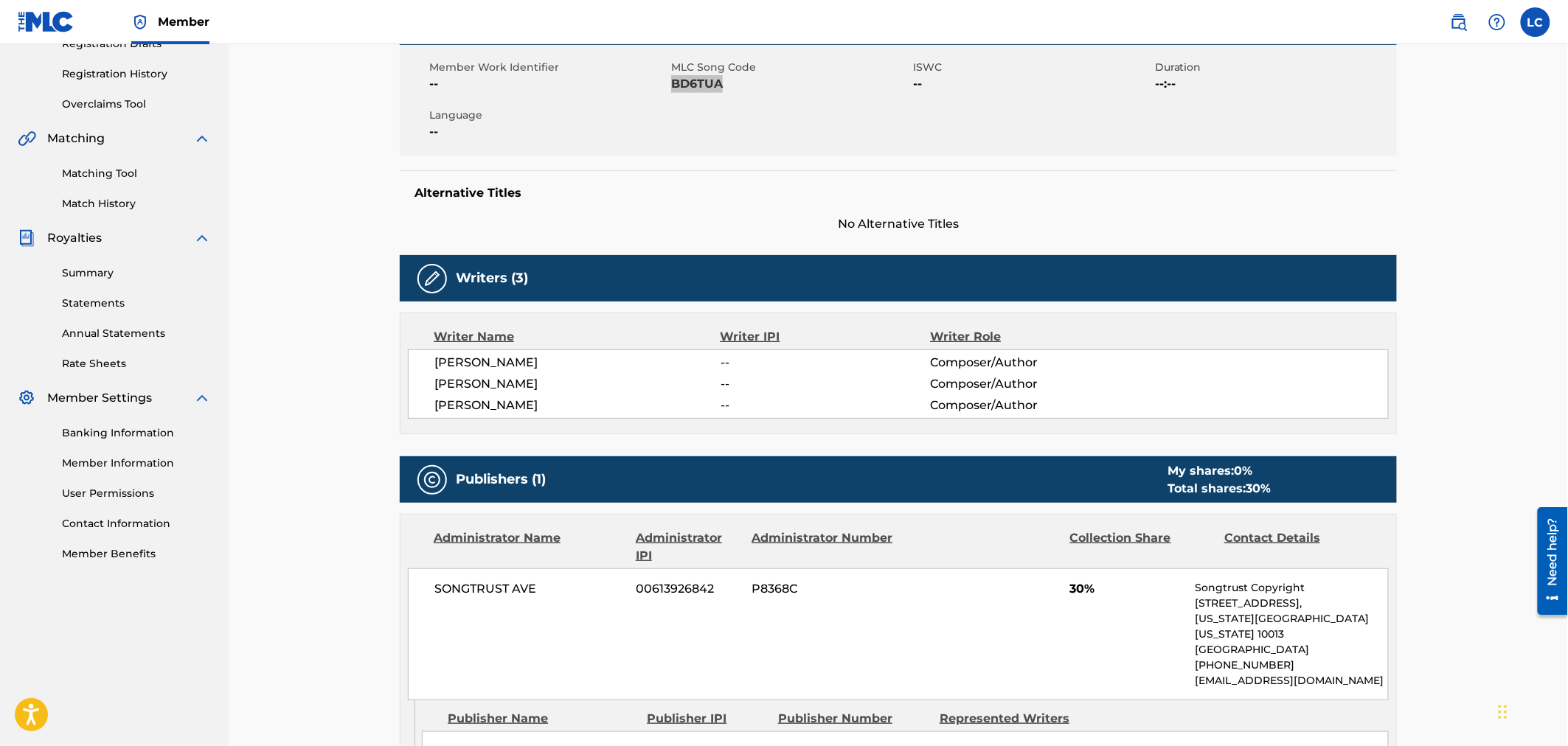
scroll to position [130, 0]
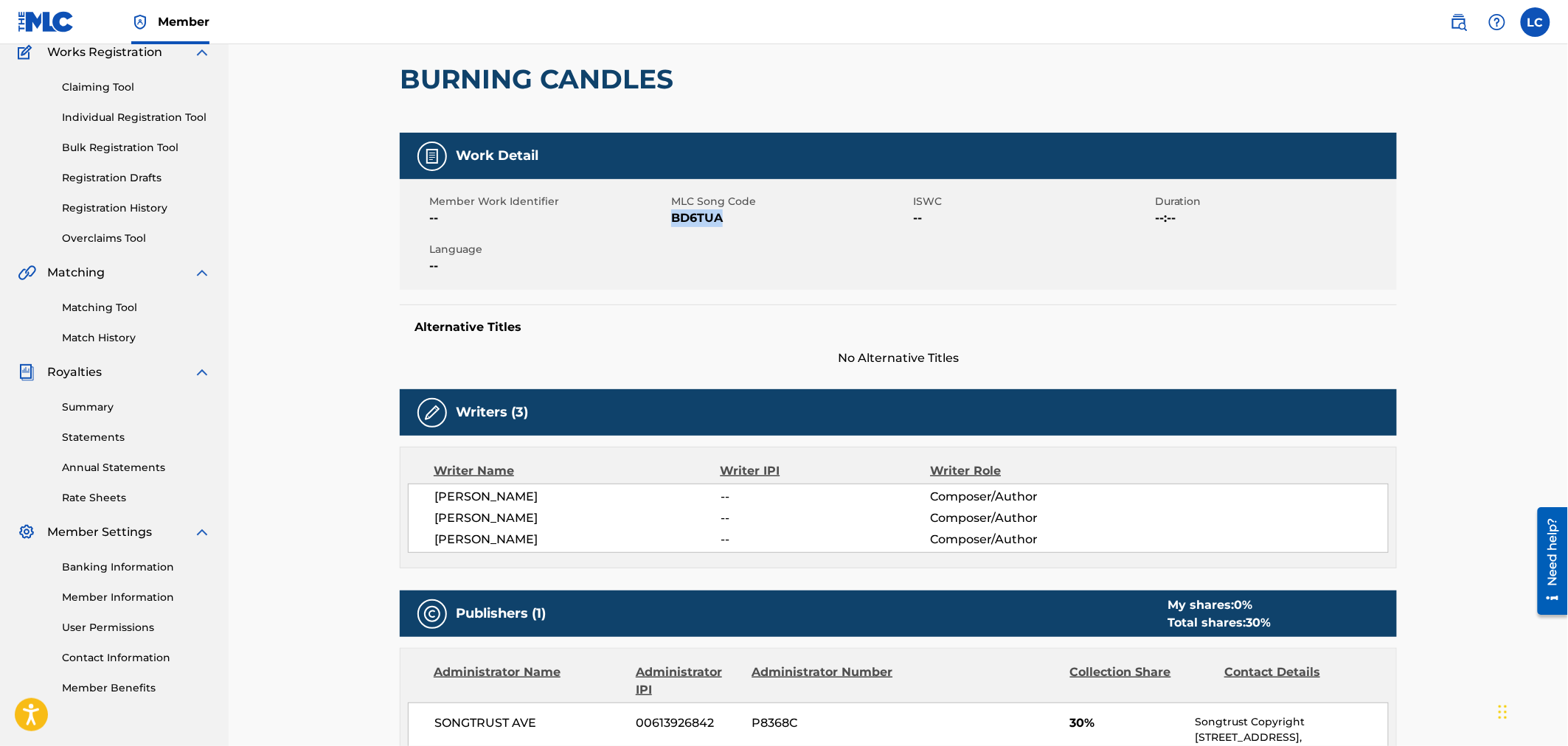
click at [116, 82] on link "Claiming Tool" at bounding box center [136, 87] width 149 height 16
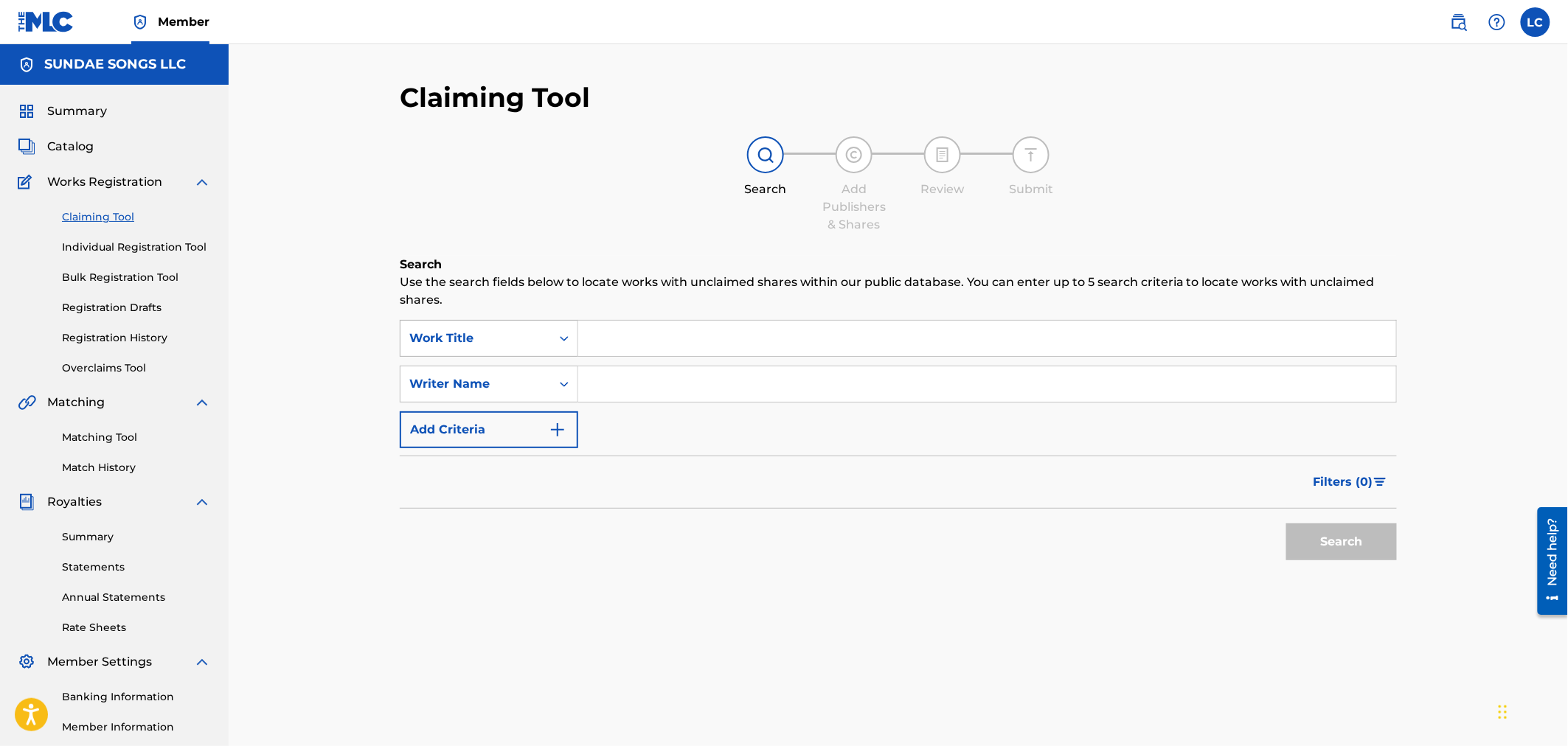
click at [562, 342] on icon "Search Form" at bounding box center [564, 338] width 15 height 15
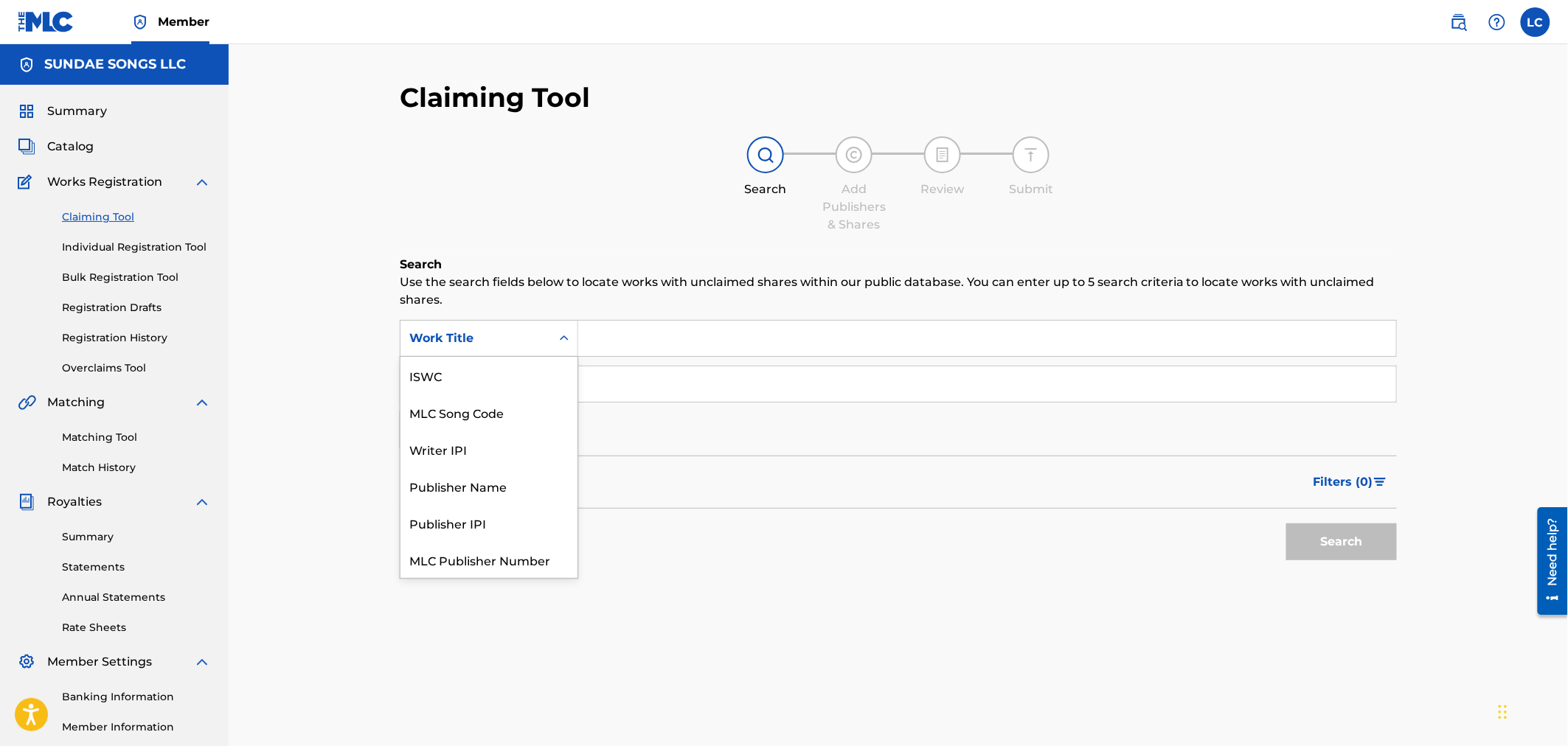
scroll to position [37, 0]
click at [533, 388] on div "MLC Song Code" at bounding box center [489, 375] width 177 height 37
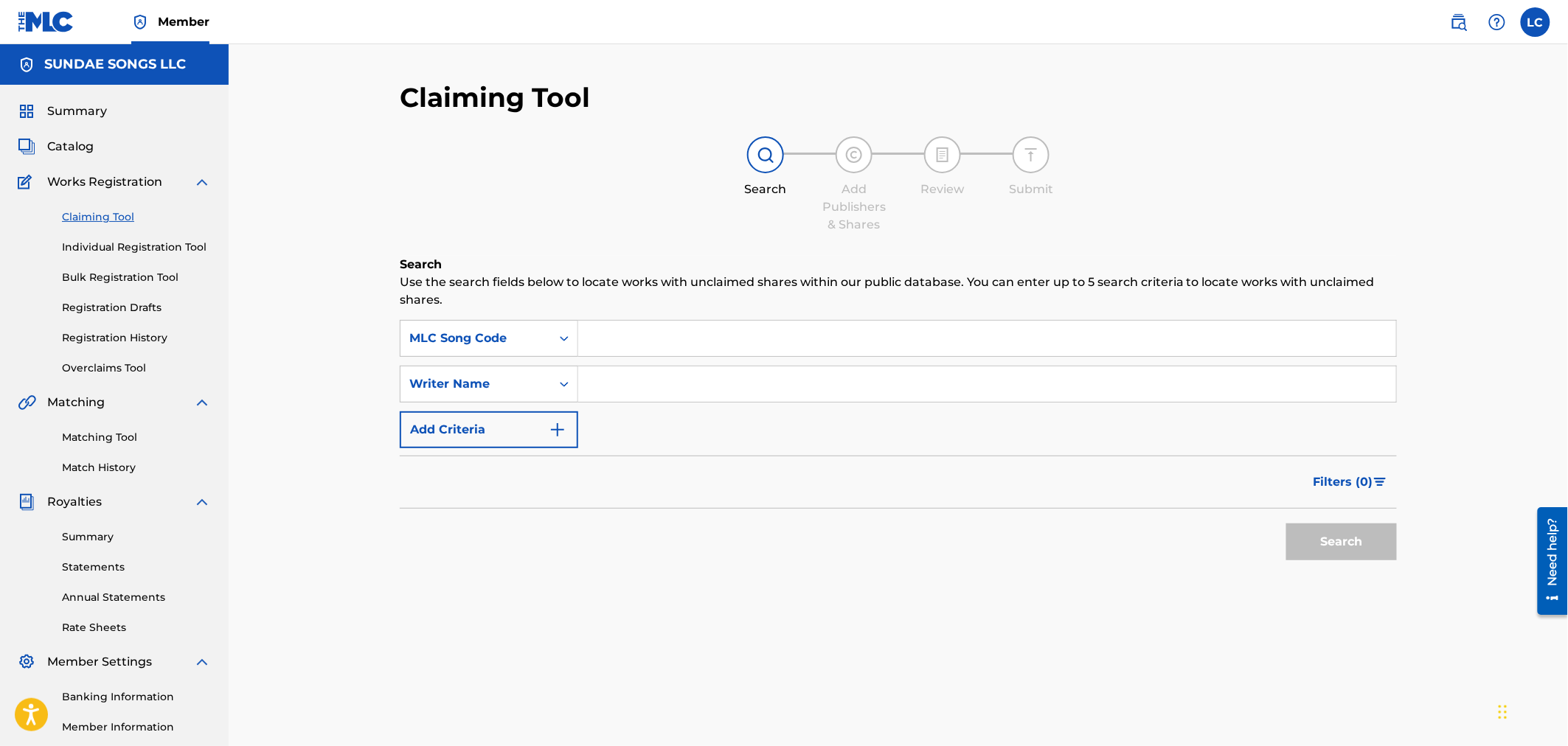
paste input "BD6TUA"
type input "BD6TUA"
click at [1318, 541] on button "Search" at bounding box center [1341, 541] width 111 height 37
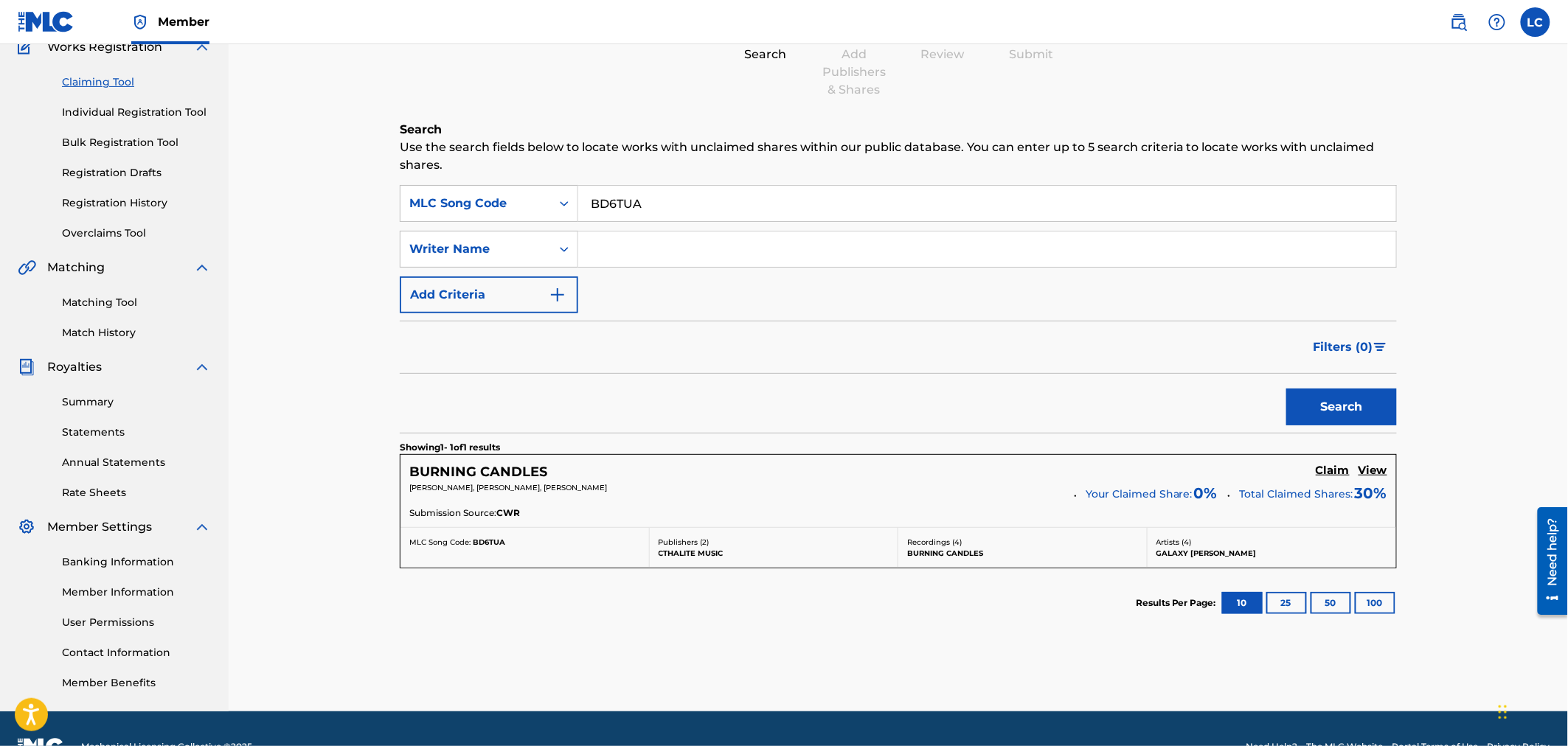
scroll to position [171, 0]
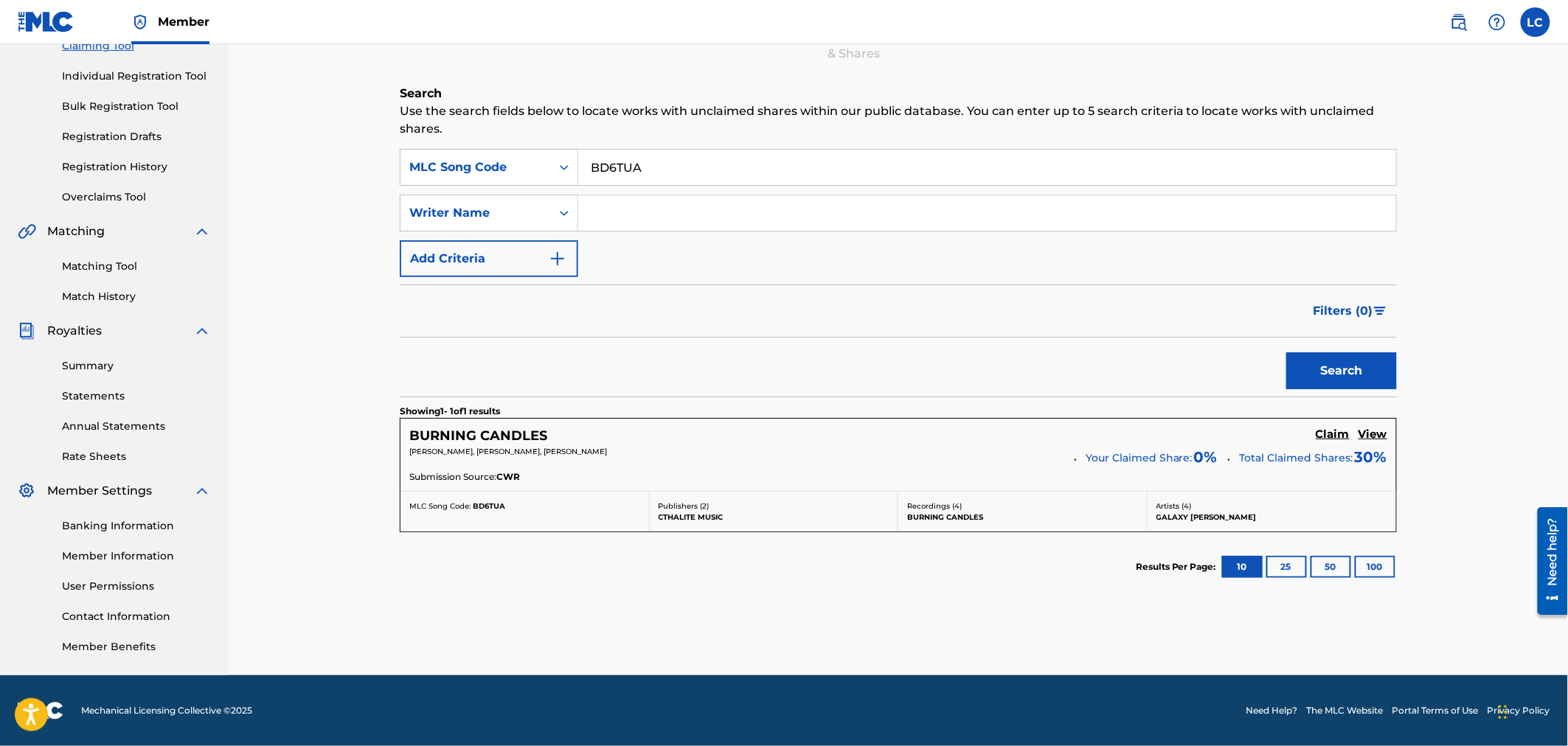
click at [1338, 437] on h5 "Claim" at bounding box center [1333, 434] width 34 height 14
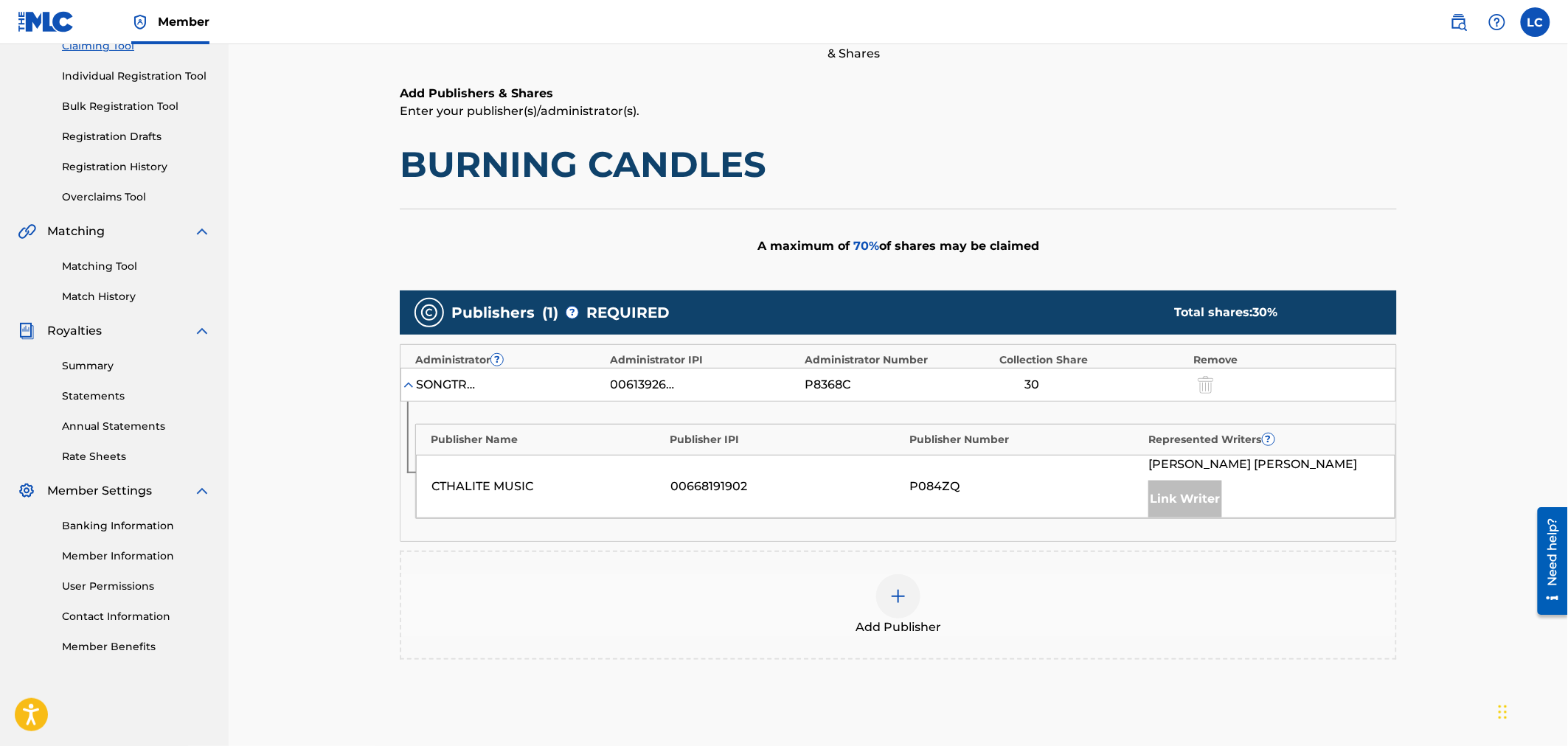
click at [912, 615] on div "Add Publisher" at bounding box center [898, 605] width 994 height 62
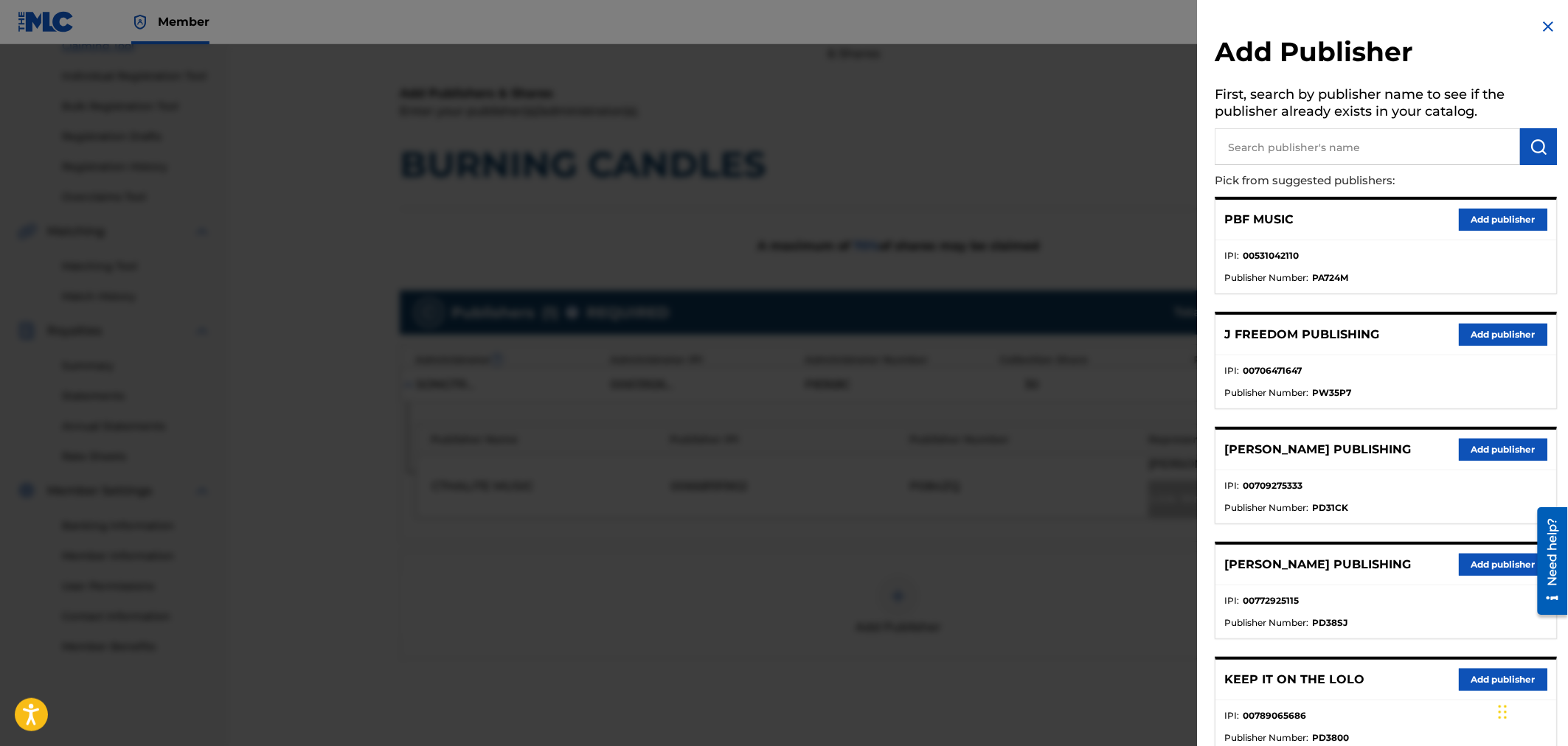
click at [1328, 161] on input "text" at bounding box center [1368, 146] width 305 height 37
type input "BANA"
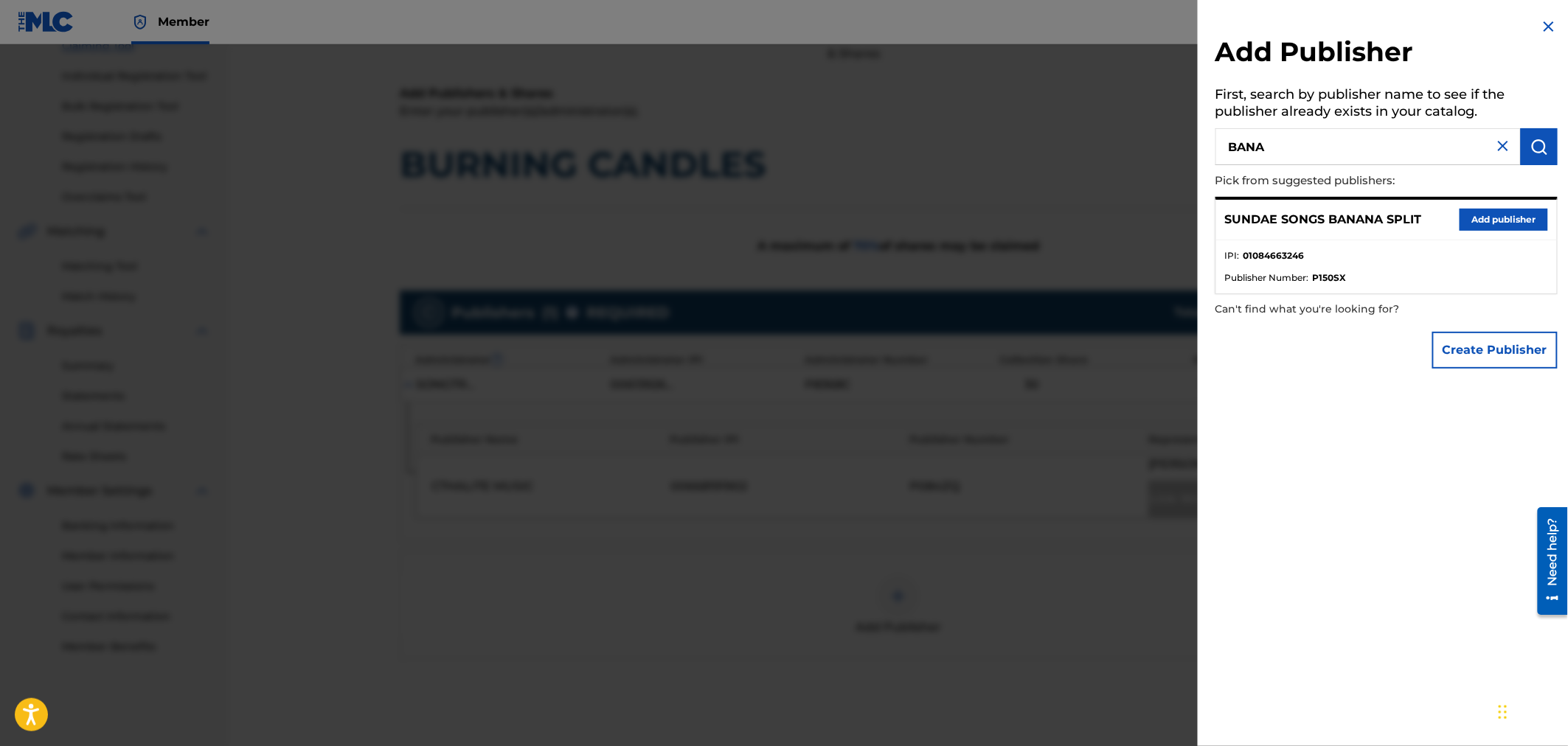
click at [1500, 226] on button "Add publisher" at bounding box center [1503, 220] width 88 height 22
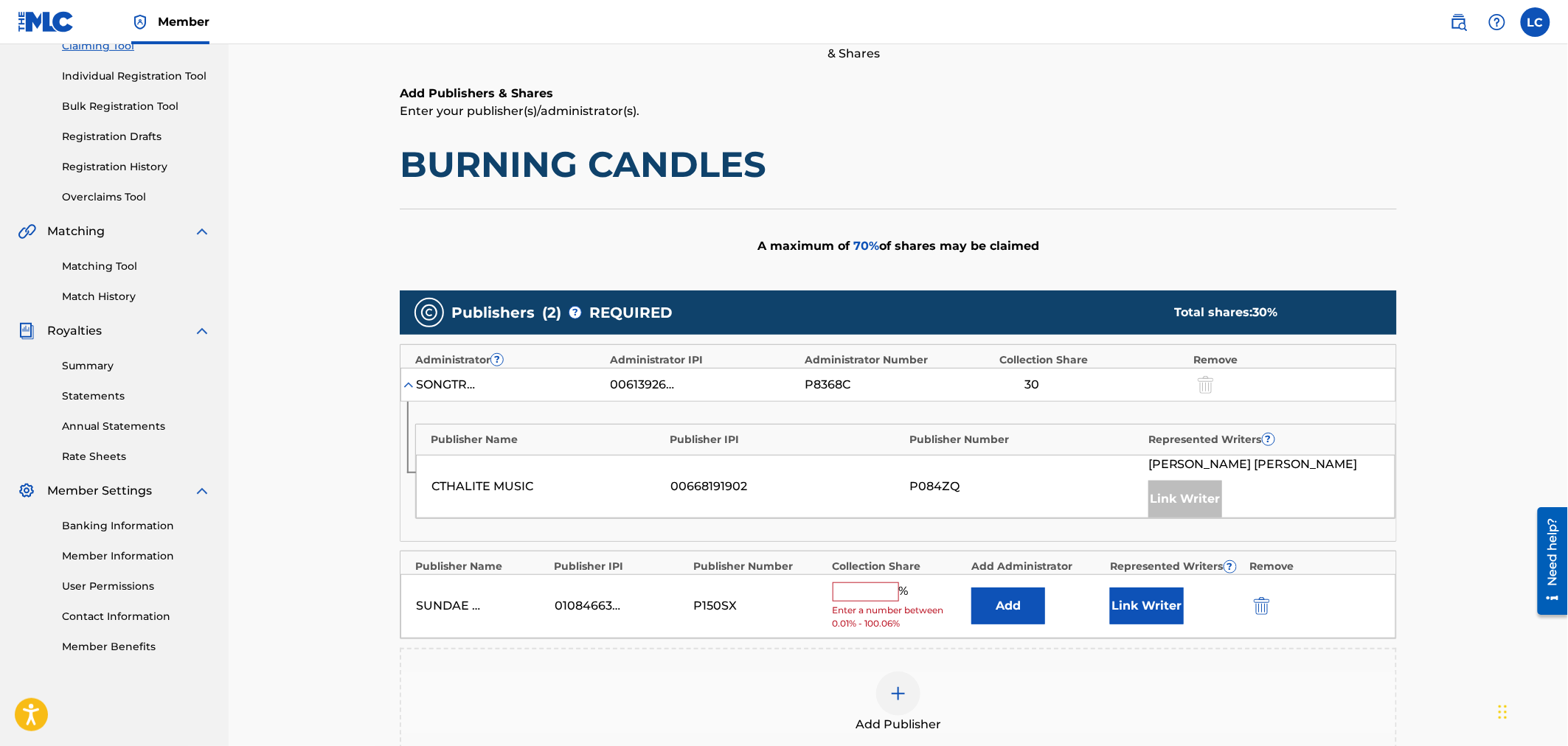
click at [861, 591] on input "text" at bounding box center [866, 592] width 66 height 19
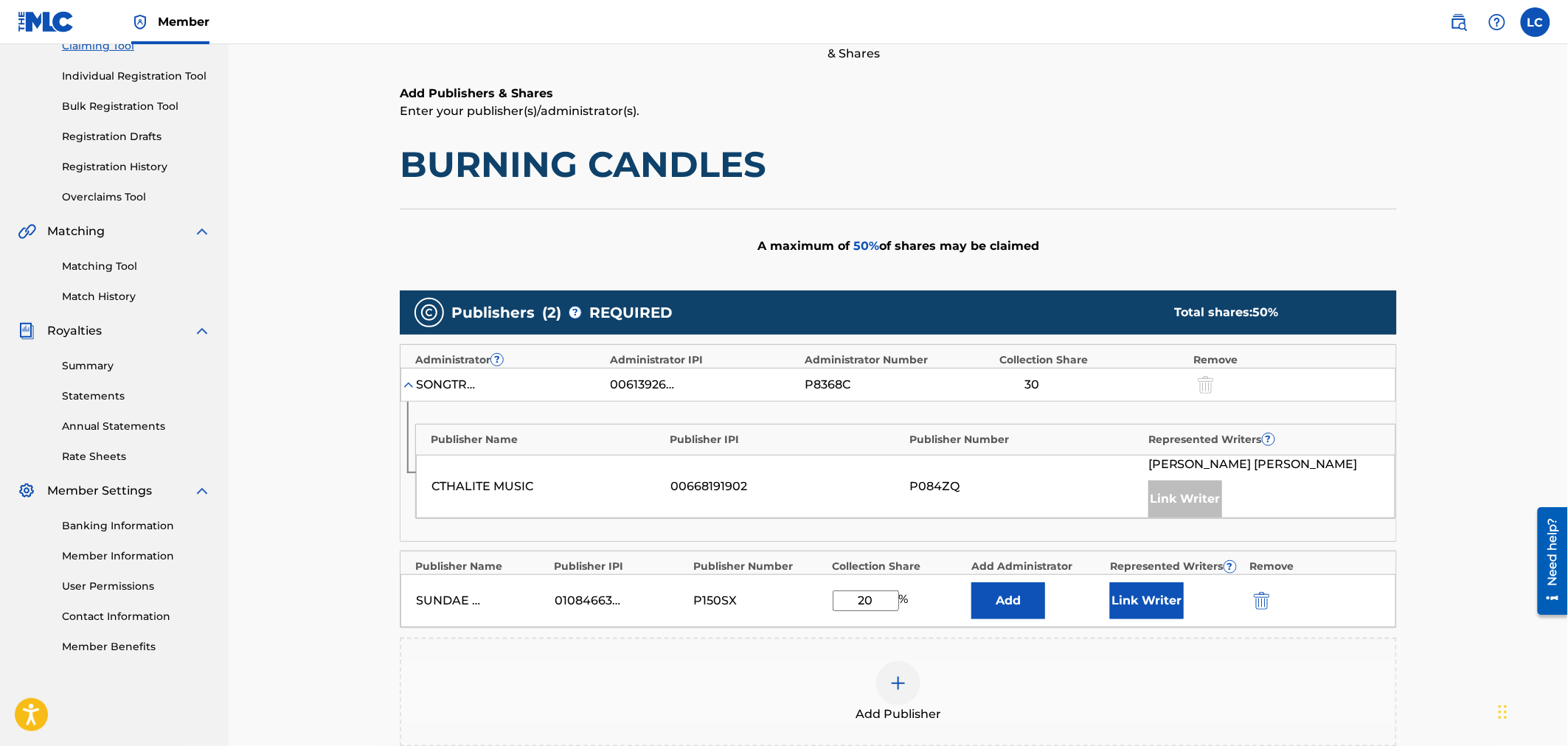
type input "20"
click at [1149, 582] on button "Link Writer" at bounding box center [1147, 600] width 74 height 37
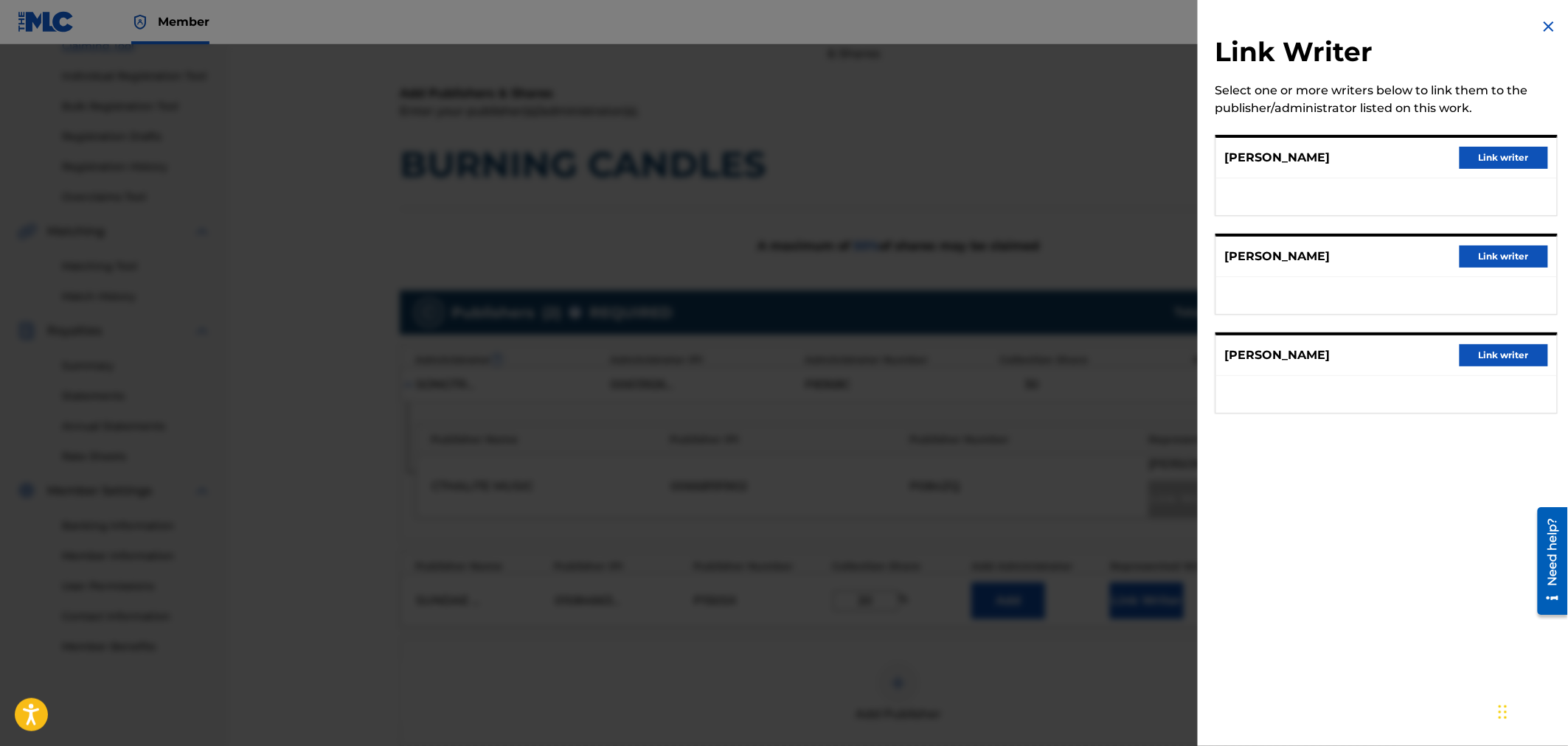
click at [1486, 266] on button "Link writer" at bounding box center [1503, 257] width 88 height 22
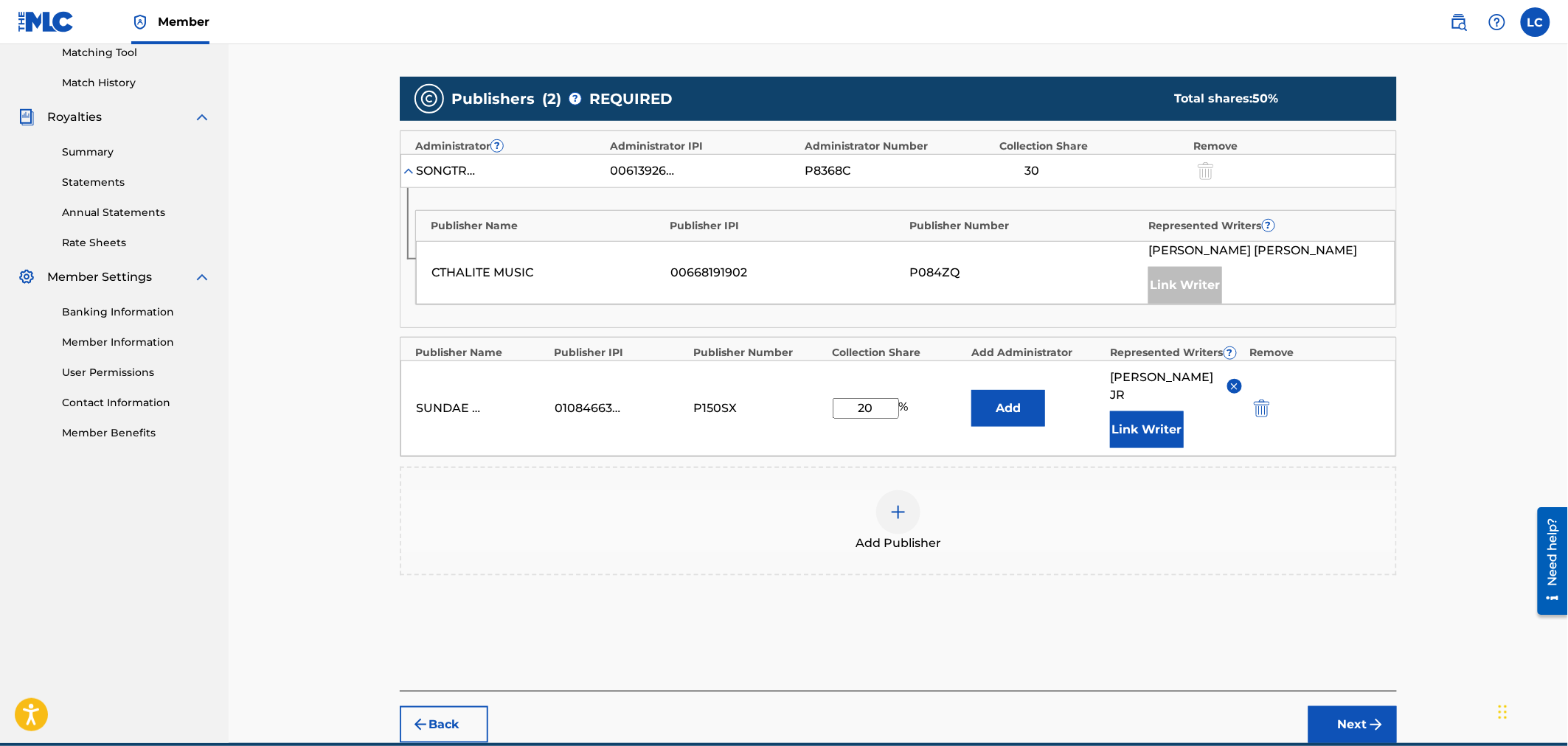
scroll to position [416, 0]
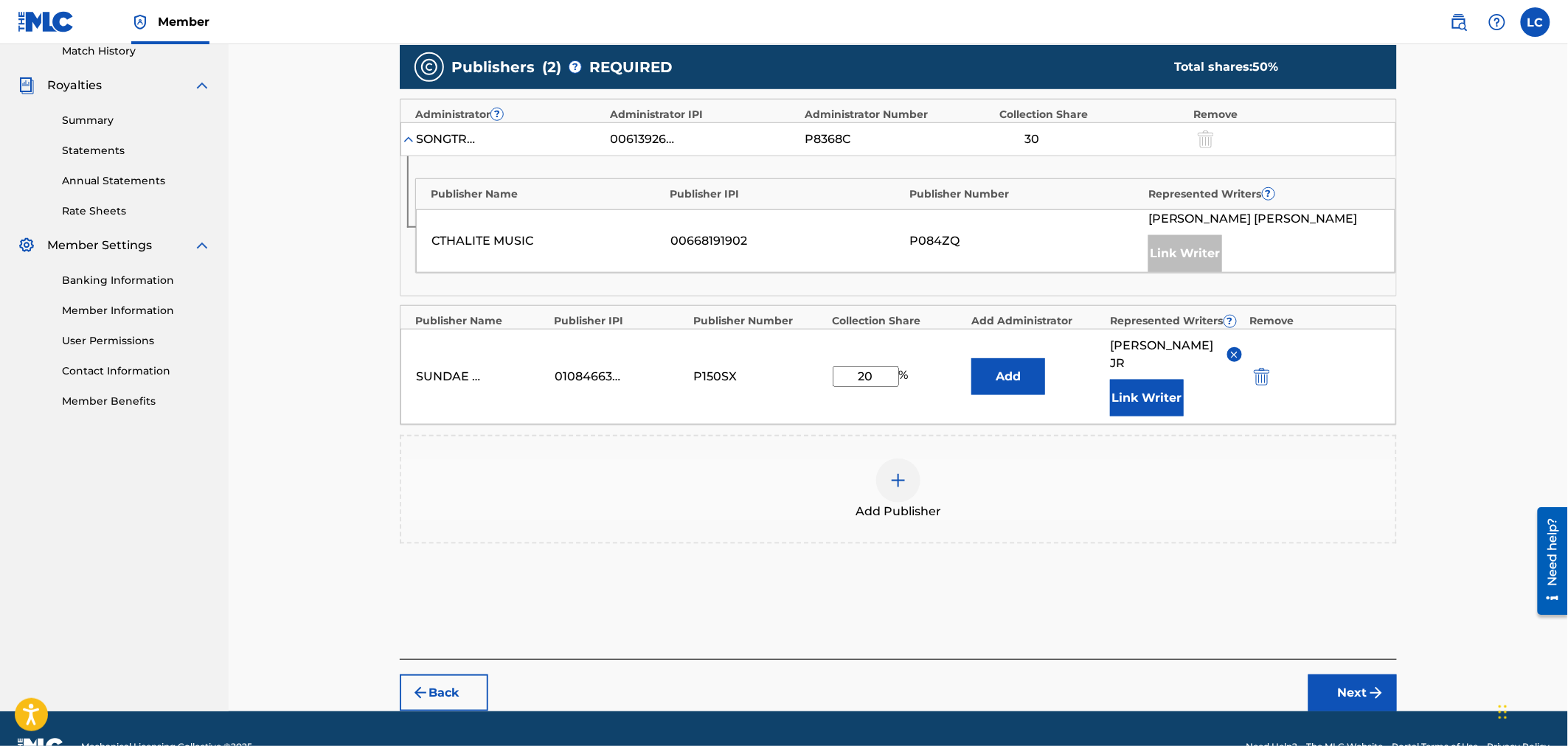
click at [1341, 678] on button "Next" at bounding box center [1352, 692] width 88 height 37
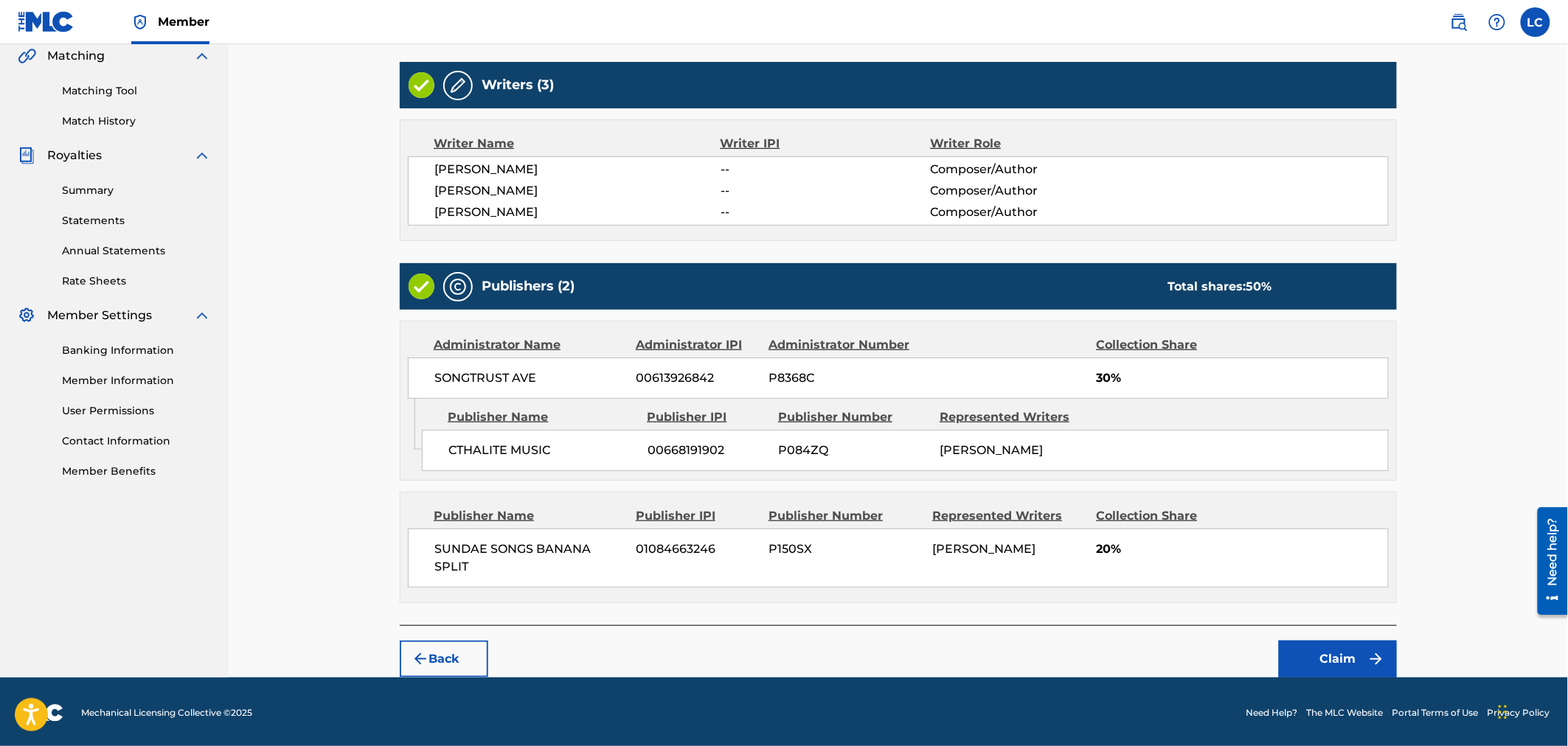
scroll to position [364, 0]
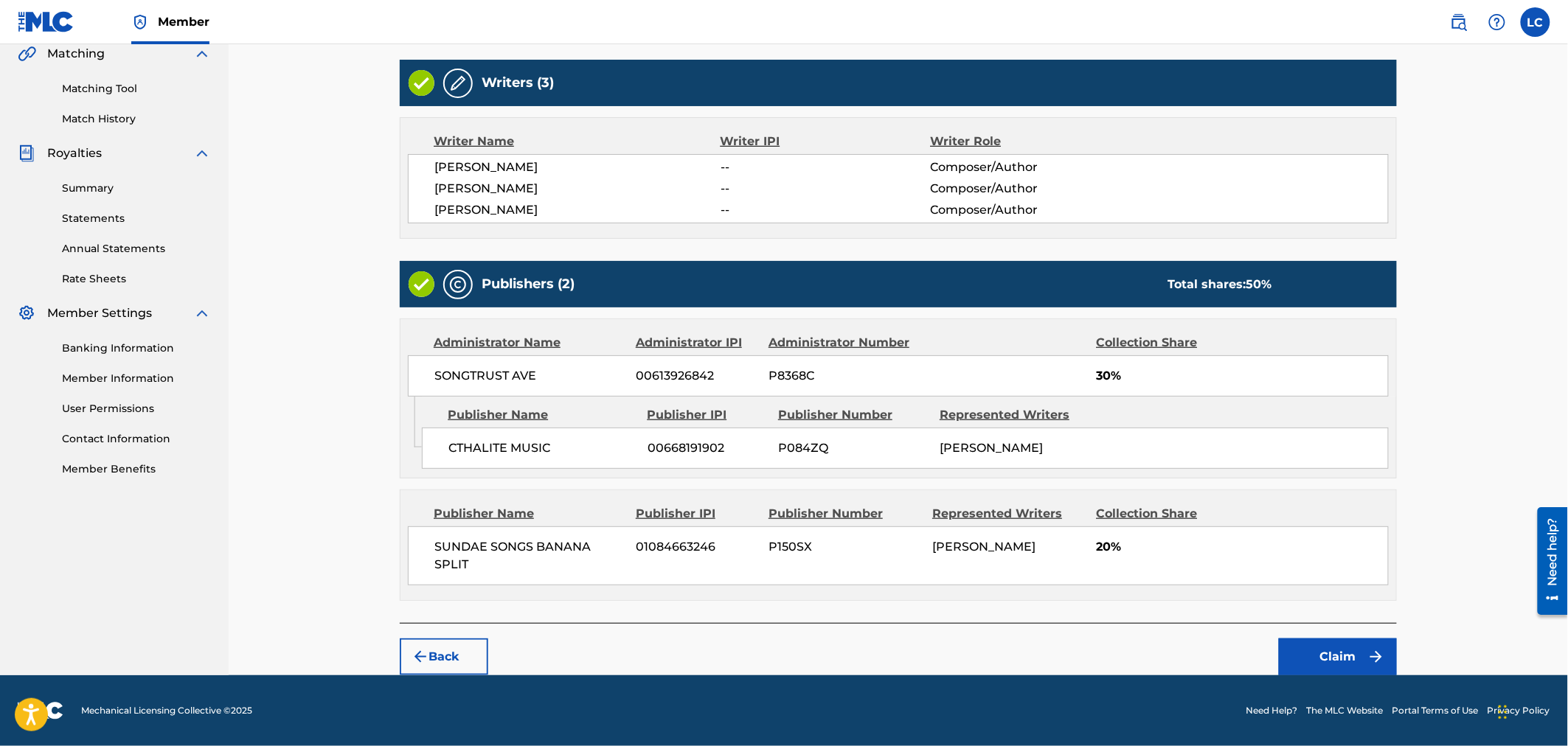
click at [1342, 674] on button "Claim" at bounding box center [1338, 656] width 118 height 37
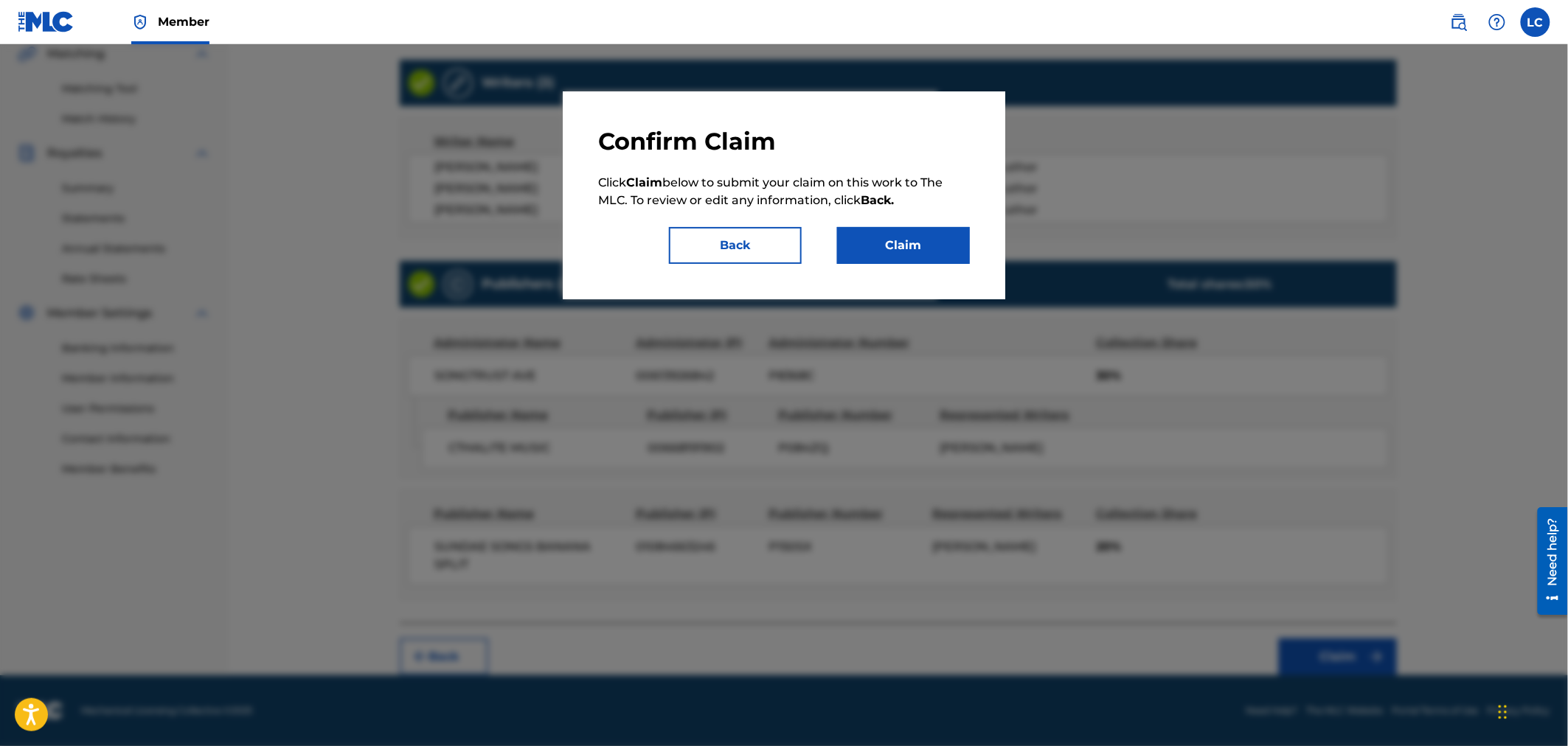
click at [942, 241] on button "Claim" at bounding box center [904, 246] width 133 height 37
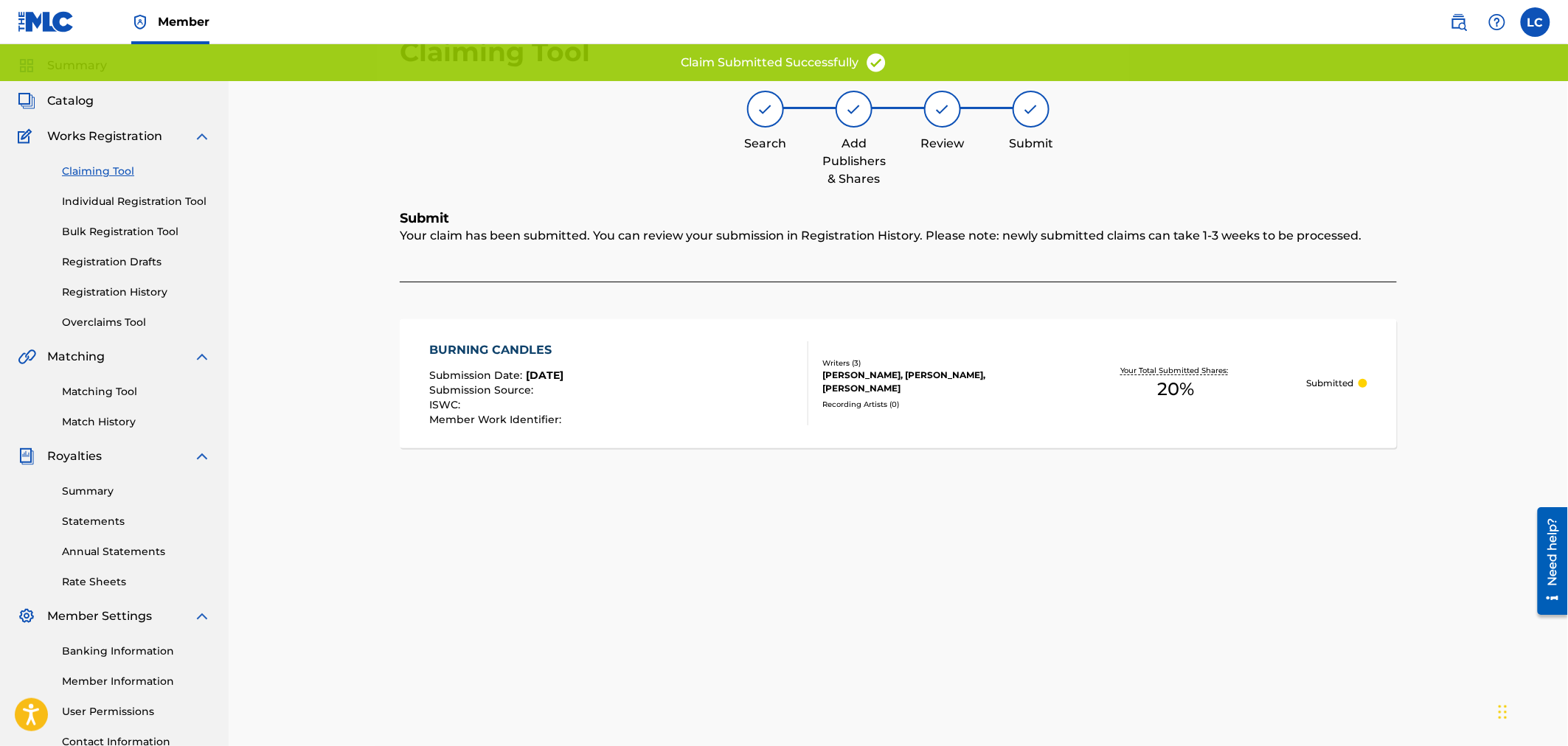
scroll to position [0, 0]
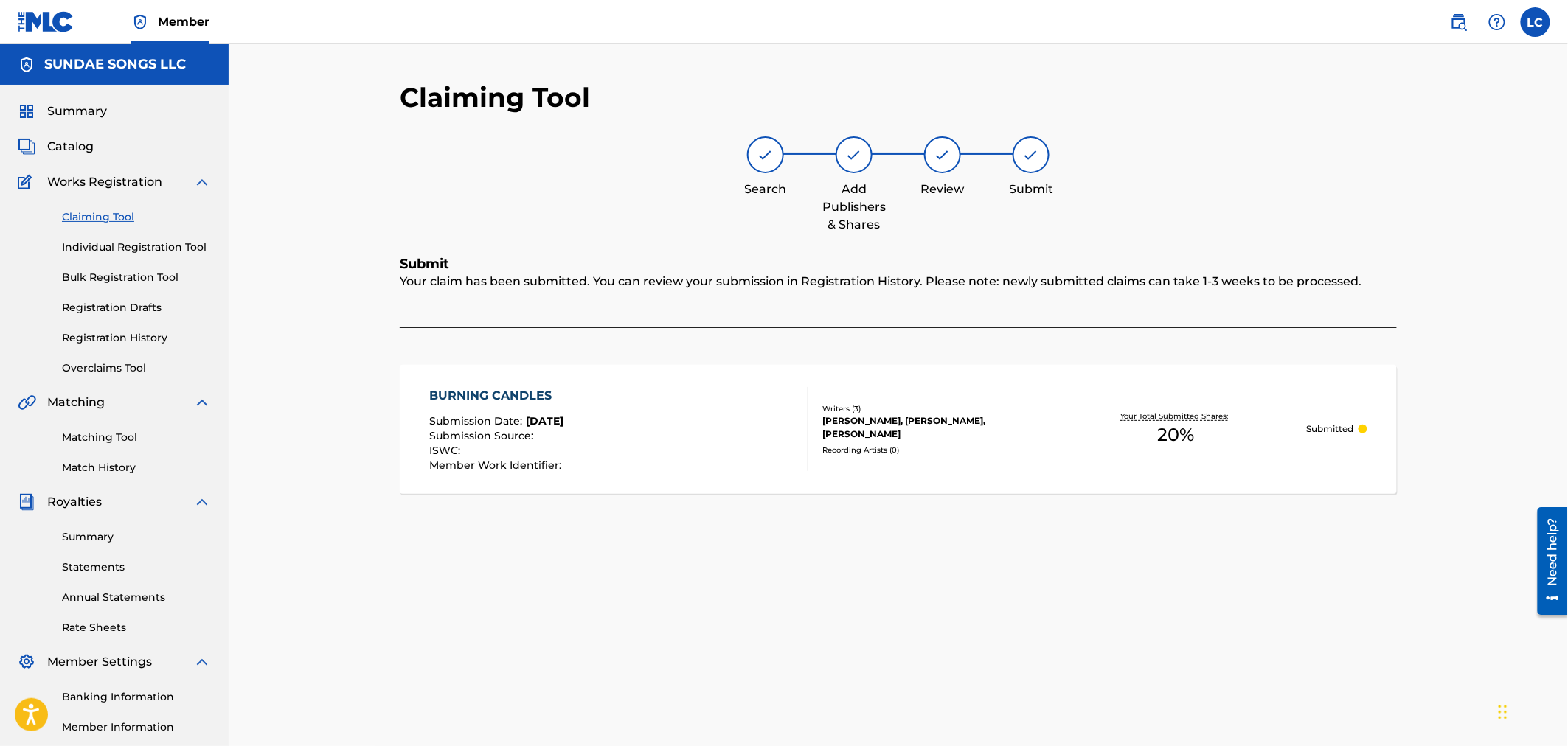
drag, startPoint x: 1471, startPoint y: 23, endPoint x: 1397, endPoint y: 37, distance: 75.3
click at [1471, 23] on link at bounding box center [1459, 21] width 29 height 29
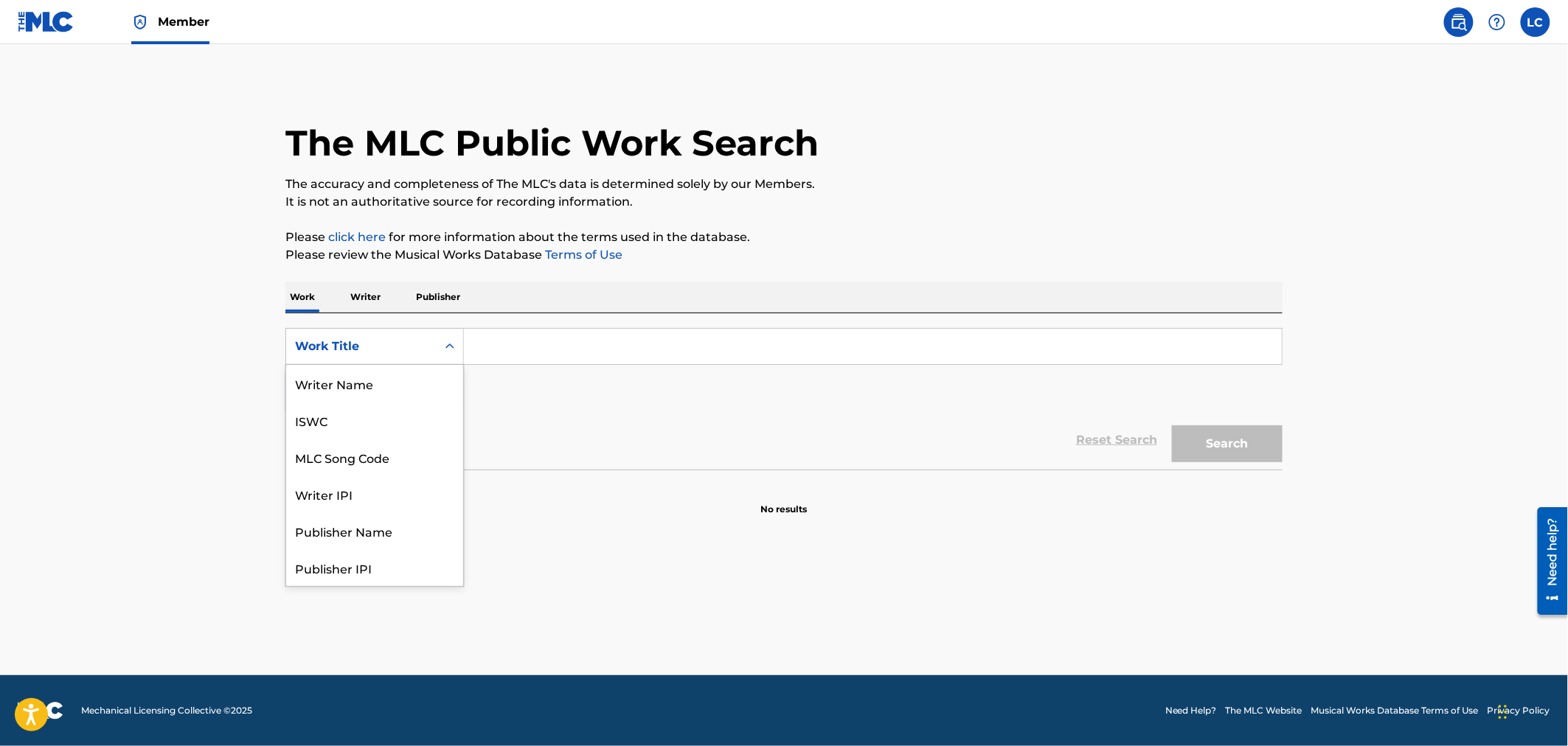
click at [369, 338] on div "Work Title" at bounding box center [361, 346] width 133 height 17
click at [382, 380] on div "MLC Song Code" at bounding box center [375, 383] width 177 height 37
paste input "S64R1E"
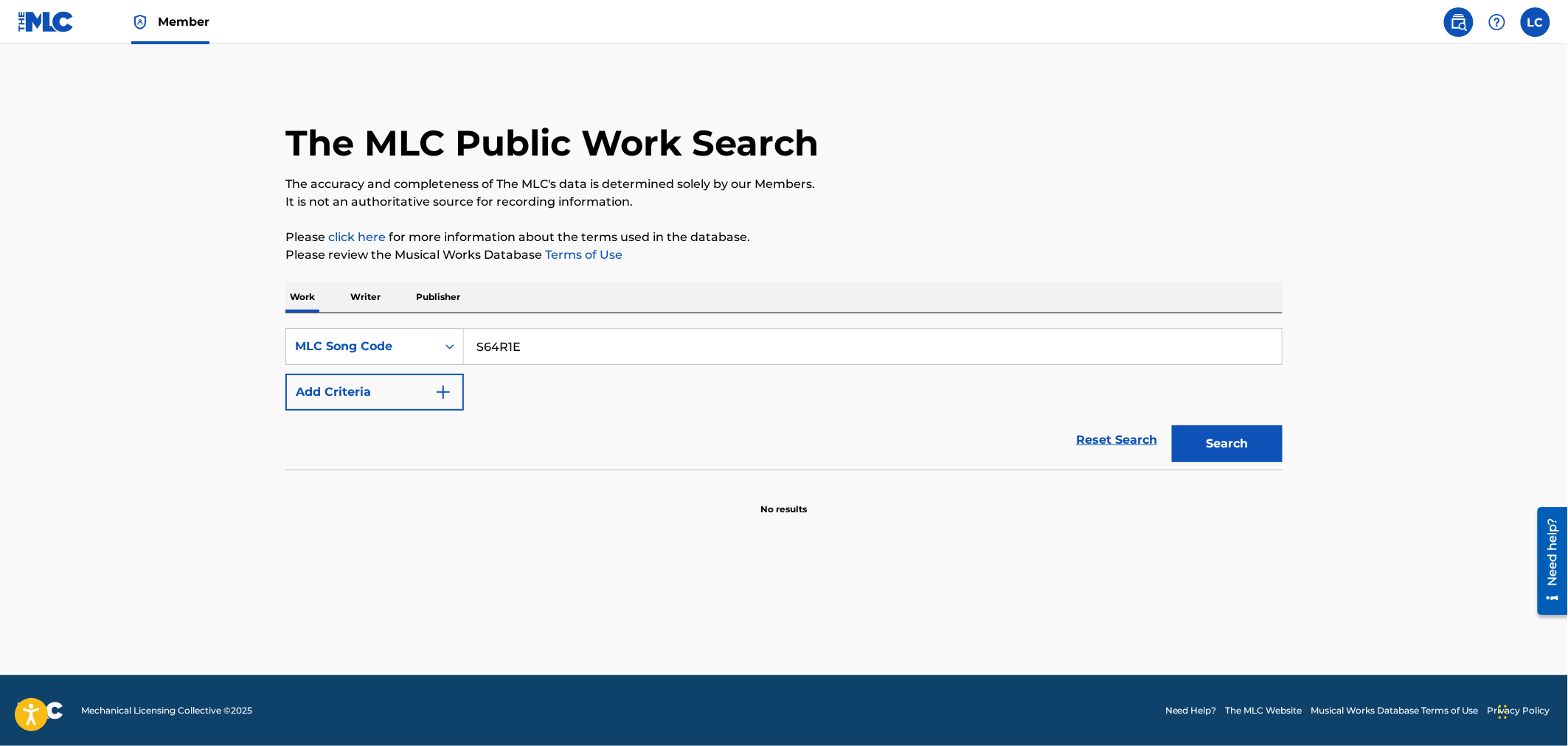
type input "S64R1E"
click at [1200, 444] on button "Search" at bounding box center [1227, 444] width 111 height 37
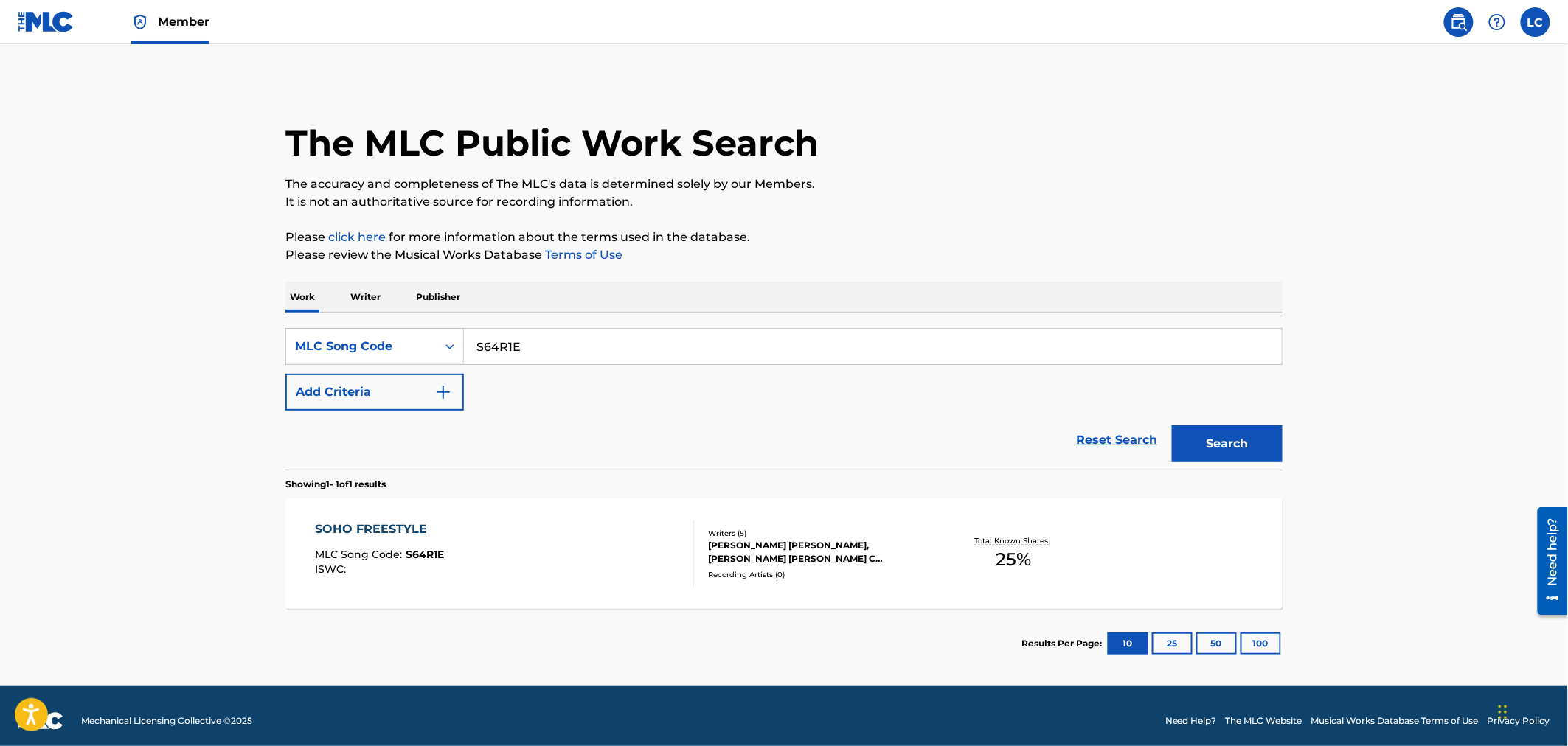
click at [726, 533] on div "Writers ( 5 )" at bounding box center [819, 534] width 223 height 11
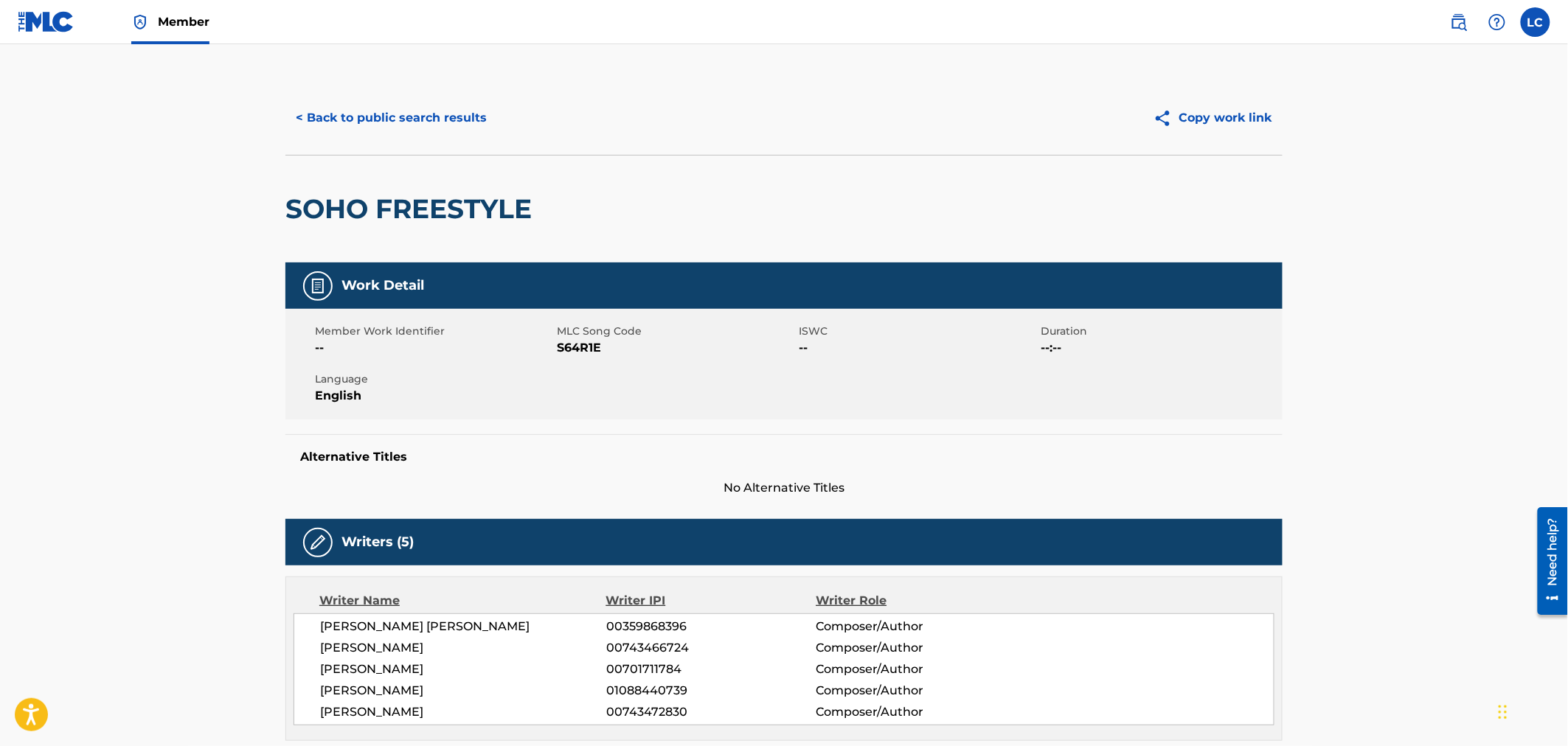
click at [427, 125] on button "< Back to public search results" at bounding box center [391, 117] width 212 height 37
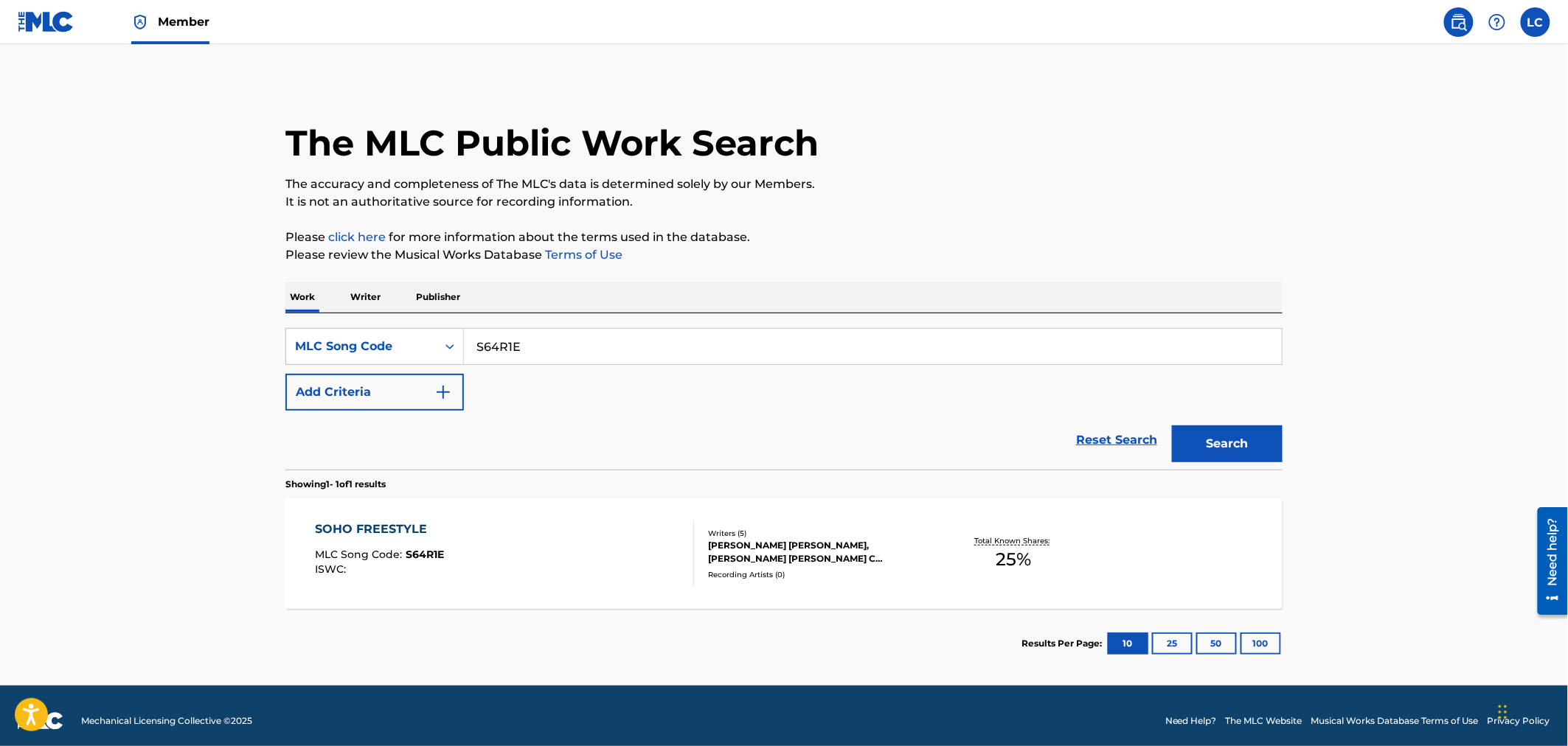
click at [548, 349] on input "S64R1E" at bounding box center [872, 346] width 818 height 35
paste input "BC3YY4"
type input "BC3YY4"
click at [1211, 439] on button "Search" at bounding box center [1227, 444] width 111 height 37
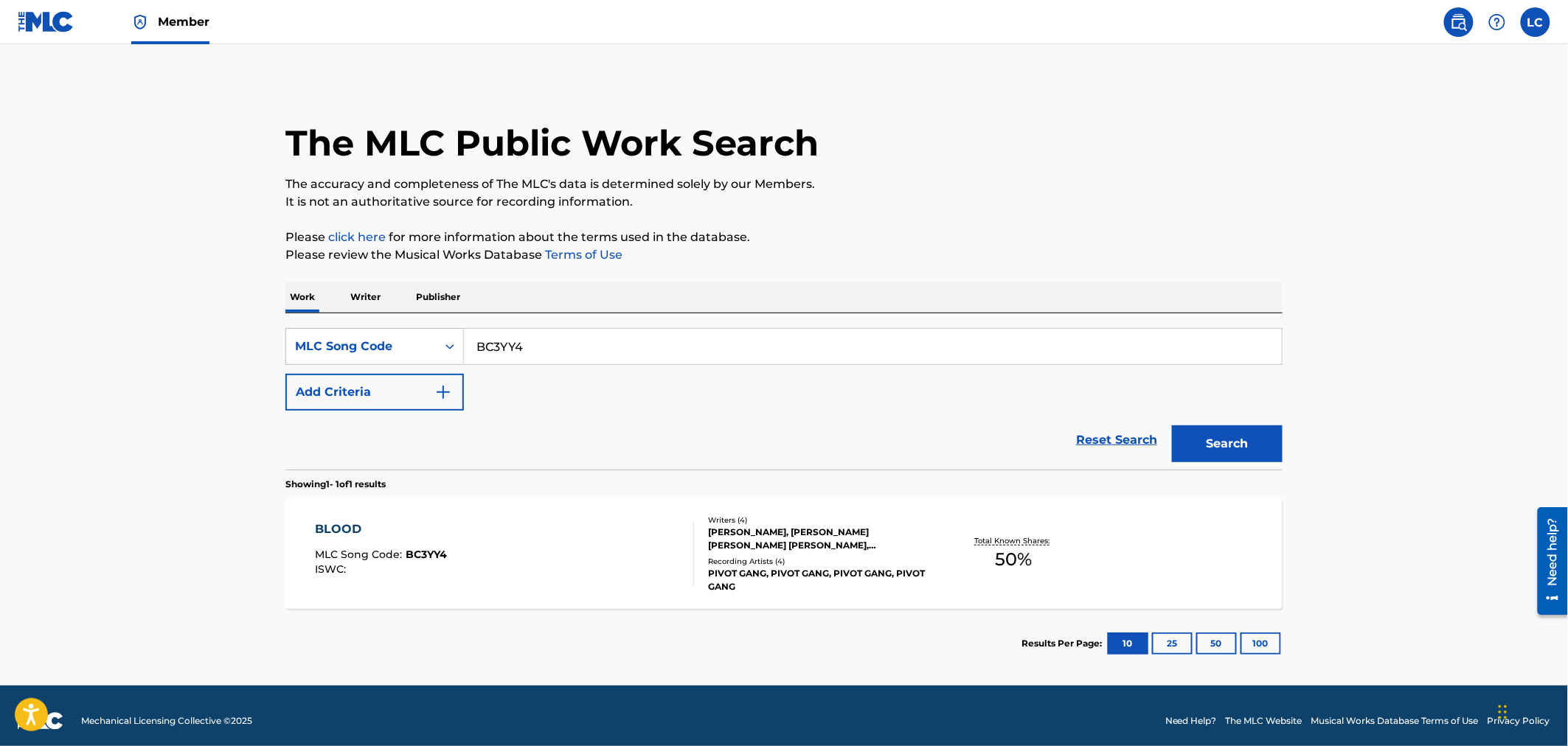
click at [606, 564] on div "BLOOD MLC Song Code : BC3YY4 ISWC :" at bounding box center [505, 554] width 379 height 66
